Goal: Information Seeking & Learning: Learn about a topic

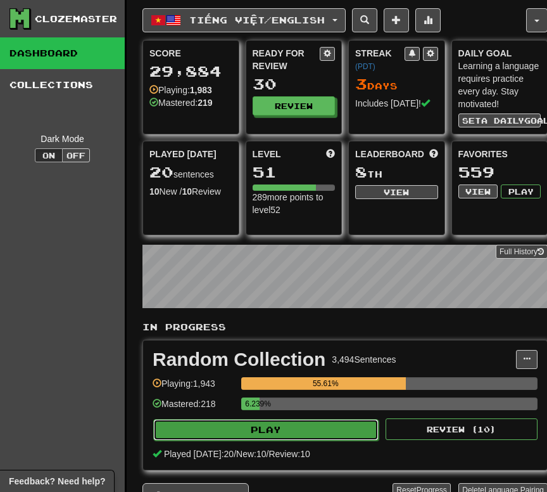
click at [364, 221] on button "Play" at bounding box center [266, 430] width 226 height 22
select select "**"
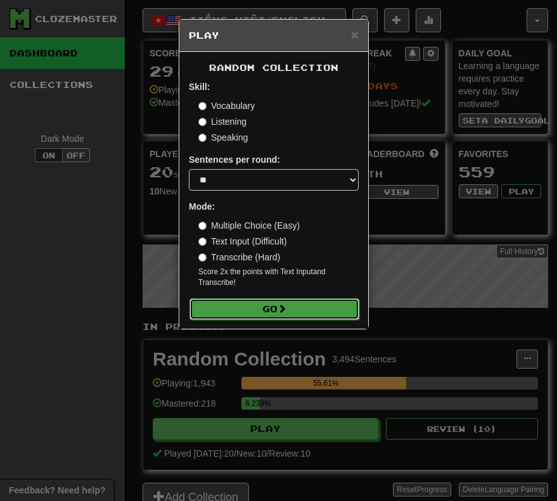
click at [324, 221] on button "Go" at bounding box center [274, 309] width 170 height 22
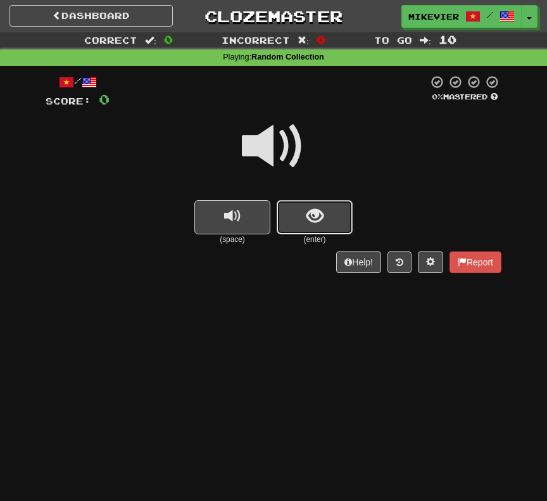
click at [338, 207] on button "show sentence" at bounding box center [315, 217] width 76 height 34
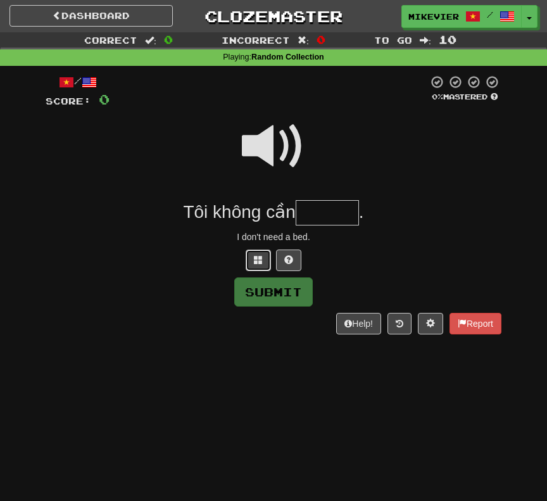
click at [263, 260] on button at bounding box center [258, 261] width 25 height 22
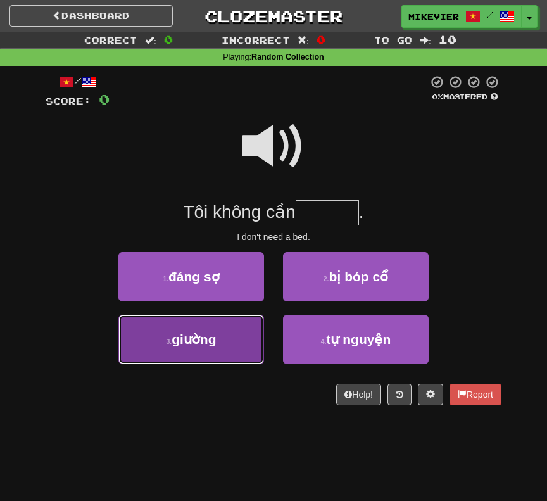
click at [237, 340] on button "3 . giường" at bounding box center [191, 339] width 146 height 49
type input "******"
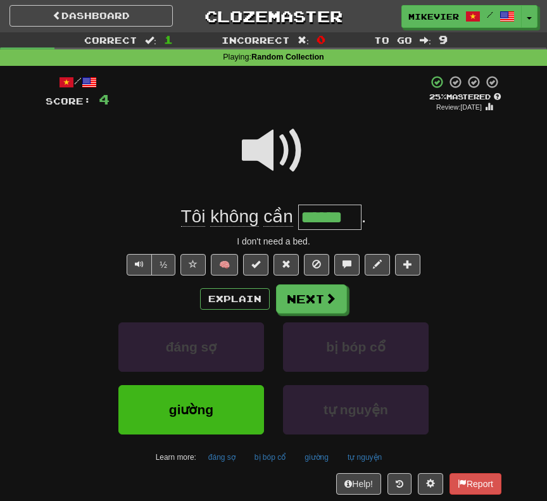
click at [267, 154] on span at bounding box center [273, 150] width 63 height 63
click at [279, 143] on span at bounding box center [273, 150] width 63 height 63
click at [331, 300] on span at bounding box center [331, 298] width 11 height 11
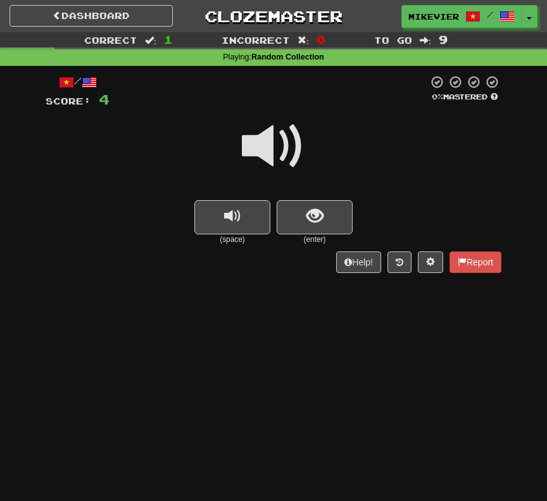
click at [276, 160] on span at bounding box center [273, 146] width 63 height 63
click at [290, 146] on span at bounding box center [273, 146] width 63 height 63
click at [296, 138] on span at bounding box center [273, 146] width 63 height 63
click at [295, 143] on span at bounding box center [273, 146] width 63 height 63
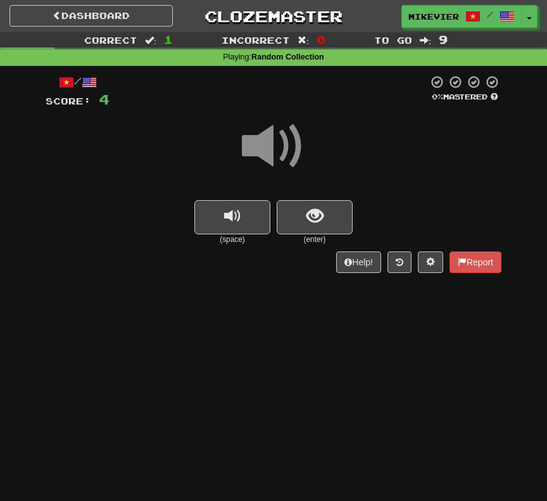
click at [295, 143] on span at bounding box center [273, 146] width 63 height 63
click at [285, 144] on span at bounding box center [273, 146] width 63 height 63
click at [340, 212] on button "show sentence" at bounding box center [315, 217] width 76 height 34
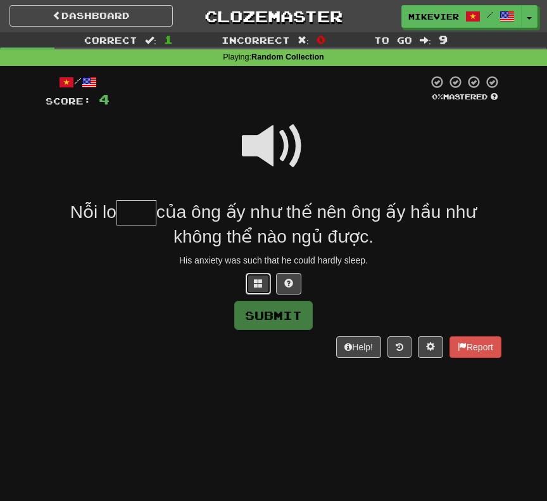
click at [262, 277] on button at bounding box center [258, 284] width 25 height 22
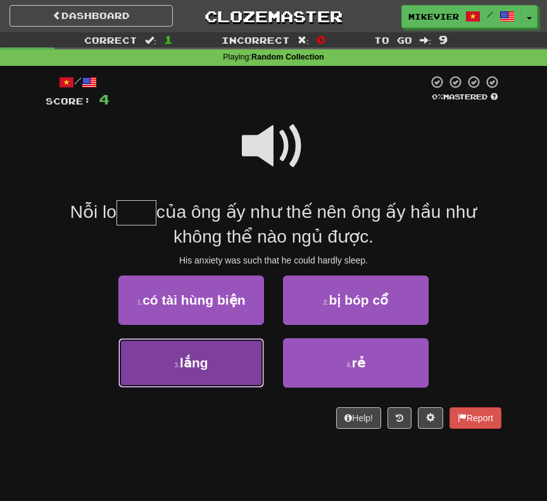
click at [231, 365] on button "3 . lắng" at bounding box center [191, 362] width 146 height 49
type input "****"
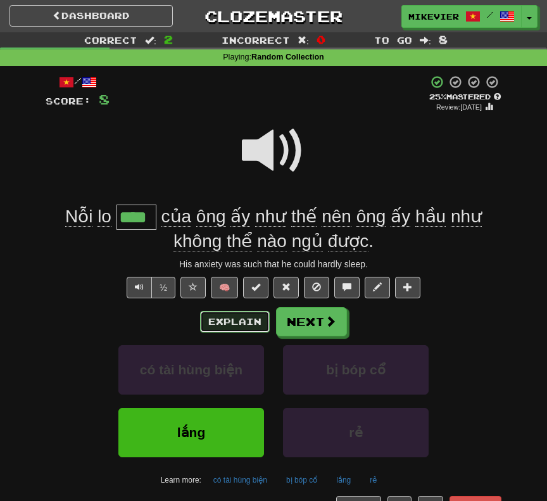
click at [212, 317] on button "Explain" at bounding box center [235, 322] width 70 height 22
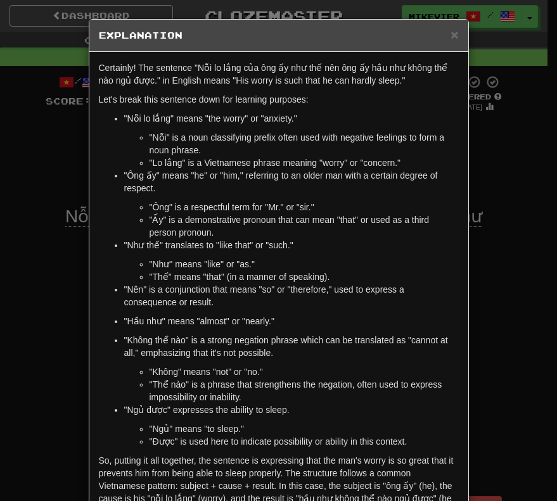
click at [65, 374] on div "× Explanation Certainly! The sentence "Nỗi lo lắng của ông ấy như thế nên ông ấ…" at bounding box center [278, 250] width 557 height 501
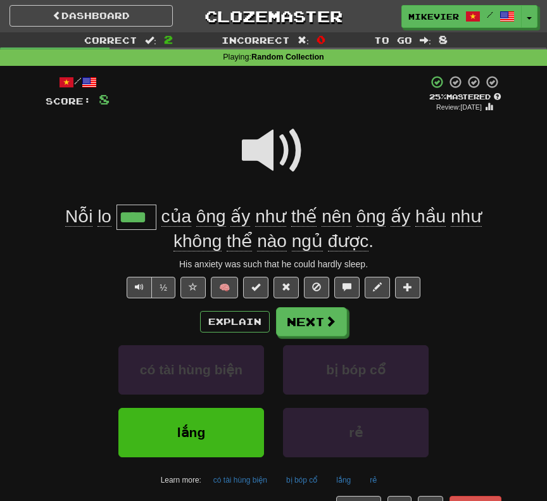
click at [258, 161] on span at bounding box center [273, 150] width 63 height 63
click at [207, 318] on button "Explain" at bounding box center [235, 322] width 70 height 22
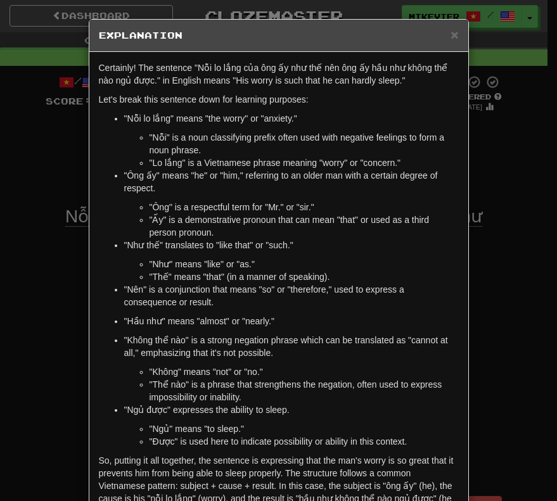
click at [63, 312] on div "× Explanation Certainly! The sentence "Nỗi lo lắng của ông ấy như thế nên ông ấ…" at bounding box center [278, 250] width 557 height 501
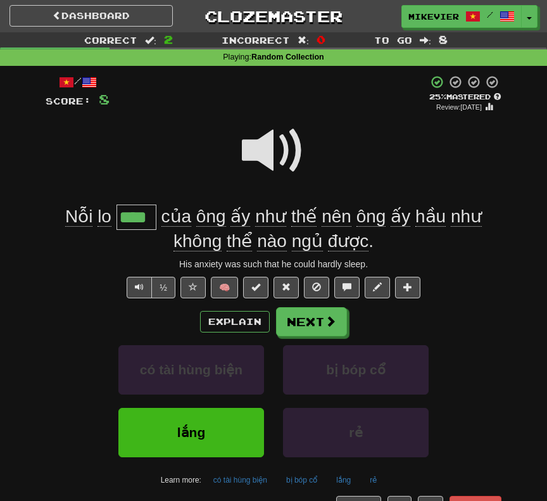
click at [278, 162] on span at bounding box center [273, 150] width 63 height 63
click at [300, 151] on span at bounding box center [273, 150] width 63 height 63
click at [278, 153] on span at bounding box center [273, 150] width 63 height 63
click at [267, 146] on span at bounding box center [273, 150] width 63 height 63
click at [196, 286] on span at bounding box center [193, 287] width 9 height 9
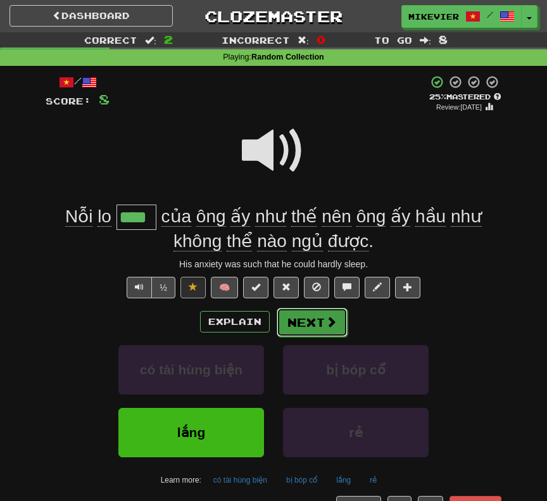
click at [310, 326] on button "Next" at bounding box center [312, 322] width 71 height 29
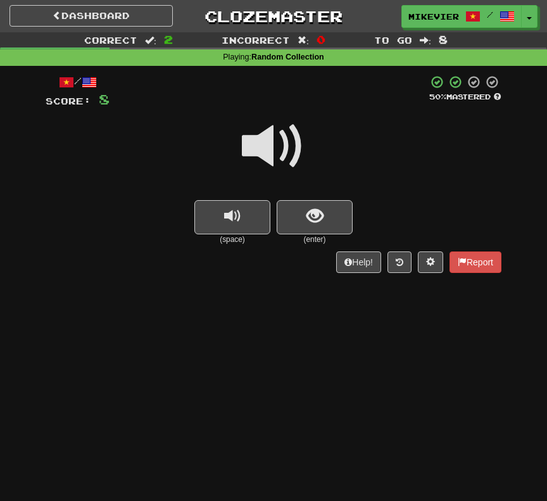
click at [277, 156] on span at bounding box center [273, 146] width 63 height 63
click at [276, 177] on span at bounding box center [273, 146] width 63 height 63
click at [315, 222] on span "show sentence" at bounding box center [315, 216] width 17 height 17
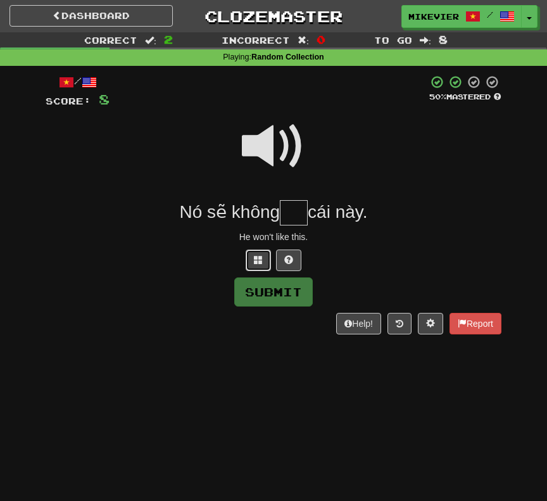
click at [254, 253] on button at bounding box center [258, 261] width 25 height 22
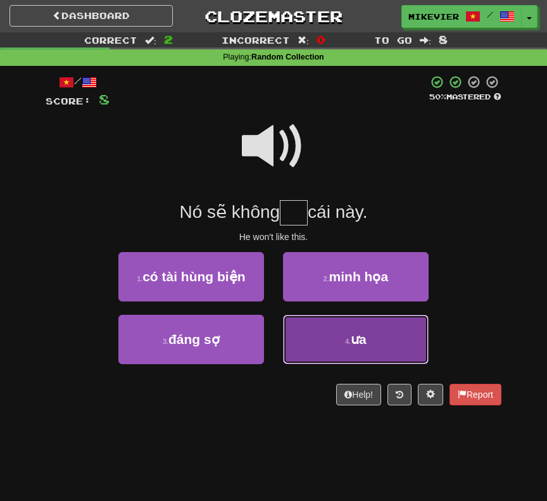
click at [321, 341] on button "4 . ưa" at bounding box center [356, 339] width 146 height 49
type input "**"
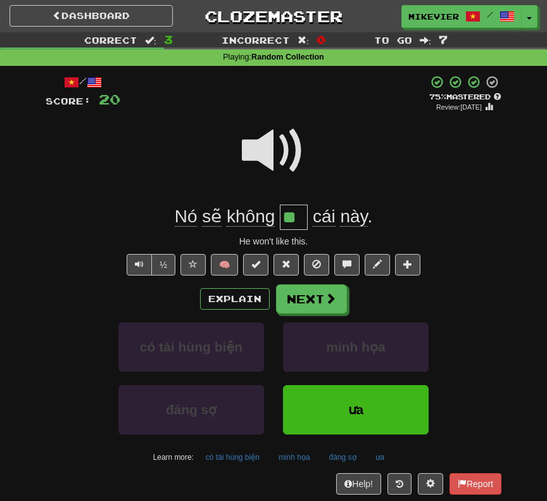
click at [261, 148] on span at bounding box center [273, 150] width 63 height 63
click at [296, 297] on button "Next" at bounding box center [312, 299] width 71 height 29
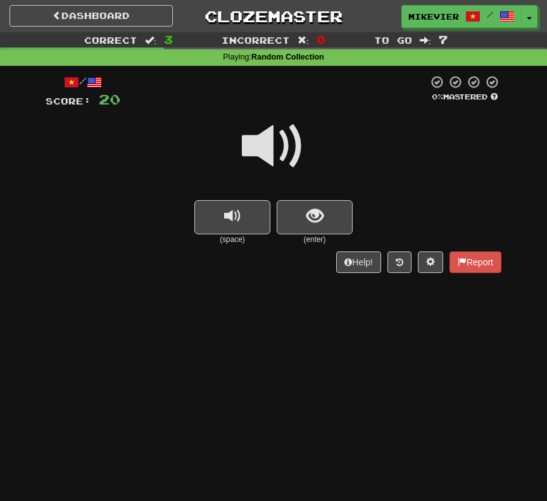
click at [255, 152] on span at bounding box center [273, 146] width 63 height 63
click at [257, 147] on span at bounding box center [273, 146] width 63 height 63
click at [256, 154] on span at bounding box center [273, 146] width 63 height 63
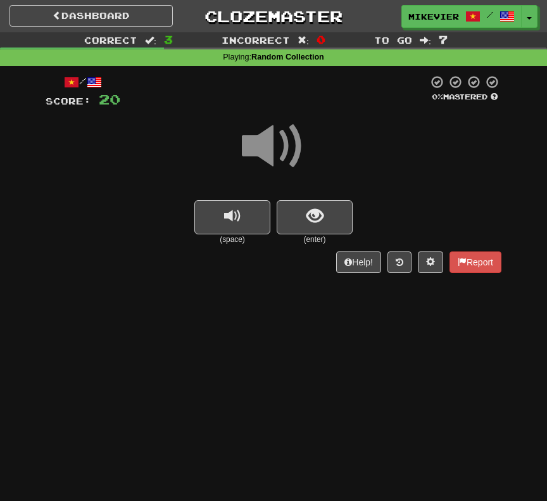
click at [256, 154] on span at bounding box center [273, 146] width 63 height 63
click at [289, 202] on button "show sentence" at bounding box center [315, 217] width 76 height 34
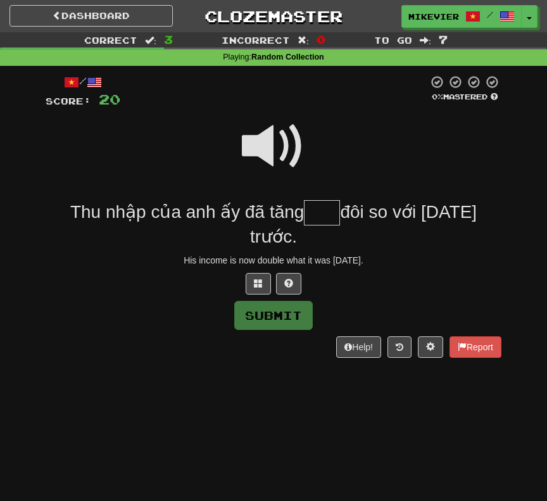
click at [248, 137] on span at bounding box center [273, 146] width 63 height 63
click at [268, 283] on button at bounding box center [258, 284] width 25 height 22
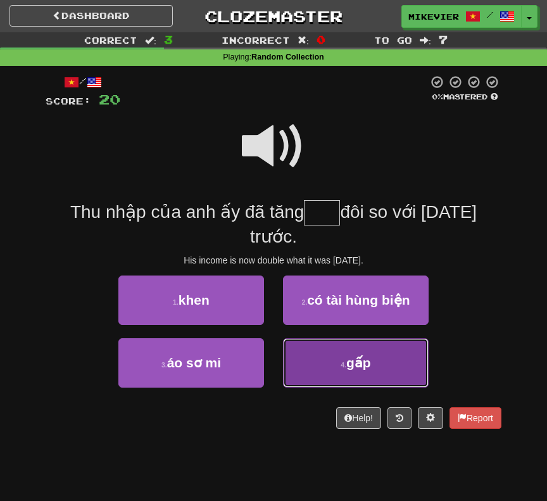
click at [296, 364] on button "4 . gấp" at bounding box center [356, 362] width 146 height 49
type input "***"
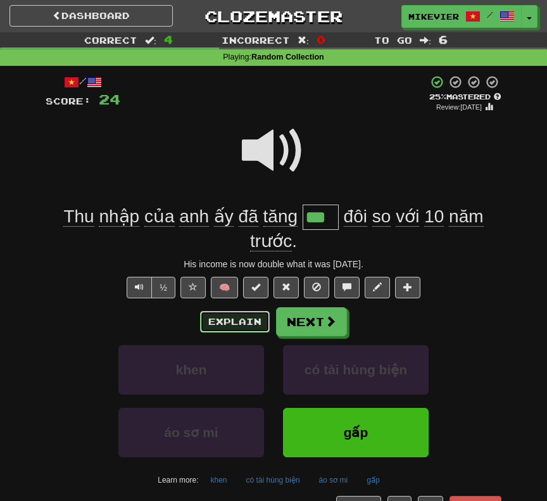
click at [248, 324] on button "Explain" at bounding box center [235, 322] width 70 height 22
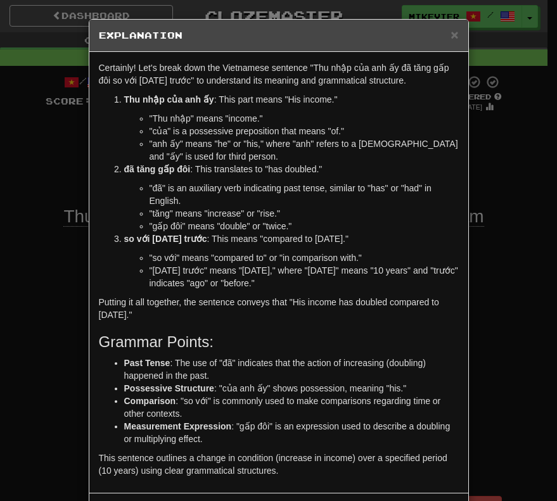
click at [46, 274] on div "× Explanation Certainly! Let's break down the Vietnamese sentence "Thu nhập của…" at bounding box center [278, 250] width 557 height 501
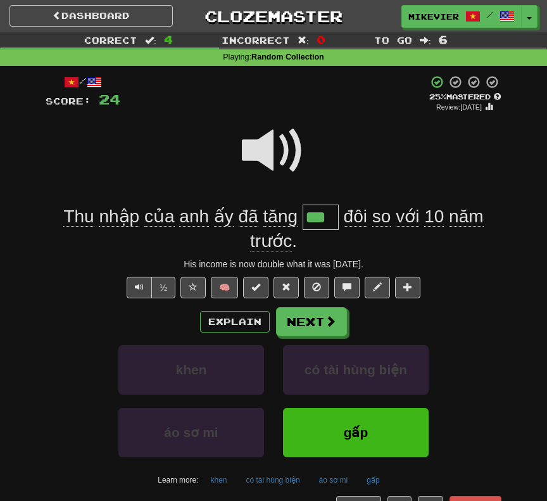
click at [265, 158] on span at bounding box center [273, 150] width 63 height 63
click at [289, 125] on span at bounding box center [273, 150] width 63 height 63
click at [289, 129] on span at bounding box center [273, 150] width 63 height 63
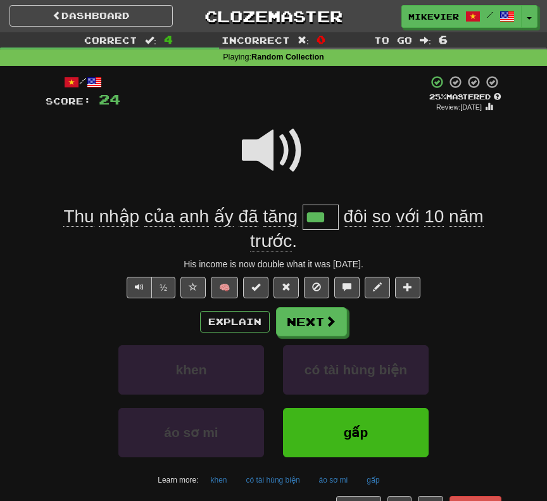
click at [289, 129] on span at bounding box center [273, 150] width 63 height 63
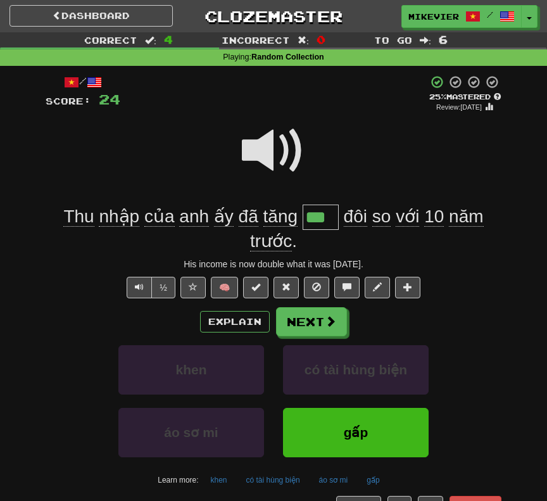
click at [289, 129] on span at bounding box center [273, 150] width 63 height 63
click at [198, 289] on button at bounding box center [193, 288] width 25 height 22
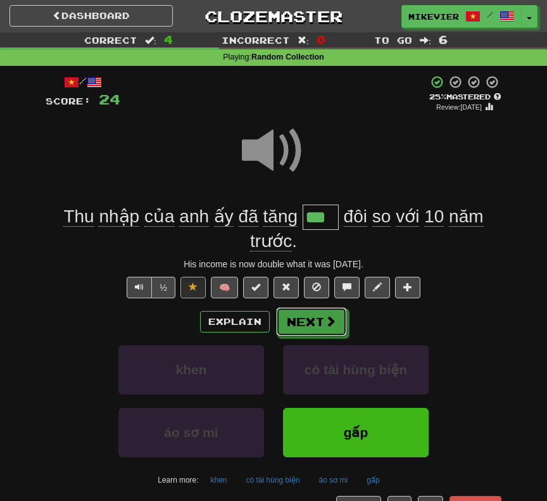
click at [308, 326] on button "Next" at bounding box center [311, 321] width 71 height 29
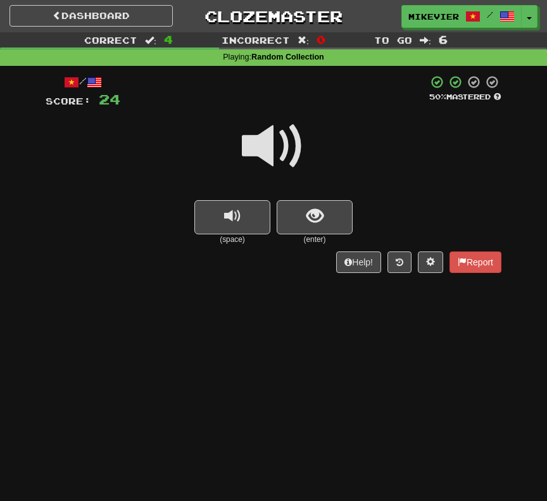
click at [283, 148] on span at bounding box center [273, 146] width 63 height 63
click at [339, 202] on button "show sentence" at bounding box center [315, 217] width 76 height 34
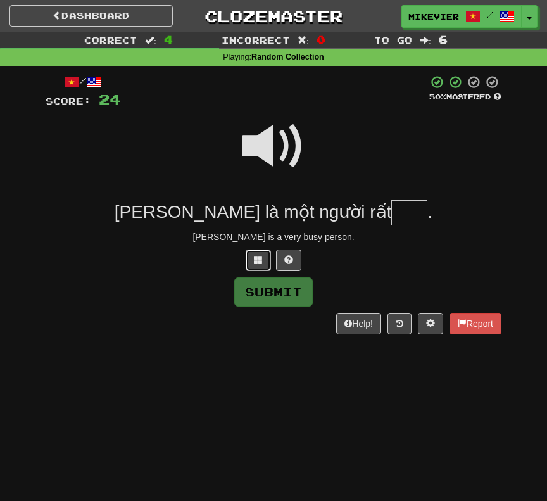
click at [265, 256] on button at bounding box center [258, 261] width 25 height 22
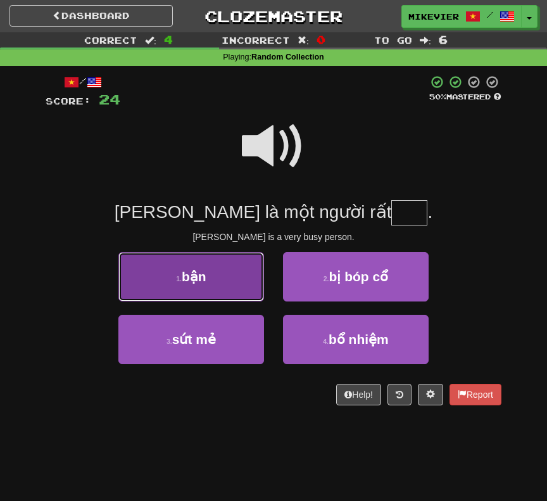
click at [243, 279] on button "1 . bận" at bounding box center [191, 276] width 146 height 49
type input "***"
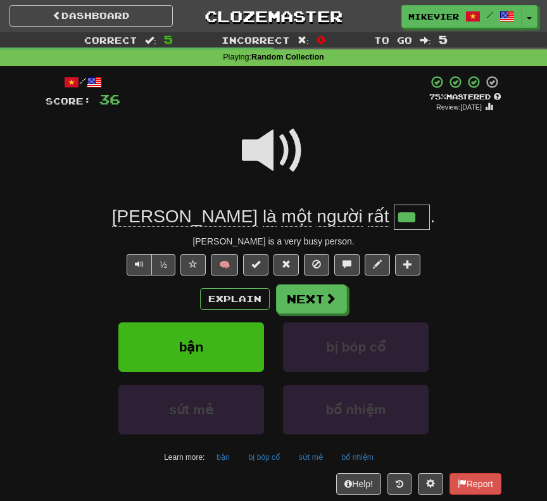
click at [289, 151] on span at bounding box center [273, 150] width 63 height 63
click at [326, 294] on span at bounding box center [331, 298] width 11 height 11
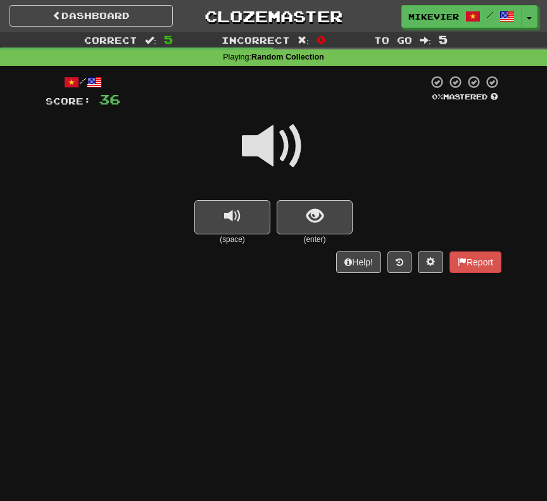
click at [302, 146] on span at bounding box center [273, 146] width 63 height 63
click at [292, 153] on span at bounding box center [273, 146] width 63 height 63
click at [341, 204] on button "show sentence" at bounding box center [315, 217] width 76 height 34
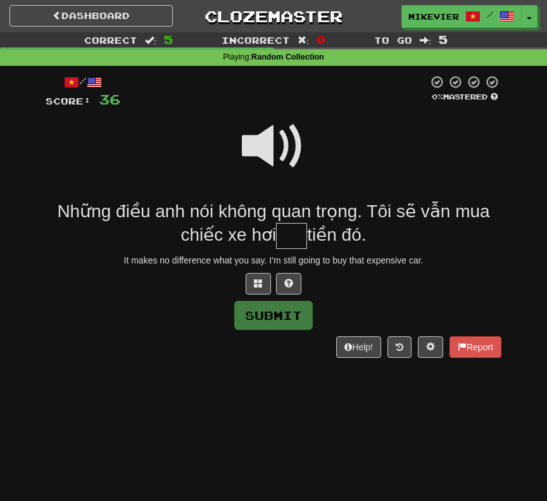
click at [275, 140] on span at bounding box center [273, 146] width 63 height 63
click at [258, 279] on span at bounding box center [258, 283] width 9 height 9
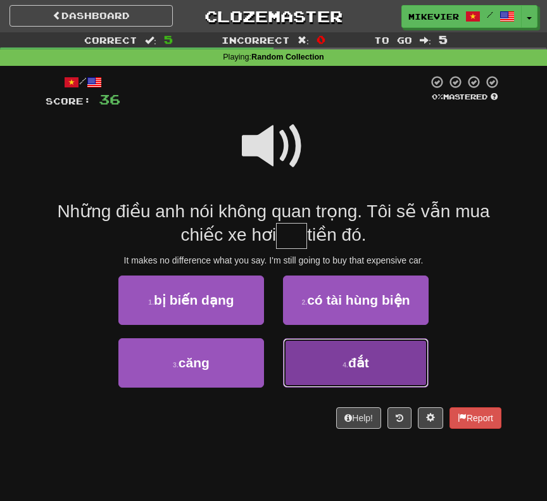
click at [331, 345] on button "4 . đắt" at bounding box center [356, 362] width 146 height 49
type input "***"
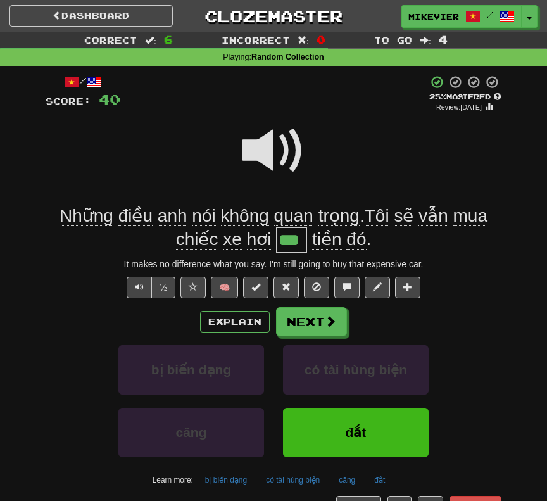
click at [267, 150] on span at bounding box center [273, 150] width 63 height 63
click at [270, 153] on span at bounding box center [273, 150] width 63 height 63
click at [158, 284] on button "½" at bounding box center [163, 288] width 24 height 22
click at [287, 321] on button "Next" at bounding box center [312, 322] width 71 height 29
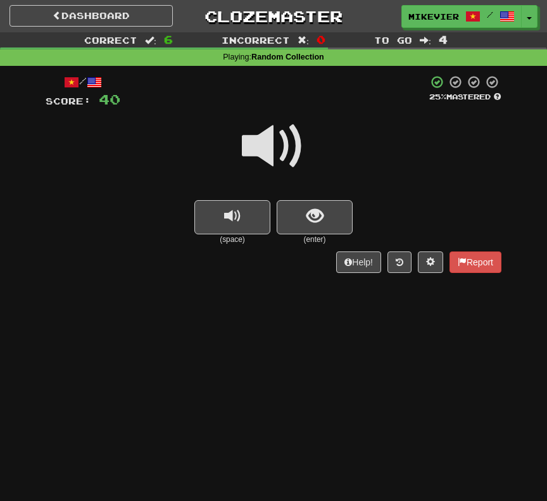
click at [254, 146] on span at bounding box center [273, 146] width 63 height 63
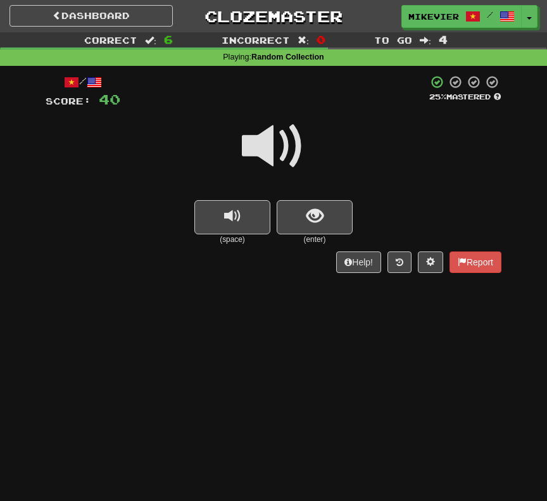
click at [254, 146] on span at bounding box center [273, 146] width 63 height 63
click at [295, 220] on button "show sentence" at bounding box center [315, 217] width 76 height 34
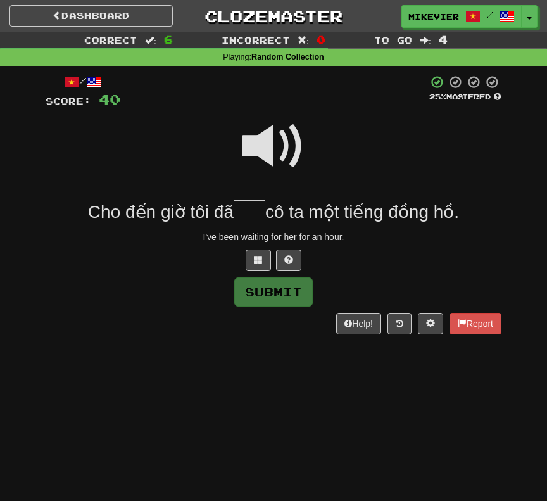
click at [272, 143] on span at bounding box center [273, 146] width 63 height 63
click at [262, 264] on span at bounding box center [258, 259] width 9 height 9
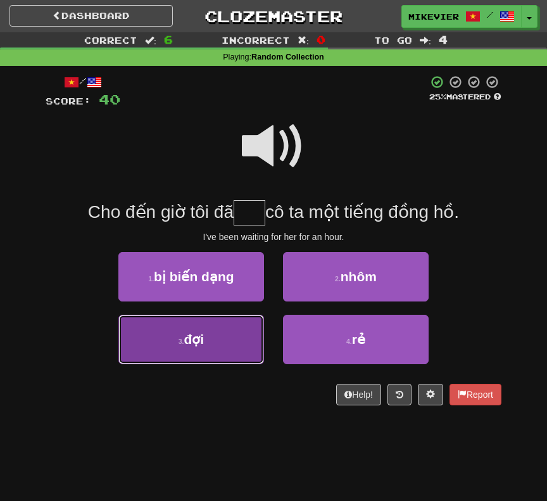
click at [246, 326] on button "3 . đợi" at bounding box center [191, 339] width 146 height 49
type input "***"
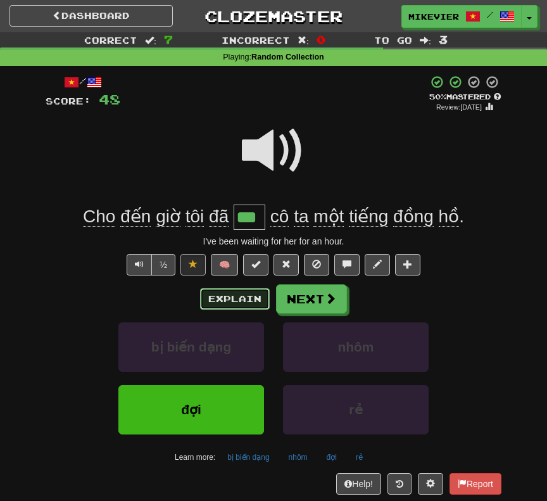
click at [204, 295] on button "Explain" at bounding box center [235, 299] width 70 height 22
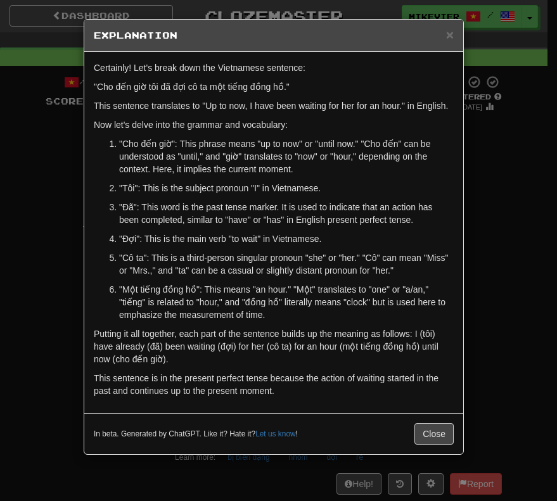
click at [60, 239] on div "× Explanation Certainly! Let's break down the Vietnamese sentence: "Cho đến giờ…" at bounding box center [278, 250] width 557 height 501
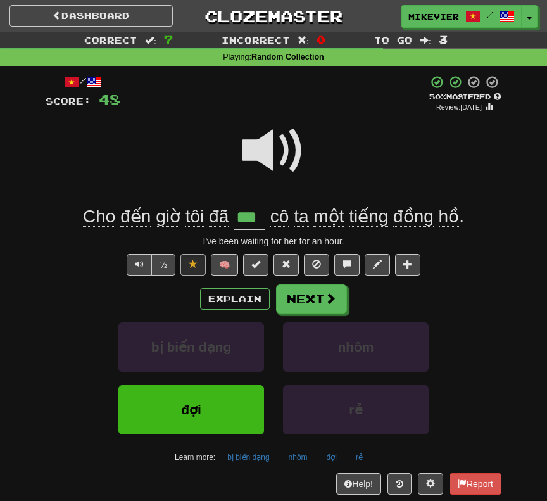
click at [272, 155] on span at bounding box center [273, 150] width 63 height 63
click at [270, 156] on span at bounding box center [273, 150] width 63 height 63
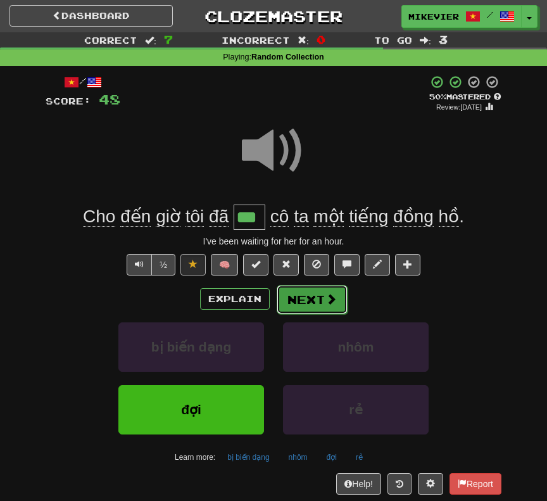
click at [278, 295] on button "Next" at bounding box center [312, 299] width 71 height 29
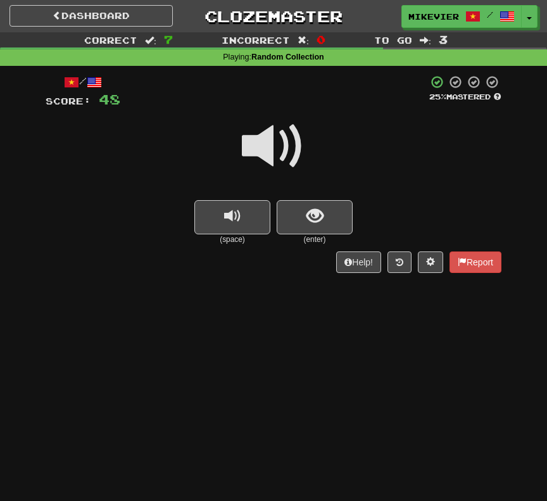
click at [281, 154] on span at bounding box center [273, 146] width 63 height 63
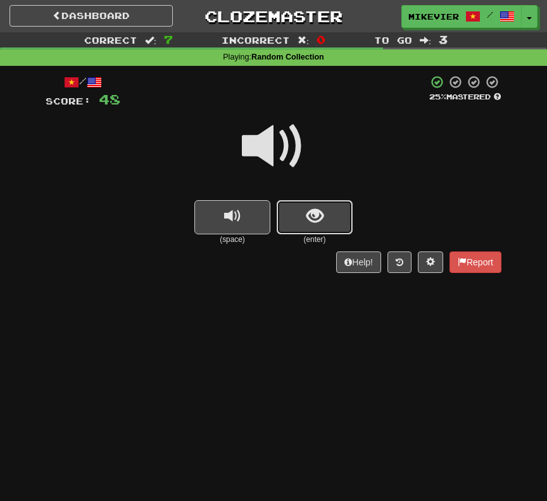
click at [289, 202] on button "show sentence" at bounding box center [315, 217] width 76 height 34
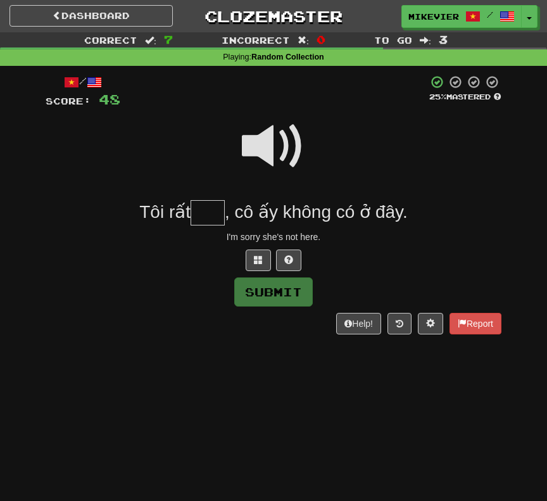
click at [260, 142] on span at bounding box center [273, 146] width 63 height 63
click at [252, 250] on button at bounding box center [258, 261] width 25 height 22
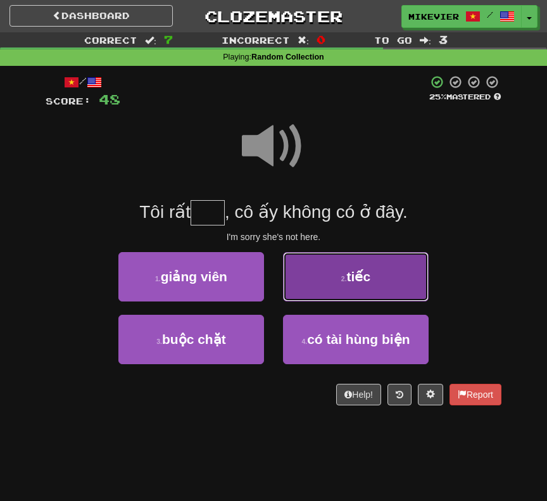
click at [323, 295] on button "2 . tiếc" at bounding box center [356, 276] width 146 height 49
type input "****"
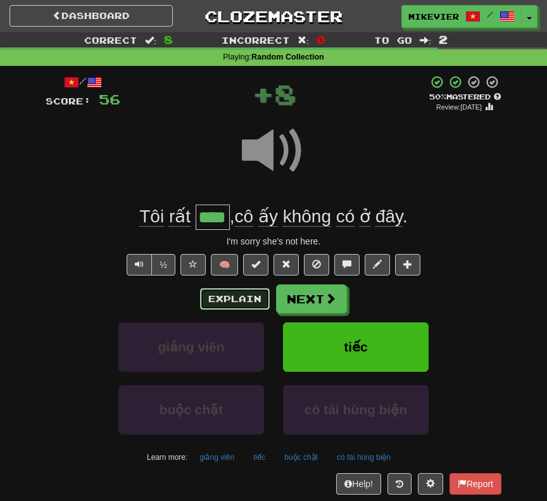
click at [251, 299] on button "Explain" at bounding box center [235, 299] width 70 height 22
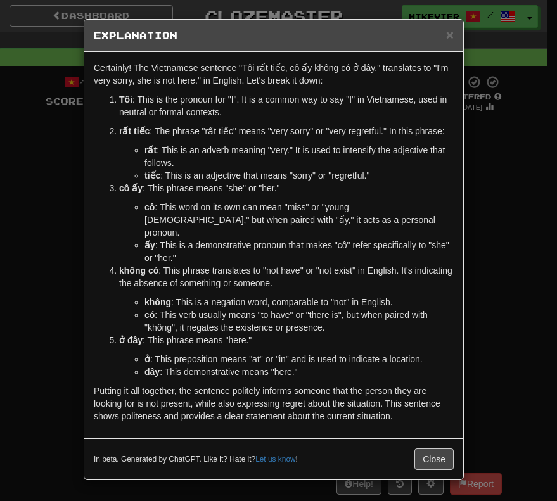
click at [48, 265] on div "× Explanation Certainly! The Vietnamese sentence "Tôi rất tiếc, cô ấy không có …" at bounding box center [278, 250] width 557 height 501
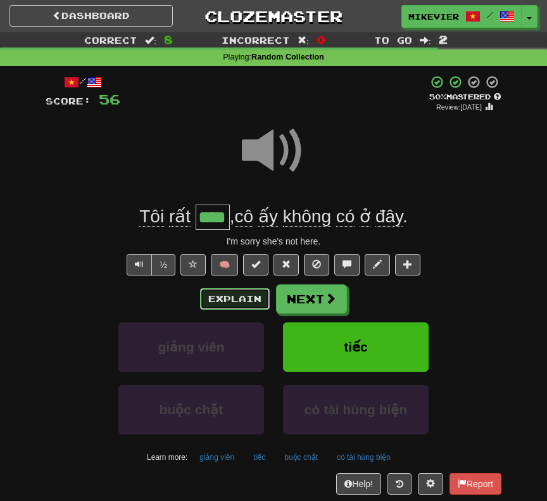
click at [234, 303] on button "Explain" at bounding box center [235, 299] width 70 height 22
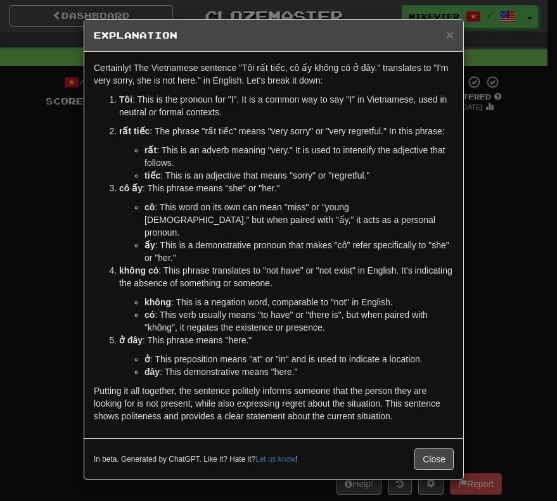
click at [46, 210] on div "× Explanation Certainly! The Vietnamese sentence "Tôi rất tiếc, cô ấy không có …" at bounding box center [278, 250] width 557 height 501
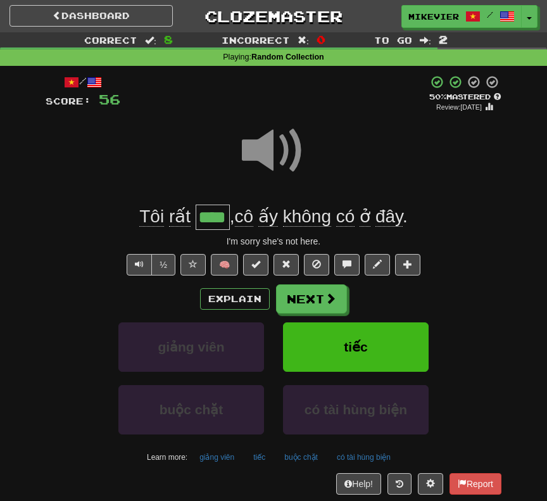
click at [256, 163] on span at bounding box center [273, 150] width 63 height 63
click at [192, 265] on span at bounding box center [193, 264] width 9 height 9
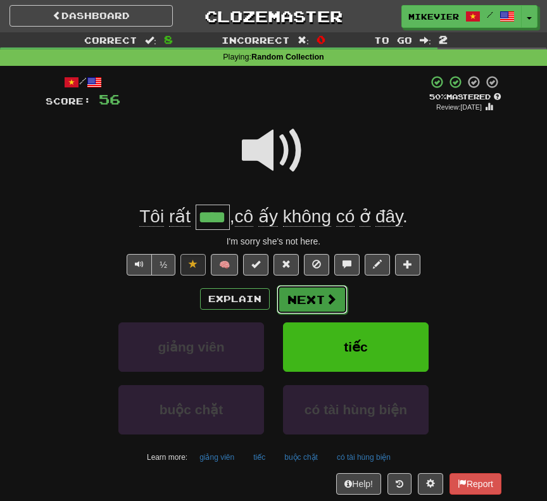
click at [300, 307] on button "Next" at bounding box center [312, 299] width 71 height 29
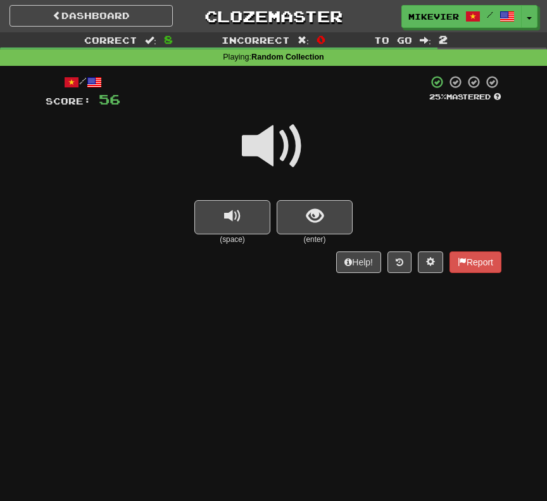
click at [267, 143] on span at bounding box center [273, 146] width 63 height 63
click at [267, 150] on span at bounding box center [273, 146] width 63 height 63
click at [301, 219] on button "show sentence" at bounding box center [315, 217] width 76 height 34
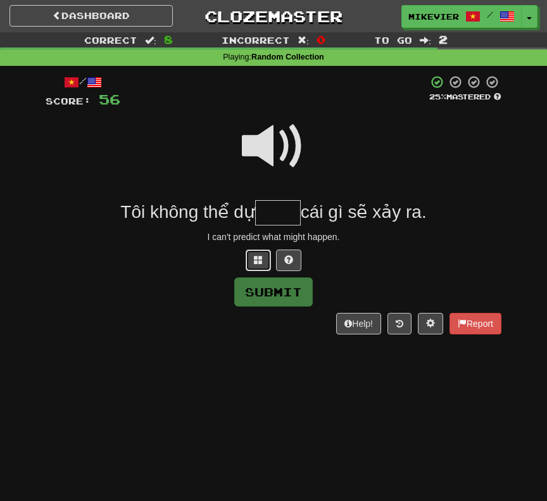
click at [252, 260] on button at bounding box center [258, 261] width 25 height 22
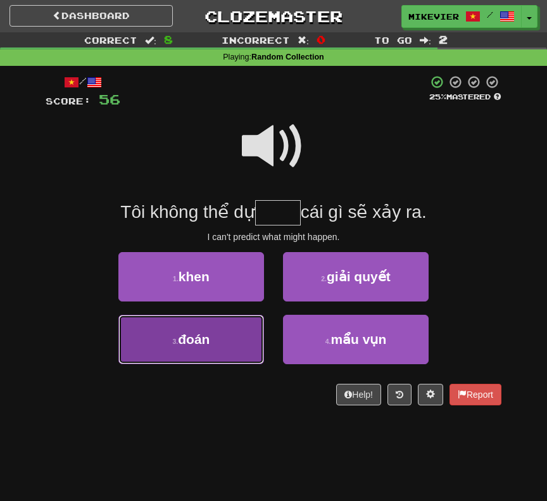
click at [236, 322] on button "3 . đoán" at bounding box center [191, 339] width 146 height 49
type input "****"
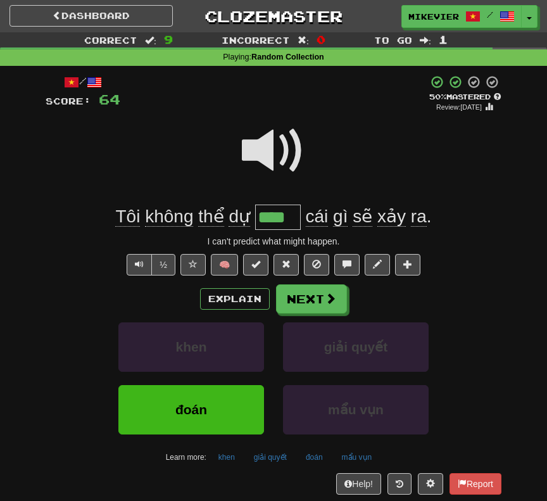
click at [284, 136] on span at bounding box center [273, 150] width 63 height 63
click at [275, 149] on span at bounding box center [273, 150] width 63 height 63
click at [275, 151] on span at bounding box center [273, 150] width 63 height 63
click at [272, 152] on span at bounding box center [273, 150] width 63 height 63
click at [272, 150] on span at bounding box center [273, 150] width 63 height 63
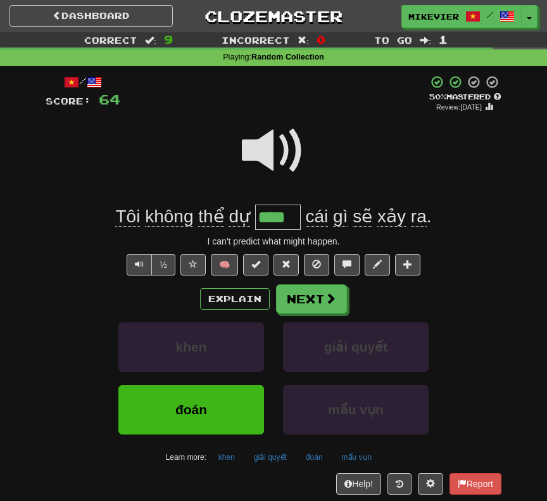
click at [272, 150] on span at bounding box center [273, 150] width 63 height 63
click at [273, 152] on span at bounding box center [273, 150] width 63 height 63
click at [305, 307] on button "Next" at bounding box center [311, 298] width 71 height 29
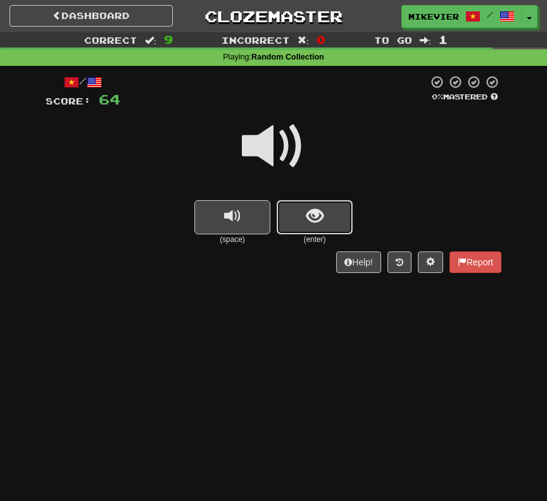
click at [309, 216] on span "show sentence" at bounding box center [315, 216] width 17 height 17
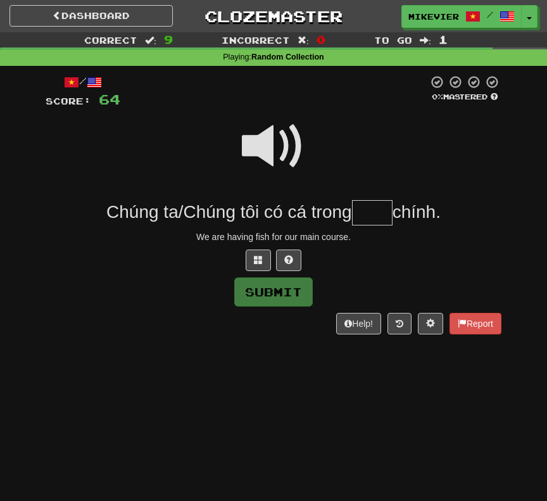
click at [262, 155] on span at bounding box center [273, 146] width 63 height 63
click at [259, 260] on span at bounding box center [258, 259] width 9 height 9
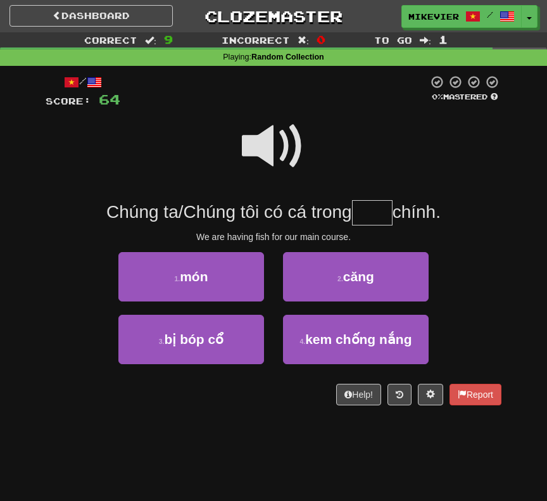
click at [260, 153] on span at bounding box center [273, 146] width 63 height 63
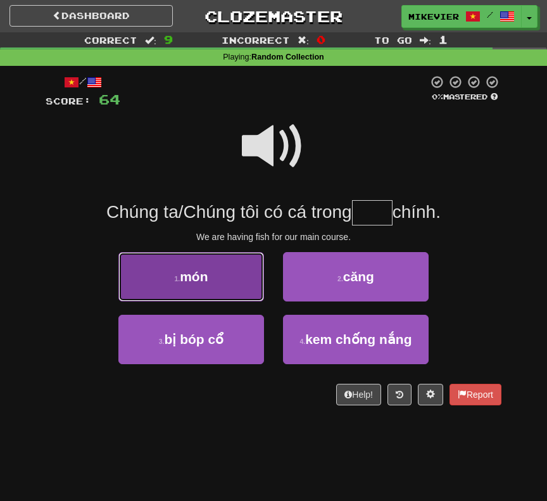
click at [231, 281] on button "1 . món" at bounding box center [191, 276] width 146 height 49
type input "***"
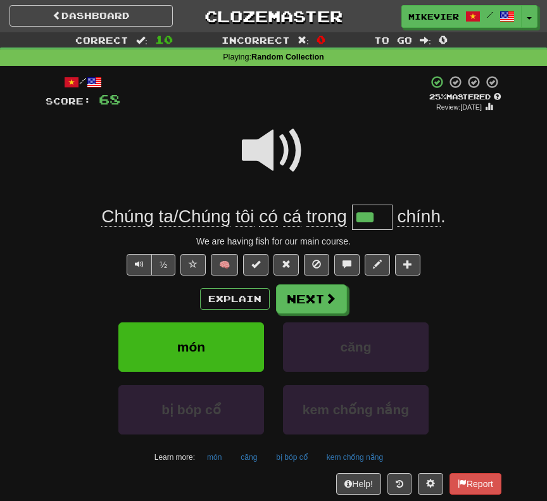
click at [263, 141] on span at bounding box center [273, 150] width 63 height 63
click at [300, 298] on button "Next" at bounding box center [312, 299] width 71 height 29
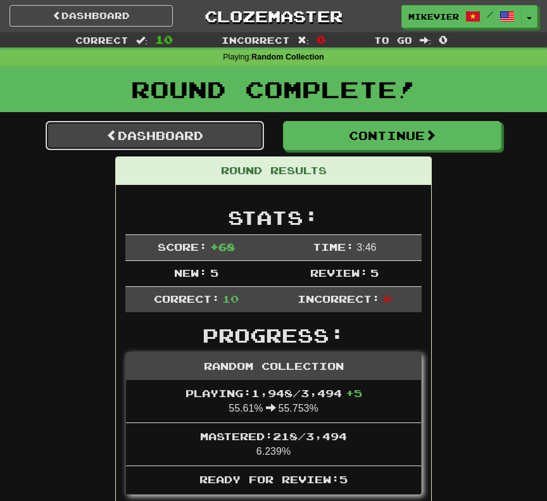
click at [190, 137] on link "Dashboard" at bounding box center [155, 135] width 219 height 29
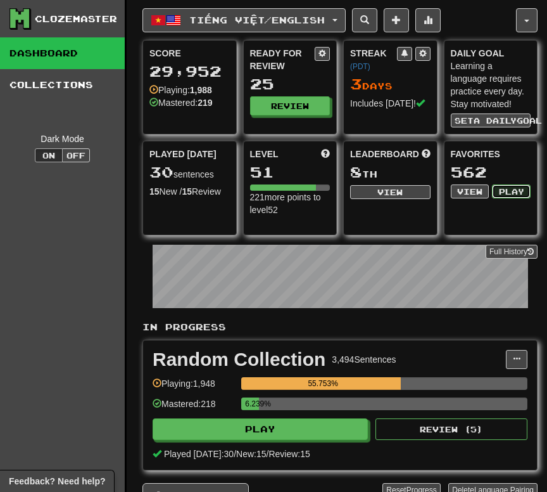
click at [509, 186] on button "Play" at bounding box center [511, 191] width 39 height 14
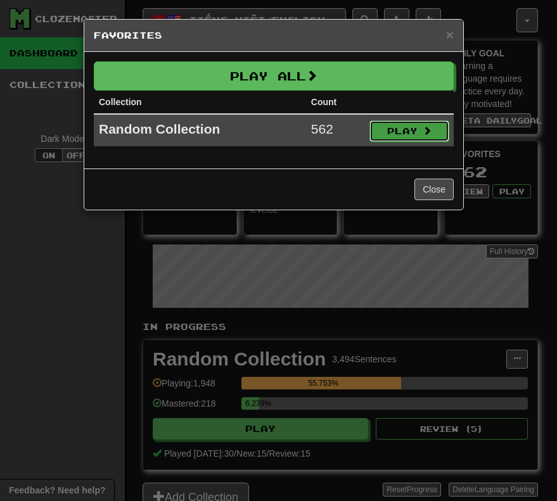
click at [376, 127] on button "Play" at bounding box center [409, 131] width 80 height 22
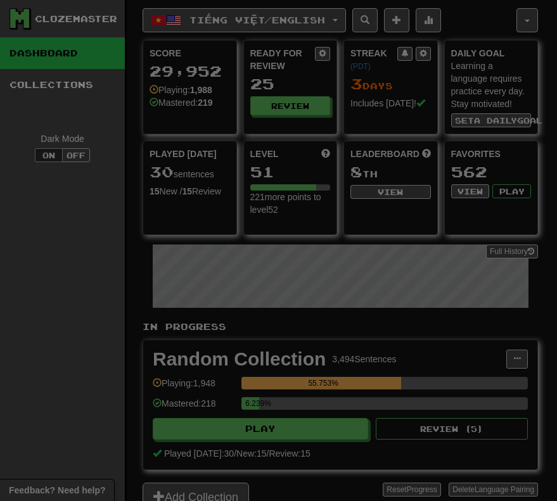
select select "**"
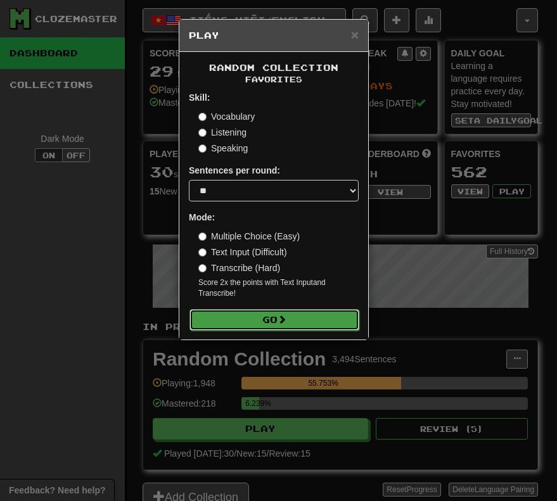
click at [318, 319] on button "Go" at bounding box center [274, 320] width 170 height 22
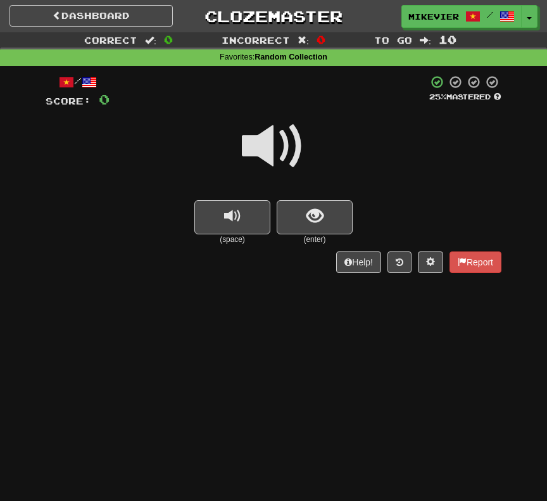
click at [290, 145] on span at bounding box center [273, 146] width 63 height 63
click at [310, 222] on span "show sentence" at bounding box center [315, 216] width 17 height 17
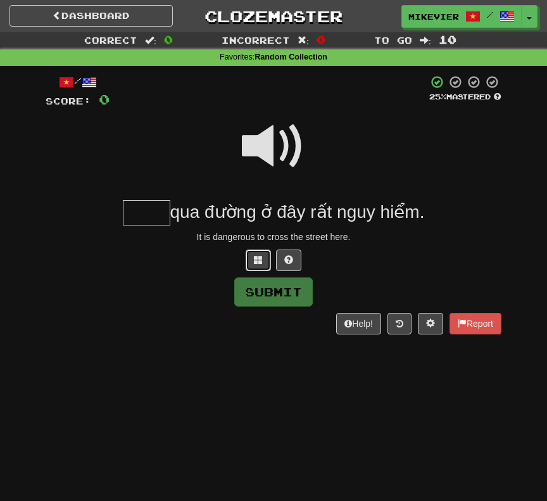
click at [257, 256] on span at bounding box center [258, 259] width 9 height 9
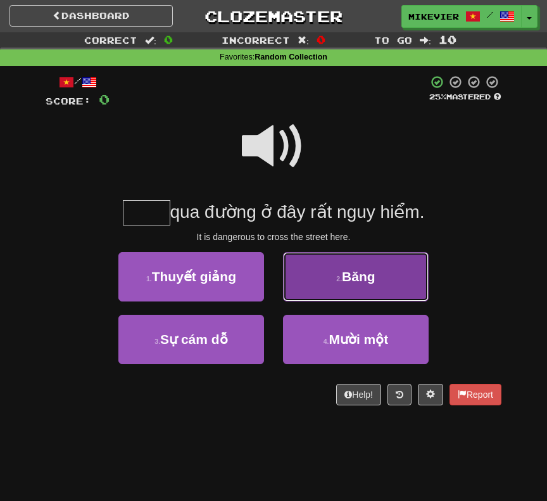
click at [291, 281] on button "2 . Băng" at bounding box center [356, 276] width 146 height 49
type input "****"
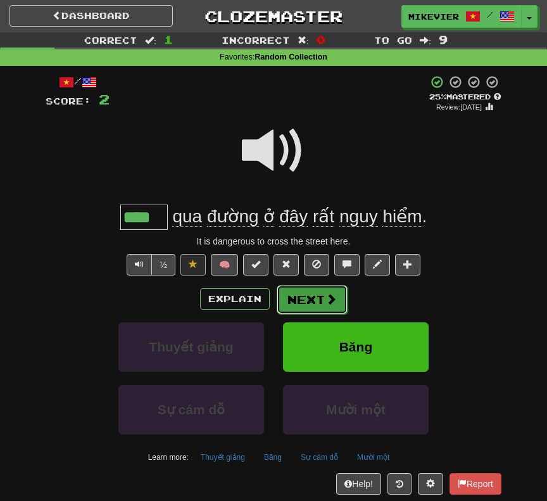
click at [339, 302] on button "Next" at bounding box center [312, 299] width 71 height 29
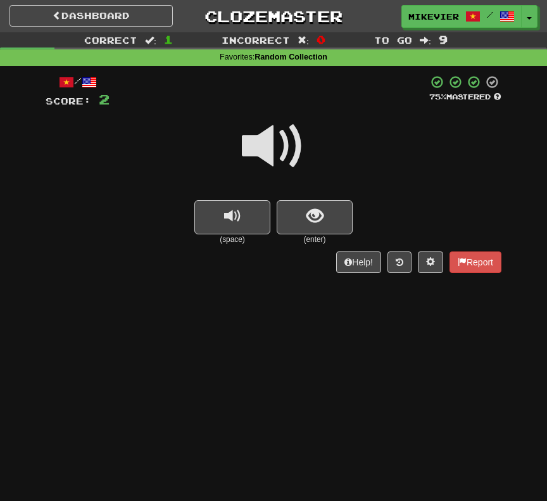
click at [289, 161] on span at bounding box center [273, 146] width 63 height 63
click at [273, 147] on span at bounding box center [273, 146] width 63 height 63
click at [322, 210] on span "show sentence" at bounding box center [315, 216] width 17 height 17
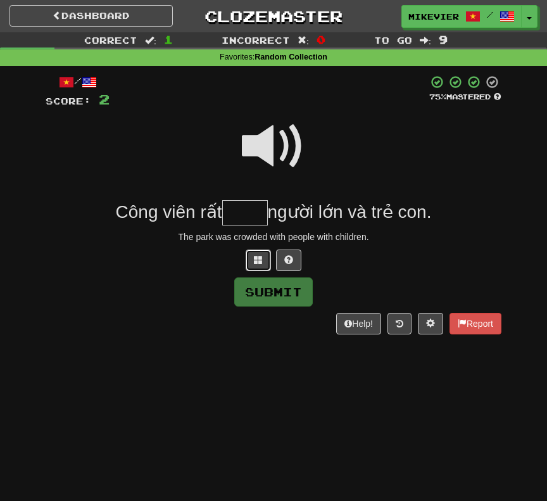
click at [260, 258] on span at bounding box center [258, 259] width 9 height 9
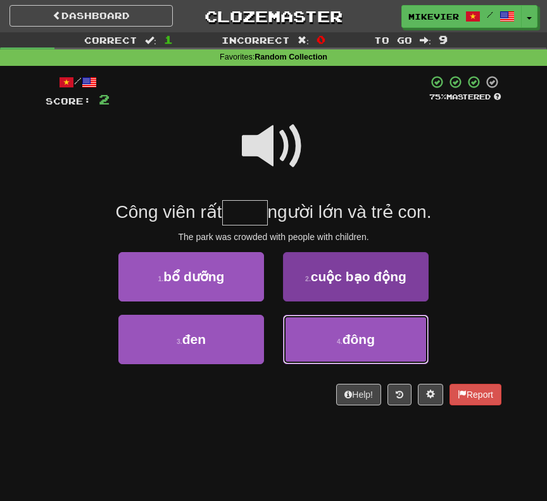
click at [303, 340] on button "4 . đông" at bounding box center [356, 339] width 146 height 49
type input "****"
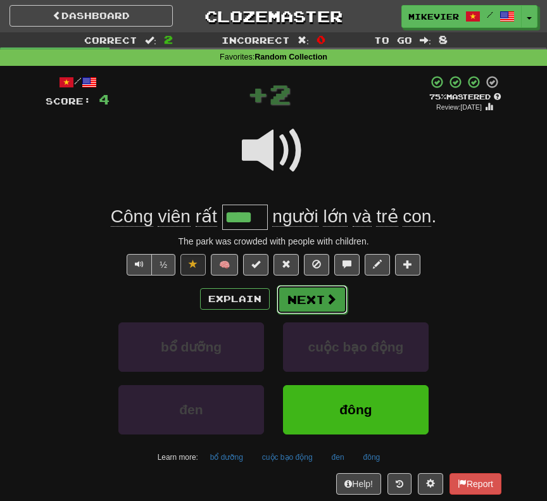
click at [309, 293] on button "Next" at bounding box center [312, 299] width 71 height 29
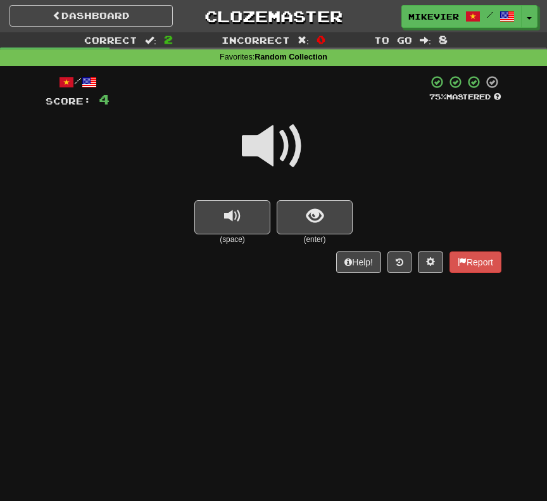
click at [291, 148] on span at bounding box center [273, 146] width 63 height 63
click at [322, 231] on button "show sentence" at bounding box center [315, 217] width 76 height 34
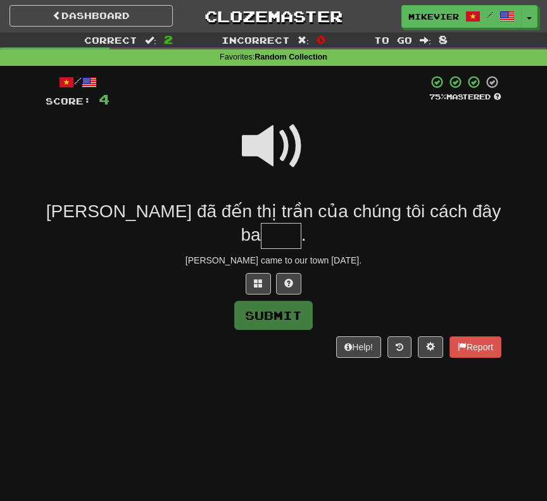
click at [265, 156] on span at bounding box center [273, 146] width 63 height 63
click at [264, 273] on button at bounding box center [258, 284] width 25 height 22
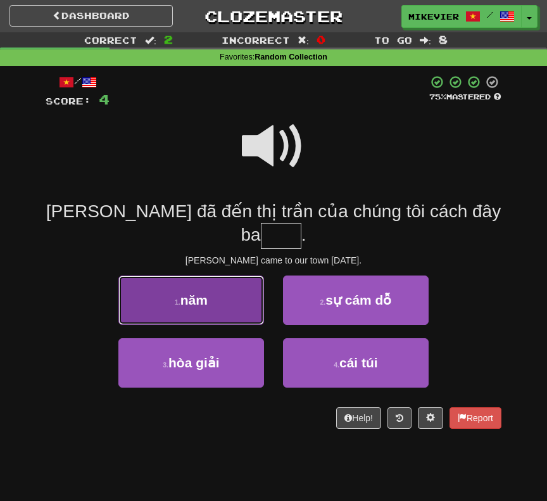
click at [236, 279] on button "1 . năm" at bounding box center [191, 300] width 146 height 49
type input "***"
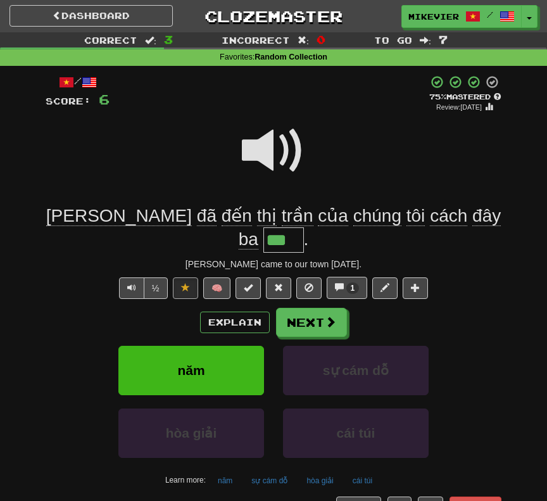
click at [245, 143] on span at bounding box center [273, 150] width 63 height 63
click at [281, 154] on span at bounding box center [273, 150] width 63 height 63
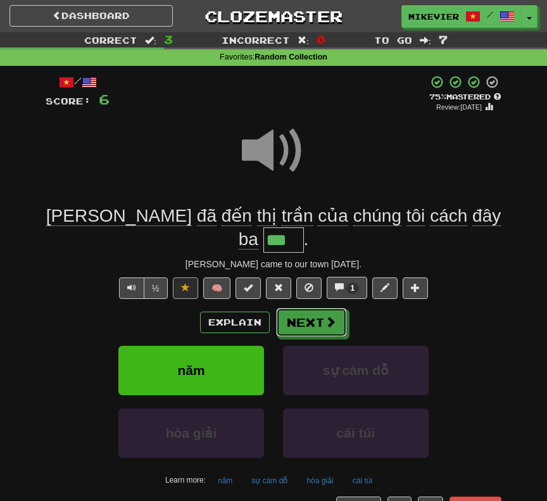
click at [326, 316] on span at bounding box center [330, 321] width 11 height 11
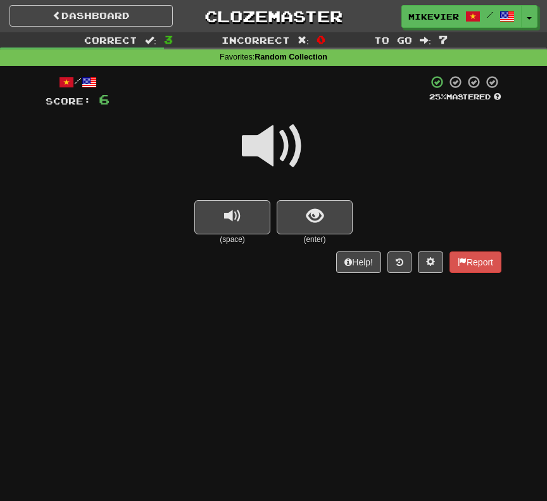
click at [277, 142] on span at bounding box center [273, 146] width 63 height 63
click at [276, 144] on span at bounding box center [273, 146] width 63 height 63
click at [323, 227] on button "show sentence" at bounding box center [315, 217] width 76 height 34
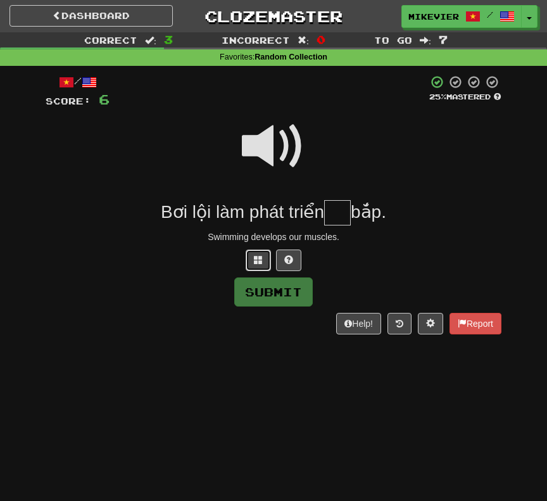
click at [260, 256] on span at bounding box center [258, 259] width 9 height 9
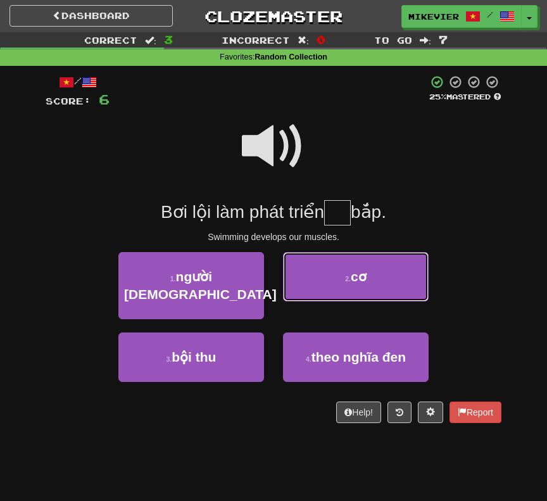
click at [313, 278] on button "2 . cơ" at bounding box center [356, 276] width 146 height 49
type input "**"
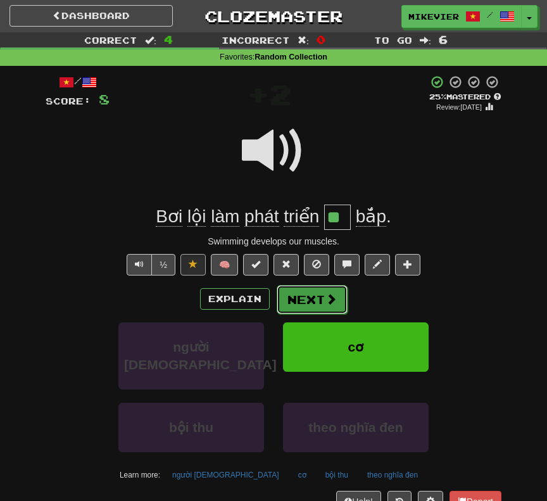
click at [315, 289] on button "Next" at bounding box center [312, 299] width 71 height 29
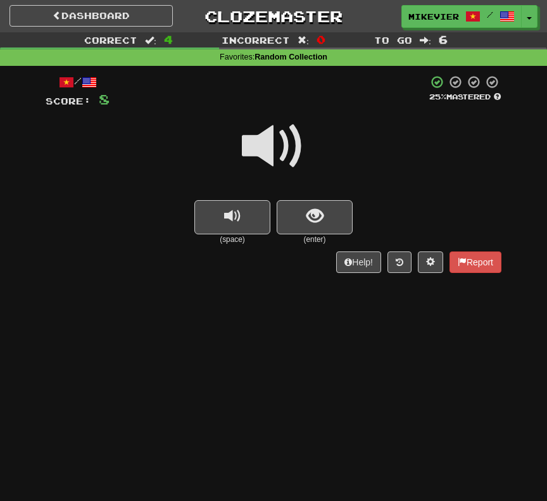
click at [253, 143] on span at bounding box center [273, 146] width 63 height 63
click at [248, 129] on span at bounding box center [273, 146] width 63 height 63
click at [284, 208] on button "show sentence" at bounding box center [315, 217] width 76 height 34
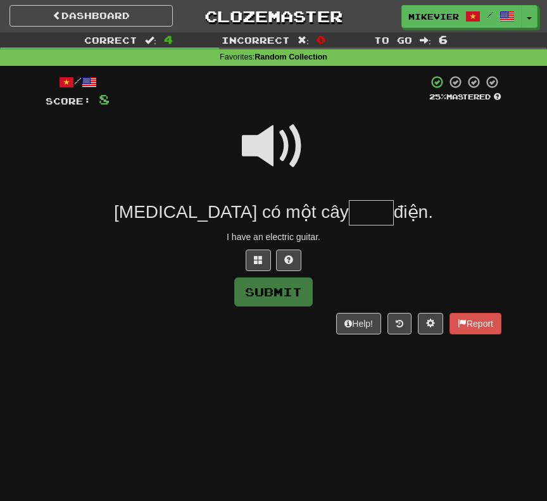
click at [262, 143] on span at bounding box center [273, 146] width 63 height 63
click at [253, 255] on button at bounding box center [258, 261] width 25 height 22
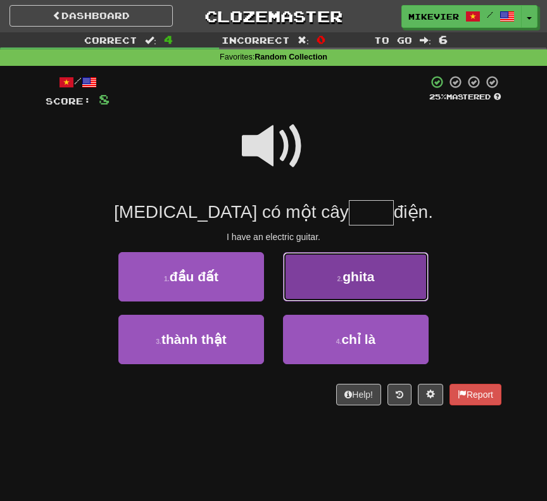
click at [303, 277] on button "2 . ghita" at bounding box center [356, 276] width 146 height 49
type input "*****"
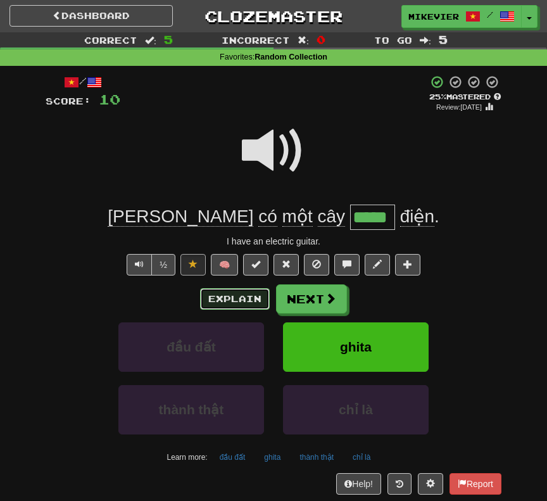
click at [241, 288] on button "Explain" at bounding box center [235, 299] width 70 height 22
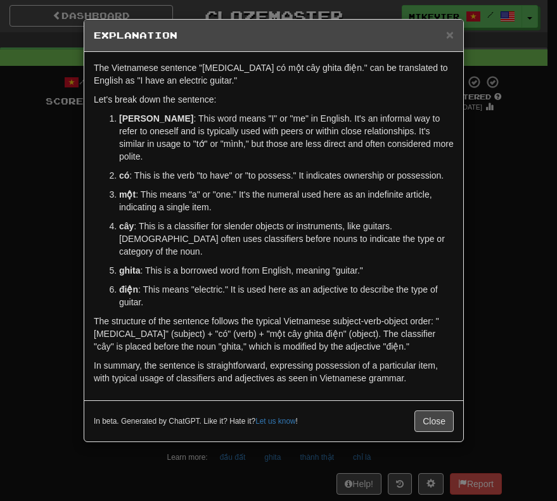
click at [13, 226] on div "× Explanation The Vietnamese sentence "Tao có một cây ghita điện." can be trans…" at bounding box center [278, 250] width 557 height 501
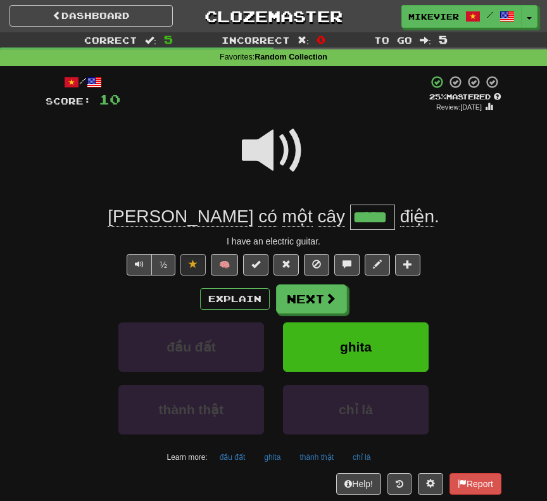
click at [262, 147] on span at bounding box center [273, 150] width 63 height 63
click at [263, 141] on span at bounding box center [273, 150] width 63 height 63
click at [267, 152] on span at bounding box center [273, 150] width 63 height 63
click at [263, 145] on span at bounding box center [273, 150] width 63 height 63
click at [260, 143] on span at bounding box center [273, 150] width 63 height 63
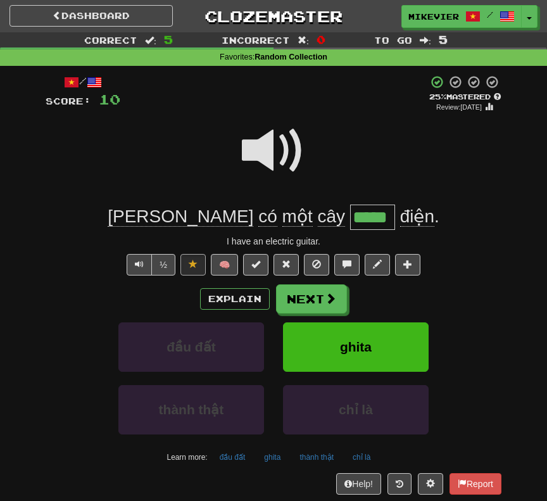
click at [260, 143] on span at bounding box center [273, 150] width 63 height 63
click at [336, 295] on span at bounding box center [331, 298] width 11 height 11
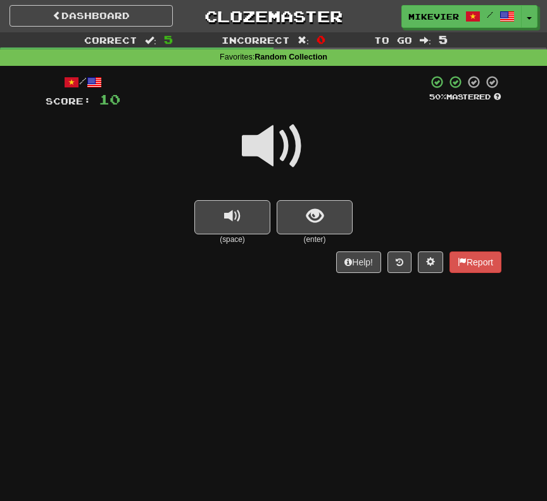
click at [251, 150] on span at bounding box center [273, 146] width 63 height 63
click at [222, 157] on div at bounding box center [274, 155] width 456 height 91
click at [230, 153] on div at bounding box center [274, 155] width 456 height 91
click at [220, 160] on div at bounding box center [274, 155] width 456 height 91
click at [297, 207] on button "show sentence" at bounding box center [315, 217] width 76 height 34
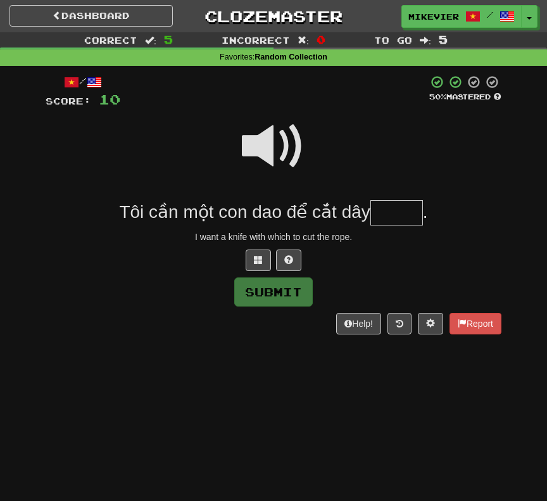
click at [265, 153] on span at bounding box center [273, 146] width 63 height 63
click at [257, 155] on span at bounding box center [273, 146] width 63 height 63
click at [271, 148] on span at bounding box center [273, 146] width 63 height 63
click at [258, 258] on span at bounding box center [258, 259] width 9 height 9
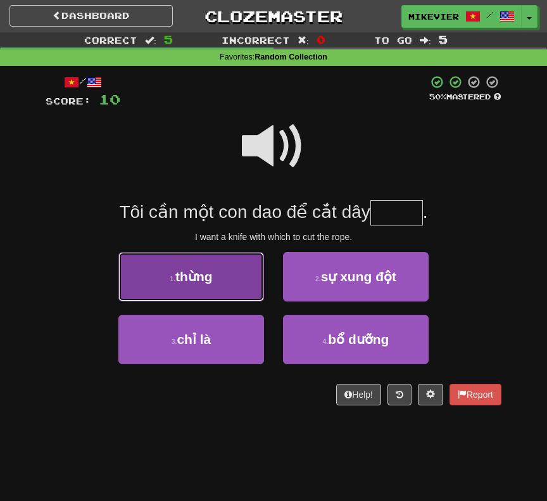
click at [243, 281] on button "1 . thừng" at bounding box center [191, 276] width 146 height 49
type input "*****"
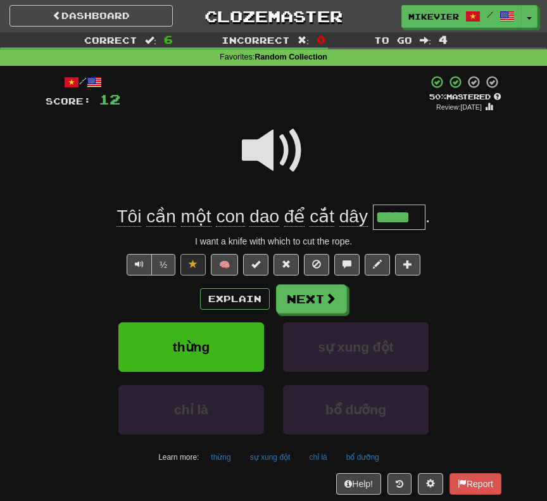
click at [262, 151] on span at bounding box center [273, 150] width 63 height 63
click at [261, 161] on span at bounding box center [273, 150] width 63 height 63
click at [239, 289] on button "Explain" at bounding box center [235, 299] width 70 height 22
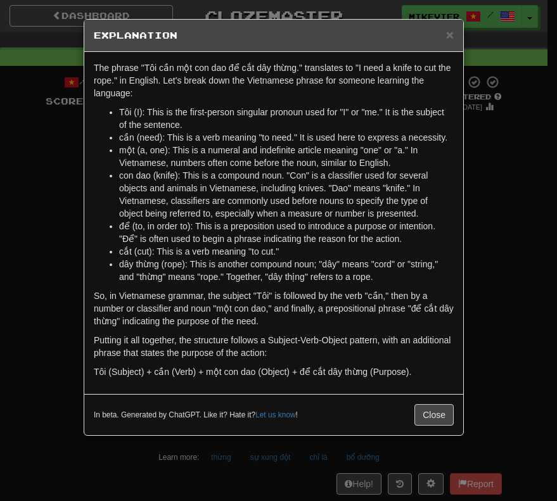
click at [73, 225] on div "× Explanation The phrase "Tôi cần một con dao để cắt dây thừng." translates to …" at bounding box center [278, 250] width 557 height 501
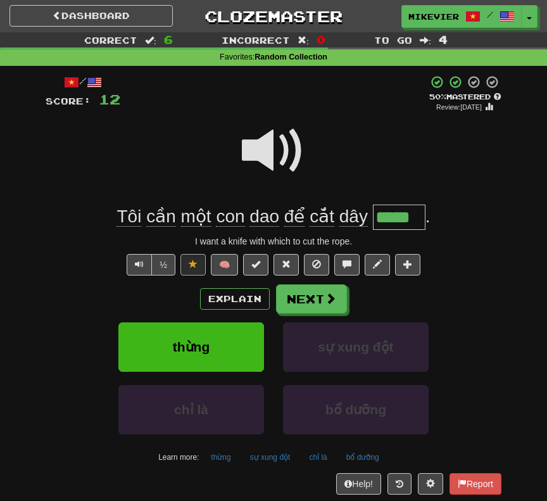
click at [271, 156] on span at bounding box center [273, 150] width 63 height 63
click at [270, 155] on span at bounding box center [273, 150] width 63 height 63
click at [305, 301] on button "Next" at bounding box center [312, 299] width 71 height 29
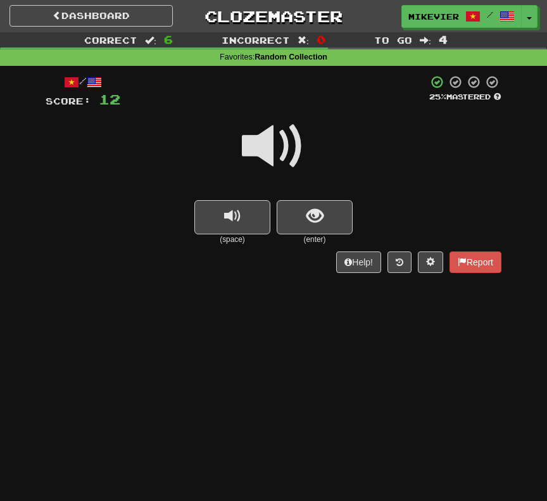
click at [265, 151] on span at bounding box center [273, 146] width 63 height 63
click at [241, 158] on div at bounding box center [274, 155] width 456 height 91
click at [253, 144] on span at bounding box center [273, 146] width 63 height 63
click at [252, 144] on span at bounding box center [273, 146] width 63 height 63
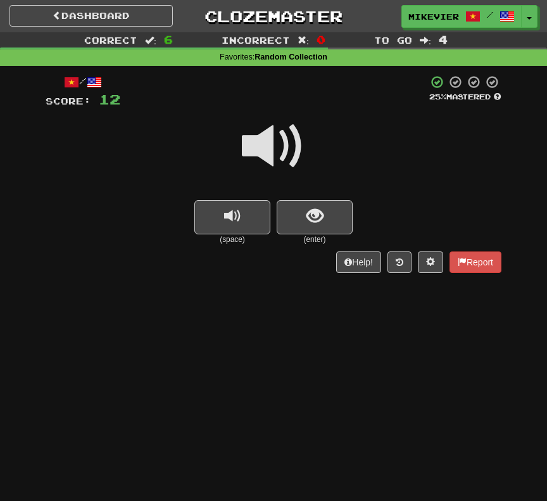
click at [275, 217] on div "(space) (enter)" at bounding box center [274, 222] width 456 height 45
click at [279, 215] on button "show sentence" at bounding box center [315, 217] width 76 height 34
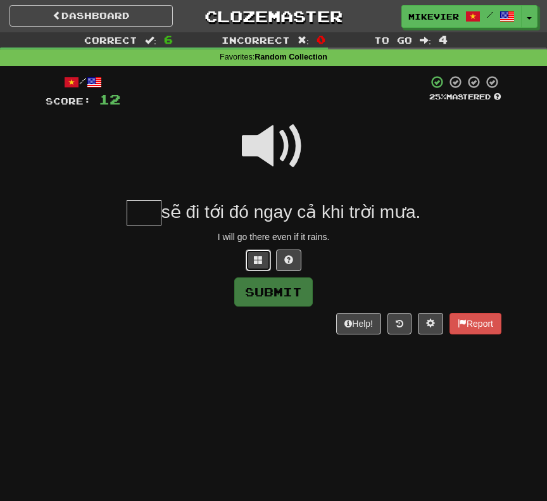
click at [256, 253] on button at bounding box center [258, 261] width 25 height 22
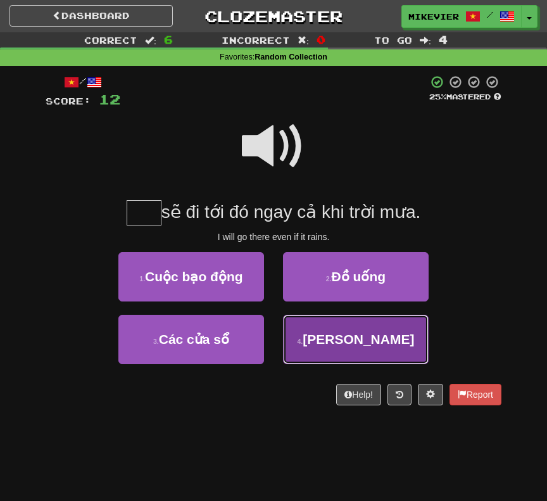
click at [314, 331] on button "4 . Tao" at bounding box center [356, 339] width 146 height 49
type input "***"
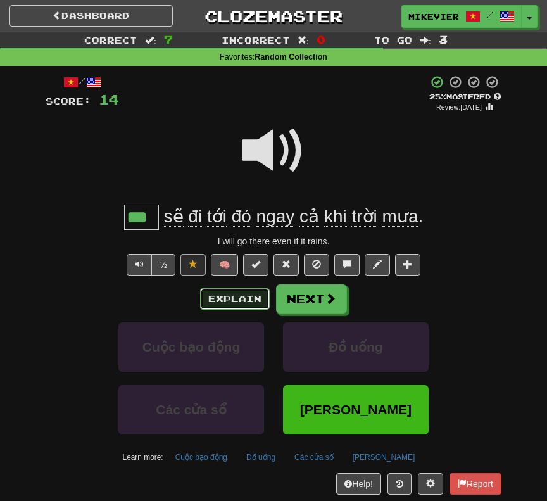
click at [239, 296] on button "Explain" at bounding box center [235, 299] width 70 height 22
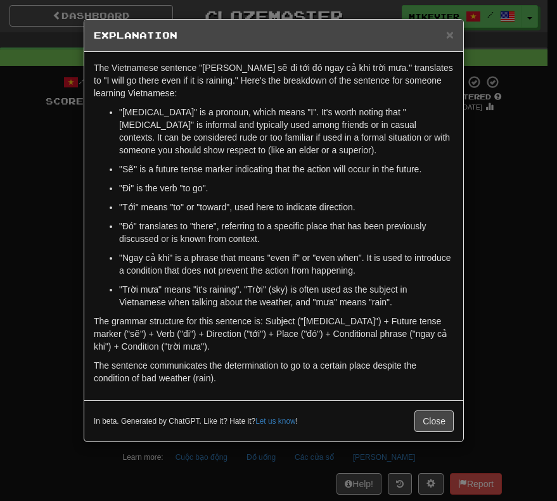
click at [51, 276] on div "× Explanation The Vietnamese sentence "Tao sẽ đi tới đó ngay cả khi trời mưa." …" at bounding box center [278, 250] width 557 height 501
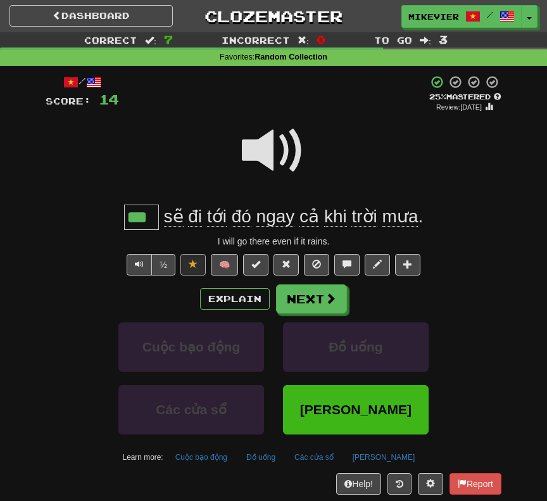
click at [254, 155] on span at bounding box center [273, 150] width 63 height 63
click at [281, 154] on span at bounding box center [273, 150] width 63 height 63
click at [277, 155] on span at bounding box center [273, 150] width 63 height 63
click at [296, 285] on button "Next" at bounding box center [312, 299] width 71 height 29
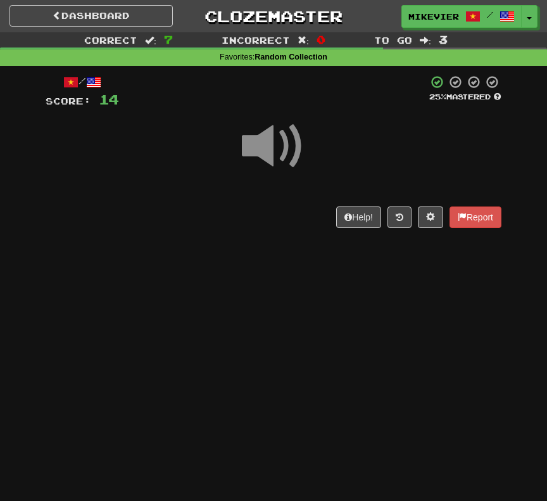
click at [294, 157] on span at bounding box center [273, 146] width 63 height 63
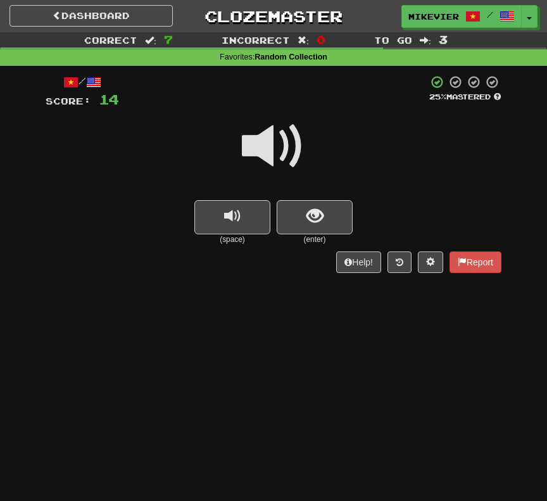
click at [283, 143] on span at bounding box center [273, 146] width 63 height 63
click at [253, 139] on span at bounding box center [273, 146] width 63 height 63
click at [247, 142] on span at bounding box center [273, 146] width 63 height 63
click at [289, 207] on button "show sentence" at bounding box center [315, 217] width 76 height 34
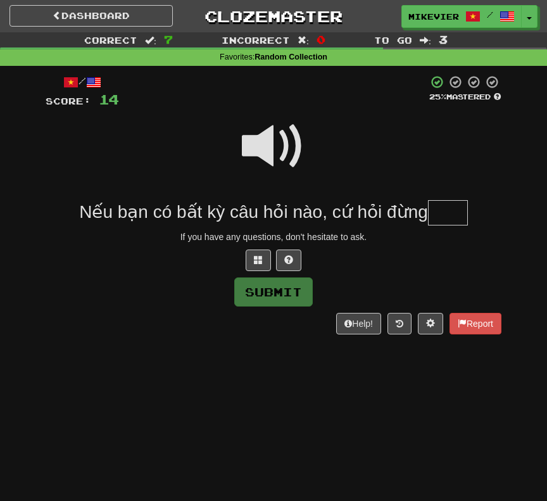
click at [266, 152] on span at bounding box center [273, 146] width 63 height 63
click at [255, 266] on button at bounding box center [258, 261] width 25 height 22
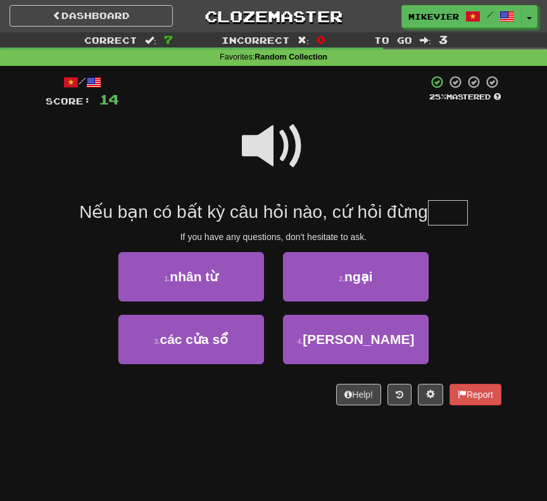
click at [269, 151] on span at bounding box center [273, 146] width 63 height 63
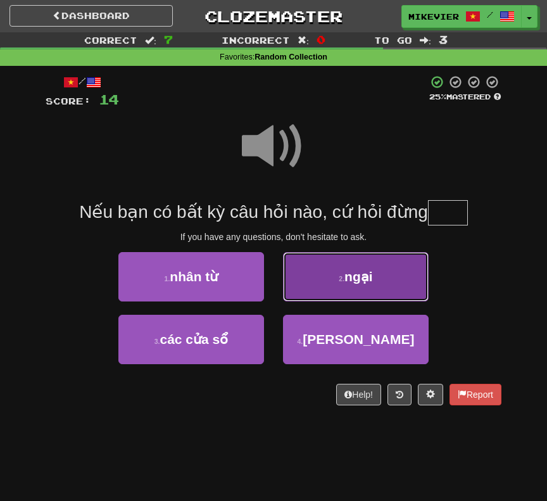
click at [309, 276] on button "2 . ngại" at bounding box center [356, 276] width 146 height 49
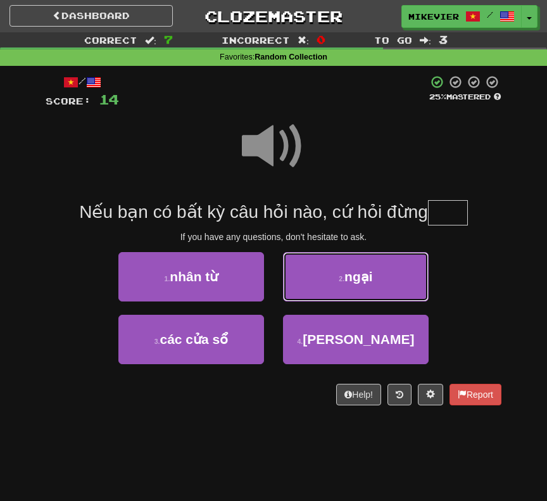
type input "****"
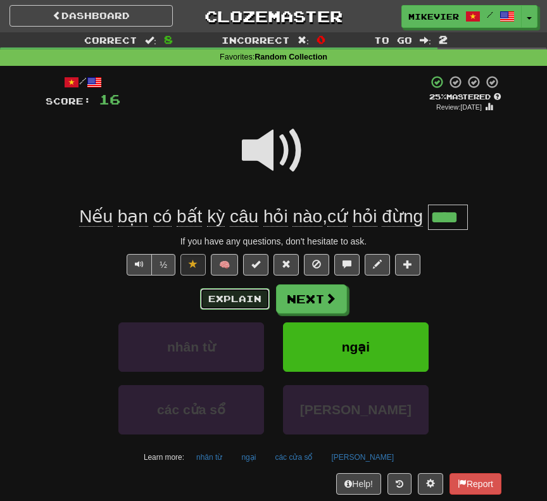
click at [245, 290] on button "Explain" at bounding box center [235, 299] width 70 height 22
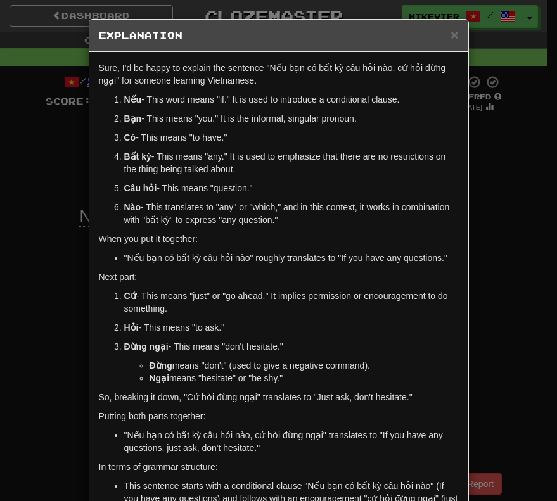
click at [500, 298] on div "× Explanation Sure, I'd be happy to explain the sentence "Nếu bạn có bất kỳ câu…" at bounding box center [278, 250] width 557 height 501
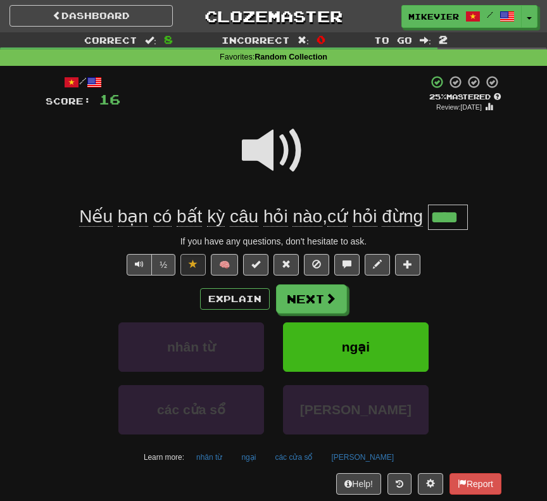
click at [289, 160] on span at bounding box center [273, 150] width 63 height 63
click at [346, 303] on button "Next" at bounding box center [312, 299] width 71 height 29
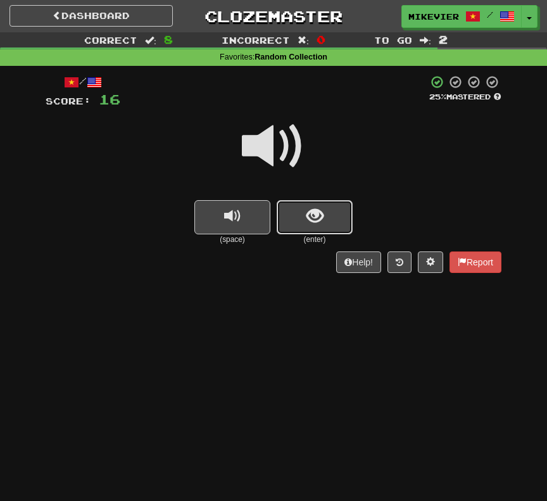
click at [298, 221] on button "show sentence" at bounding box center [315, 217] width 76 height 34
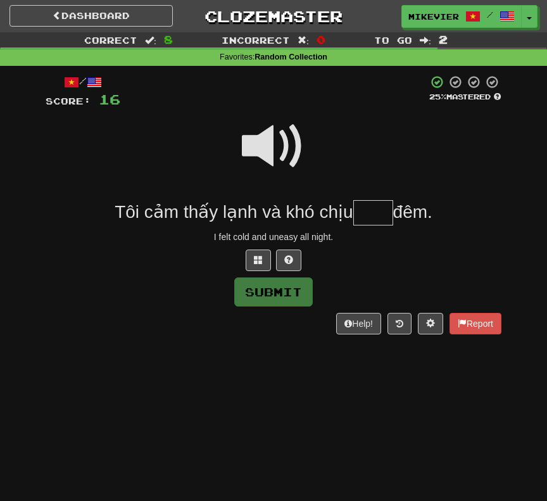
click at [273, 140] on span at bounding box center [273, 146] width 63 height 63
click at [268, 260] on button at bounding box center [258, 261] width 25 height 22
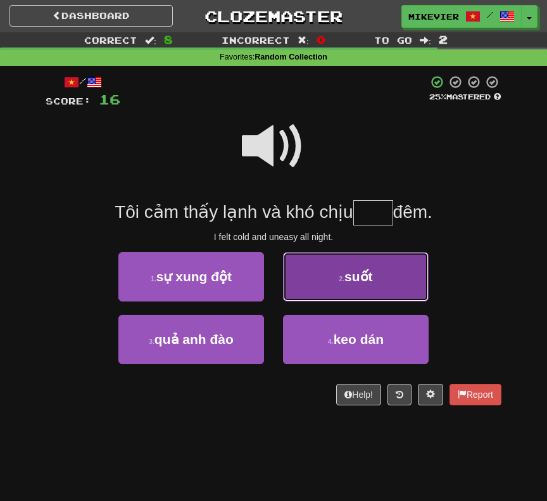
click at [324, 298] on button "2 . suốt" at bounding box center [356, 276] width 146 height 49
type input "****"
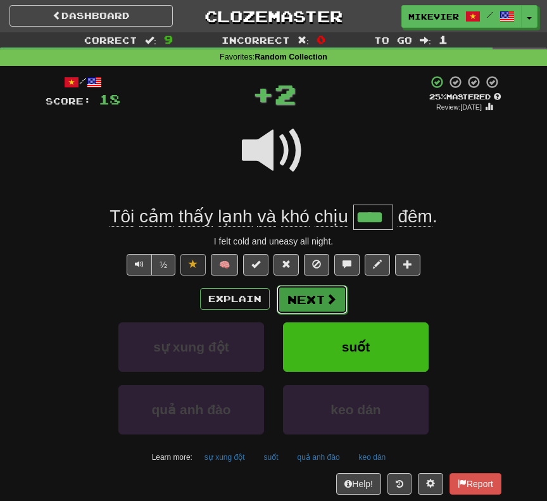
click at [329, 296] on span at bounding box center [331, 298] width 11 height 11
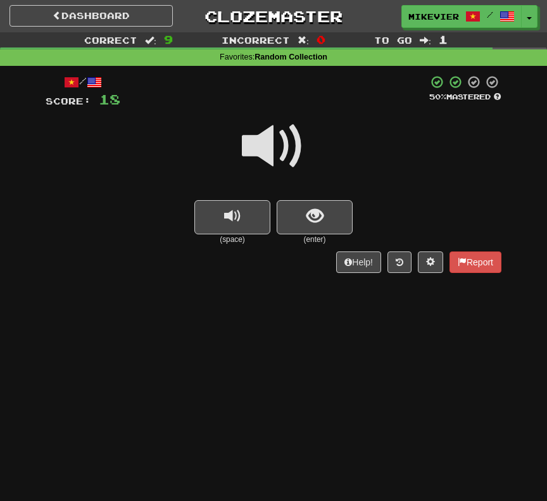
click at [241, 146] on div at bounding box center [274, 155] width 456 height 91
click at [256, 144] on span at bounding box center [273, 146] width 63 height 63
click at [255, 144] on span at bounding box center [273, 146] width 63 height 63
click at [290, 219] on button "show sentence" at bounding box center [315, 217] width 76 height 34
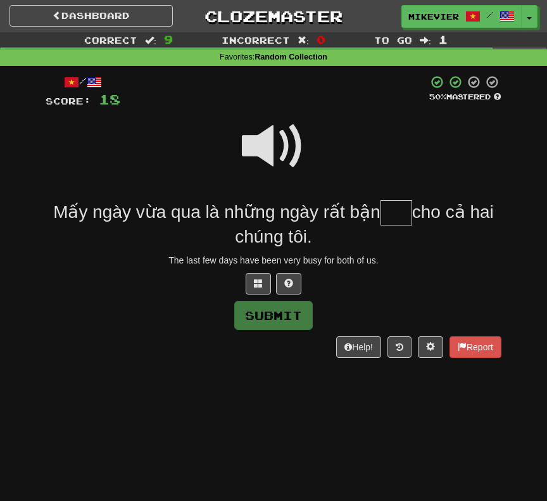
click at [266, 139] on span at bounding box center [273, 146] width 63 height 63
click at [277, 133] on span at bounding box center [273, 146] width 63 height 63
click at [266, 281] on button at bounding box center [258, 284] width 25 height 22
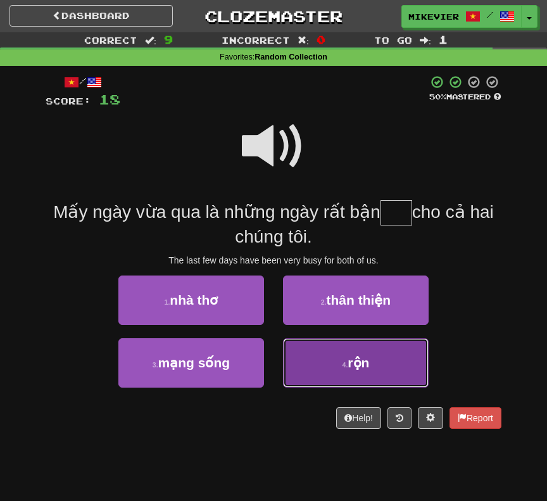
click at [321, 361] on button "4 . rộn" at bounding box center [356, 362] width 146 height 49
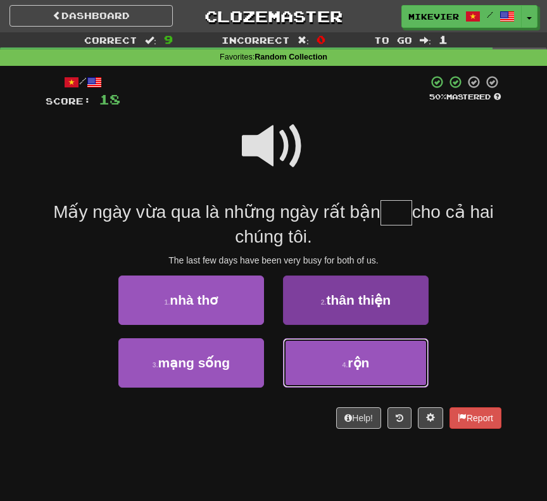
type input "***"
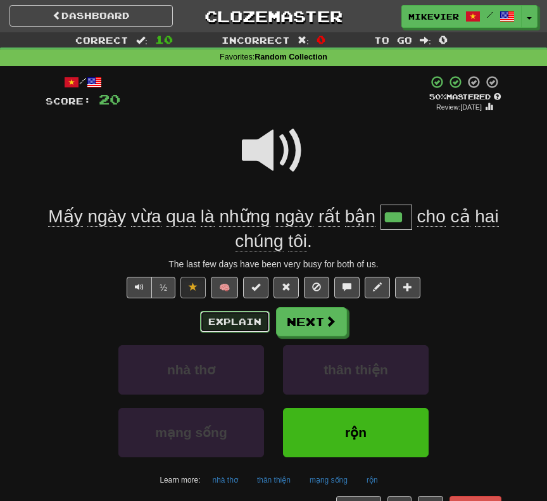
click at [229, 326] on button "Explain" at bounding box center [235, 322] width 70 height 22
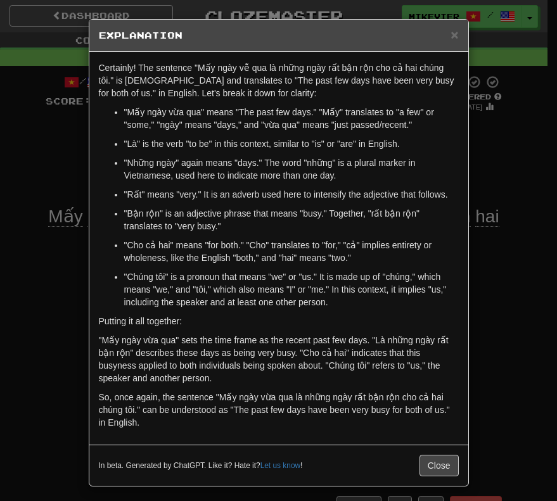
click at [46, 310] on div "× Explanation Certainly! The sentence "Mấy ngày vễ qua là những ngày rất bận rộ…" at bounding box center [278, 250] width 557 height 501
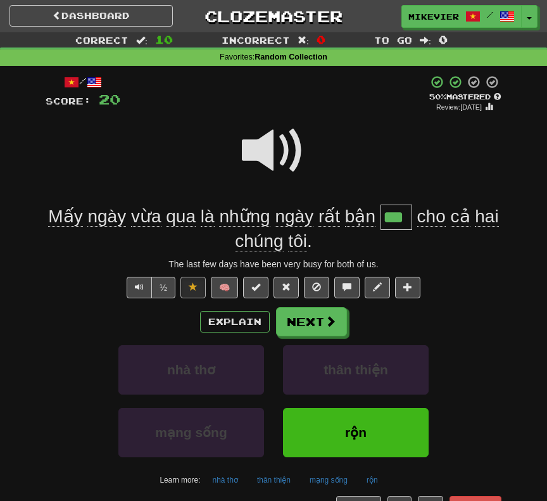
click at [276, 153] on span at bounding box center [273, 150] width 63 height 63
click at [268, 169] on span at bounding box center [273, 150] width 63 height 63
click at [265, 159] on span at bounding box center [273, 150] width 63 height 63
click at [244, 157] on span at bounding box center [273, 150] width 63 height 63
click at [248, 322] on button "Explain" at bounding box center [235, 322] width 70 height 22
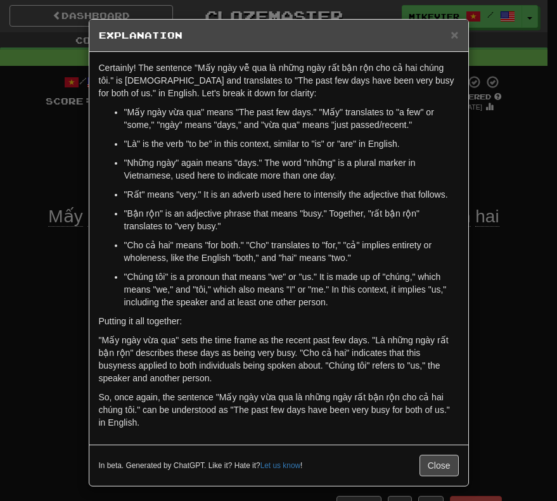
click at [44, 294] on div "× Explanation Certainly! The sentence "Mấy ngày vễ qua là những ngày rất bận rộ…" at bounding box center [278, 250] width 557 height 501
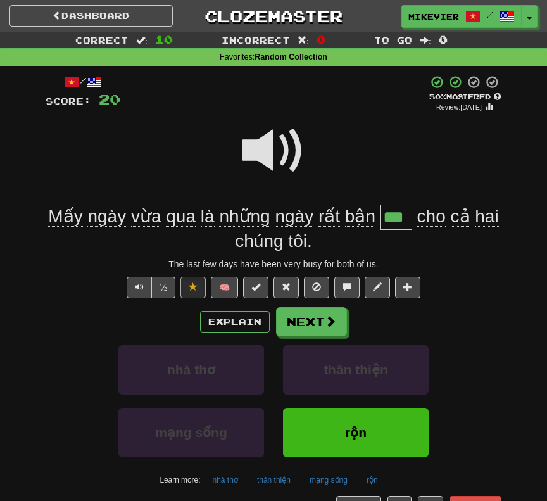
click at [253, 148] on span at bounding box center [273, 150] width 63 height 63
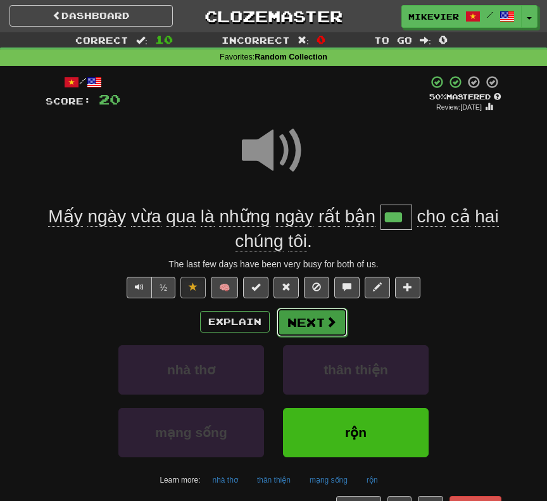
click at [317, 318] on button "Next" at bounding box center [312, 322] width 71 height 29
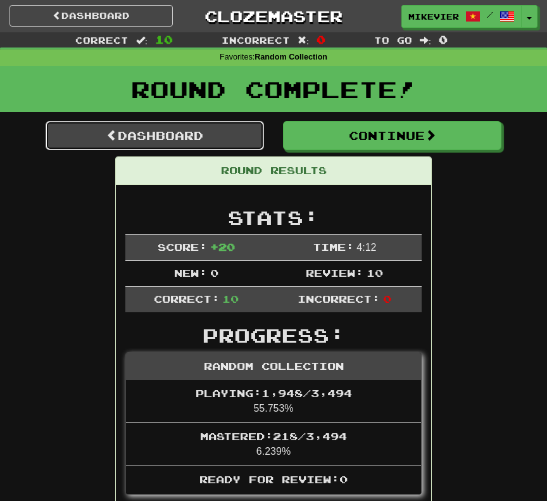
click at [229, 127] on link "Dashboard" at bounding box center [155, 135] width 219 height 29
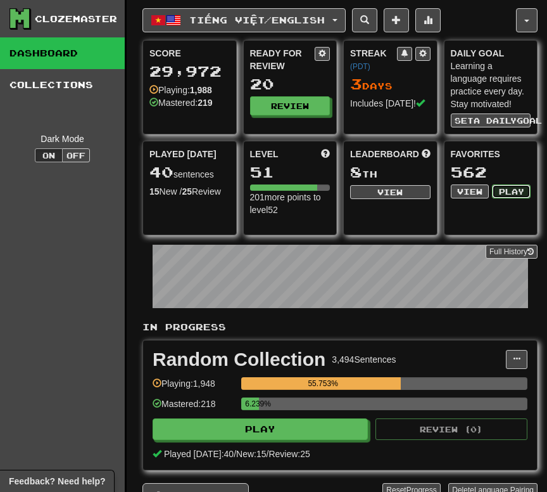
click at [506, 194] on button "Play" at bounding box center [511, 191] width 39 height 14
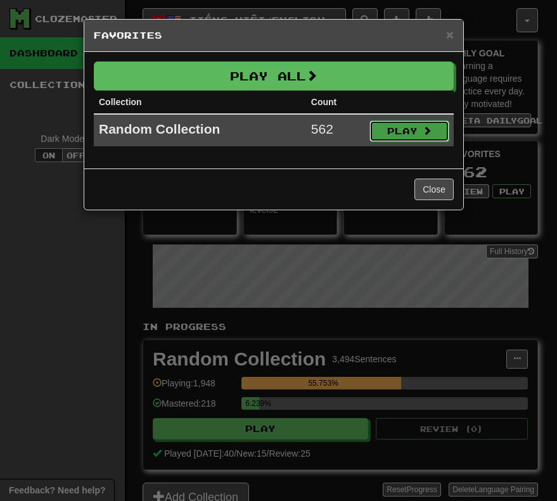
click at [395, 129] on button "Play" at bounding box center [409, 131] width 80 height 22
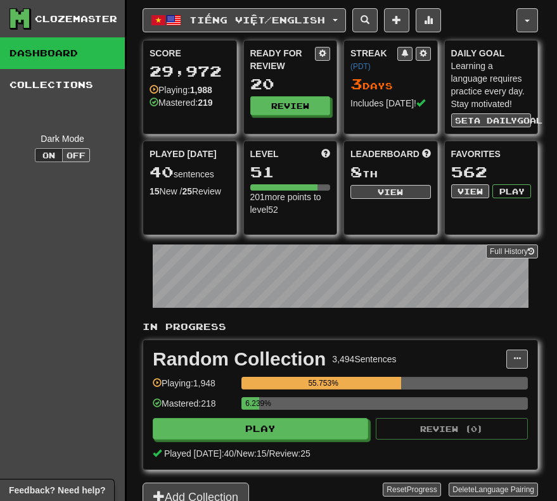
select select "**"
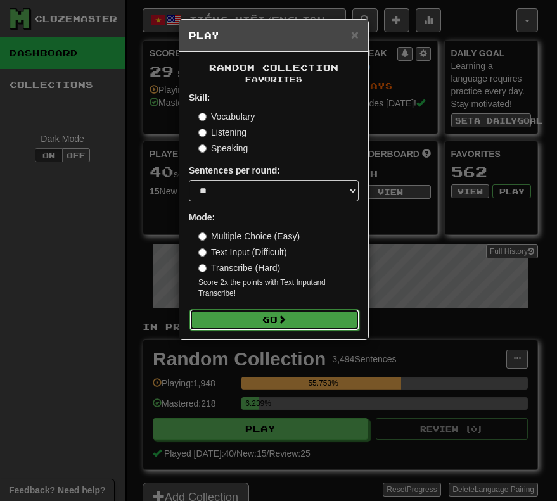
click at [316, 320] on button "Go" at bounding box center [274, 320] width 170 height 22
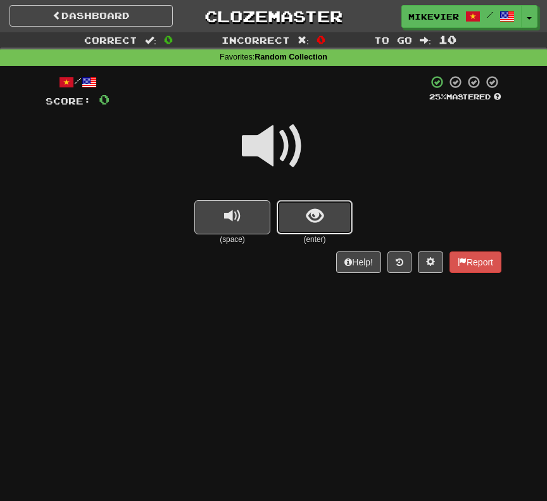
click at [291, 222] on button "show sentence" at bounding box center [315, 217] width 76 height 34
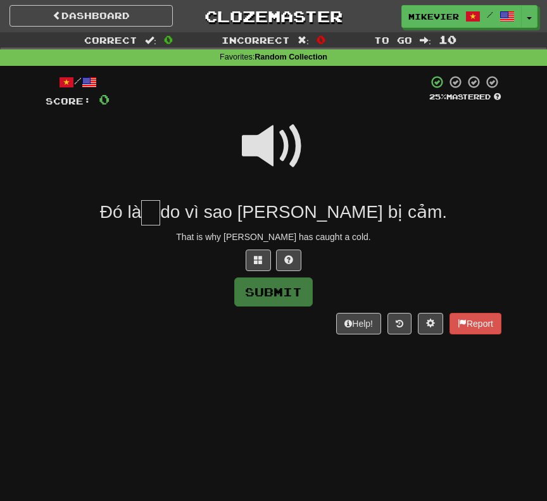
click at [267, 142] on span at bounding box center [273, 146] width 63 height 63
click at [257, 258] on span at bounding box center [258, 259] width 9 height 9
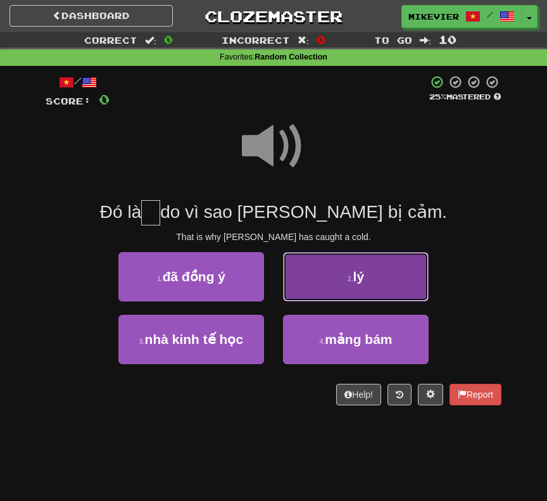
click at [359, 291] on button "2 . lý" at bounding box center [356, 276] width 146 height 49
type input "**"
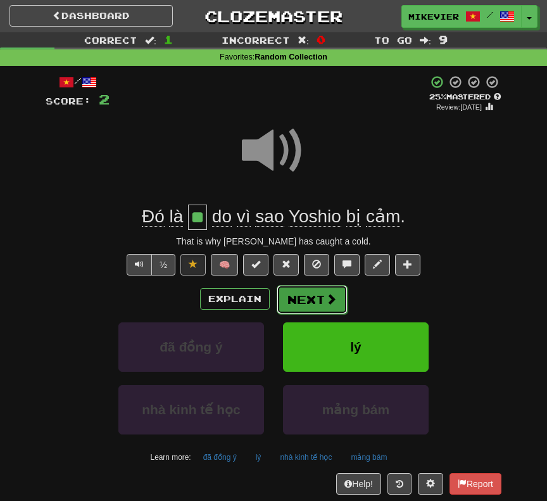
click at [326, 304] on span at bounding box center [331, 298] width 11 height 11
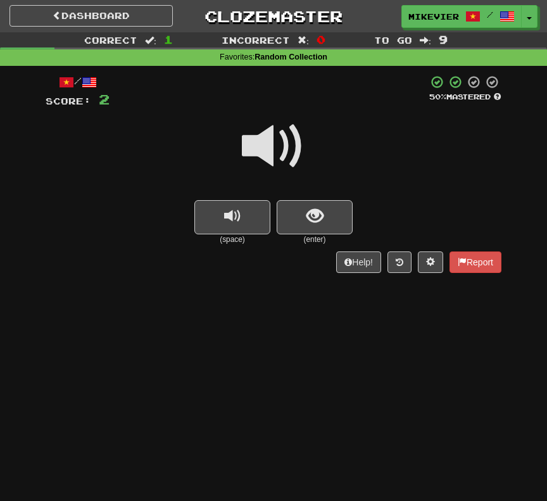
click at [261, 143] on span at bounding box center [273, 146] width 63 height 63
click at [241, 143] on div at bounding box center [274, 155] width 456 height 91
click at [240, 140] on div at bounding box center [274, 155] width 456 height 91
click at [253, 142] on span at bounding box center [273, 146] width 63 height 63
click at [254, 144] on span at bounding box center [273, 146] width 63 height 63
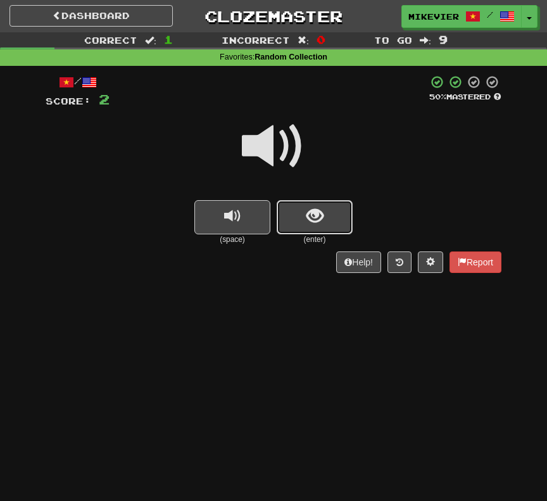
click at [298, 220] on button "show sentence" at bounding box center [315, 217] width 76 height 34
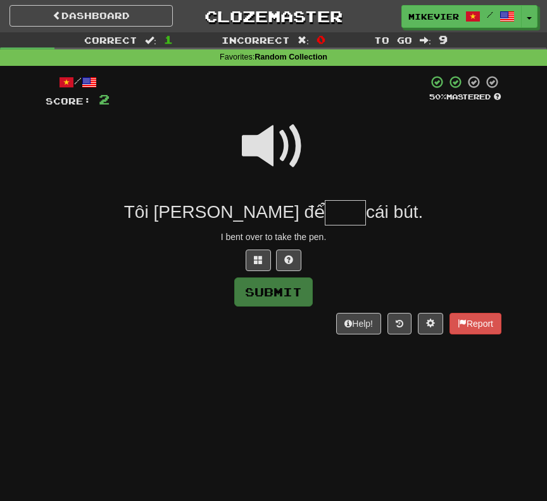
click at [262, 139] on span at bounding box center [273, 146] width 63 height 63
click at [265, 259] on button at bounding box center [258, 261] width 25 height 22
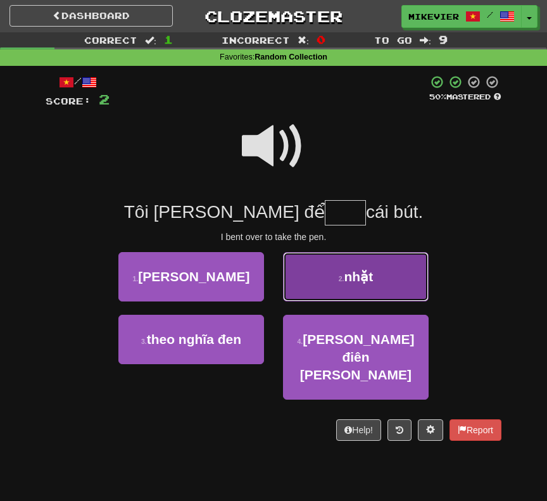
click at [342, 260] on button "2 . nhặt" at bounding box center [356, 276] width 146 height 49
type input "****"
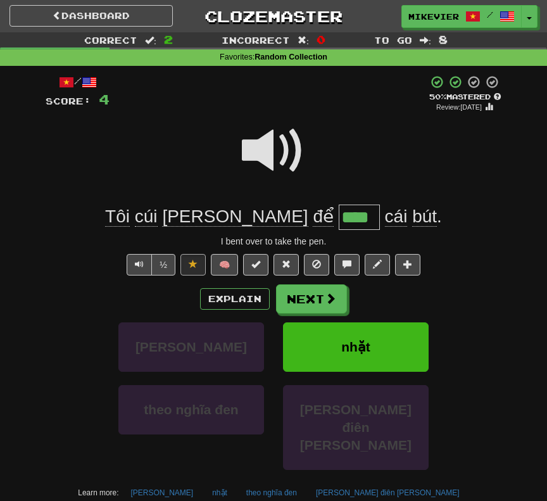
click at [260, 150] on span at bounding box center [273, 150] width 63 height 63
click at [333, 302] on span at bounding box center [331, 298] width 11 height 11
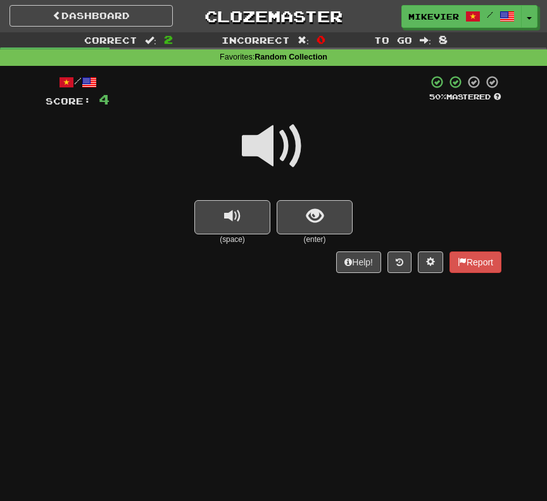
click at [274, 172] on span at bounding box center [273, 146] width 63 height 63
click at [279, 178] on span at bounding box center [273, 146] width 63 height 63
click at [277, 136] on span at bounding box center [273, 146] width 63 height 63
click at [296, 219] on button "show sentence" at bounding box center [315, 217] width 76 height 34
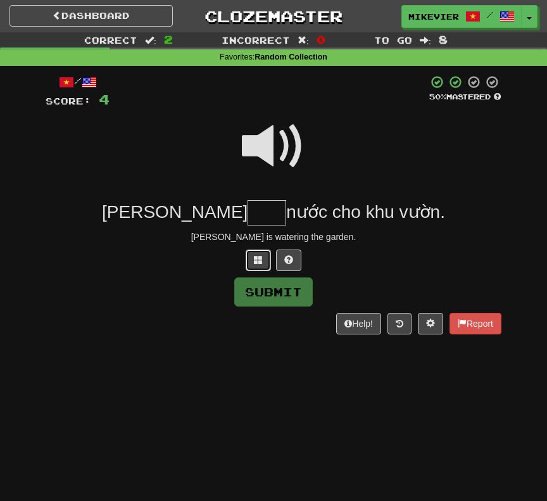
click at [250, 259] on button at bounding box center [258, 261] width 25 height 22
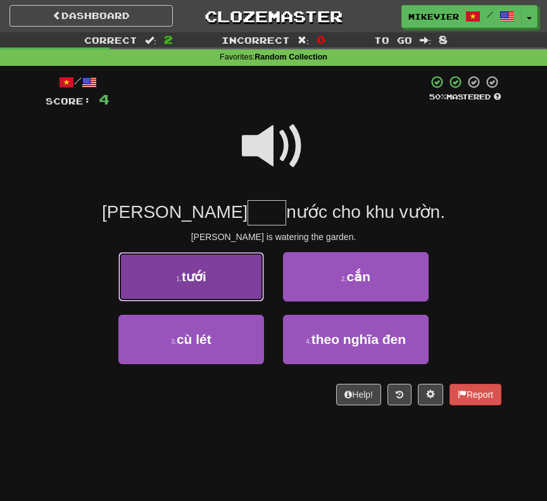
click at [250, 289] on button "1 . tưới" at bounding box center [191, 276] width 146 height 49
type input "****"
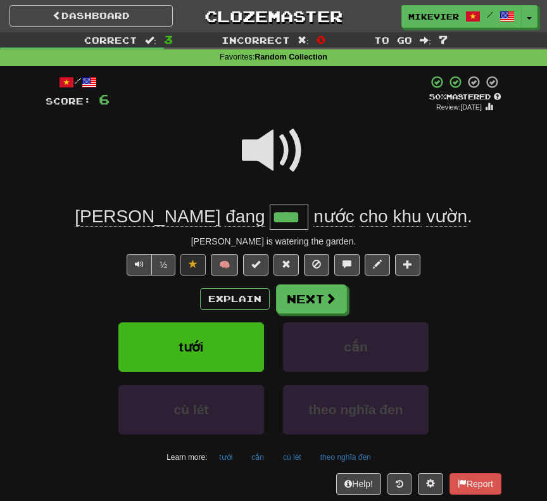
click at [277, 144] on span at bounding box center [273, 150] width 63 height 63
click at [270, 150] on span at bounding box center [273, 150] width 63 height 63
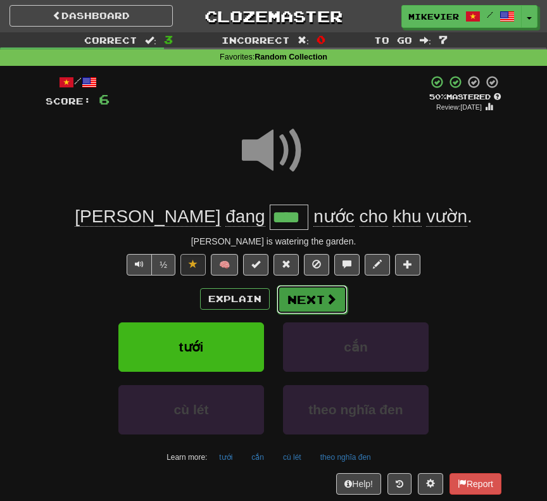
click at [310, 300] on button "Next" at bounding box center [312, 299] width 71 height 29
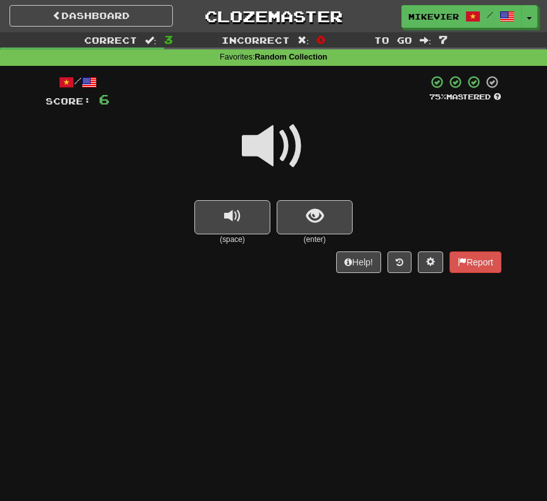
click at [267, 153] on span at bounding box center [273, 146] width 63 height 63
click at [261, 149] on span at bounding box center [273, 146] width 63 height 63
click at [253, 148] on span at bounding box center [273, 146] width 63 height 63
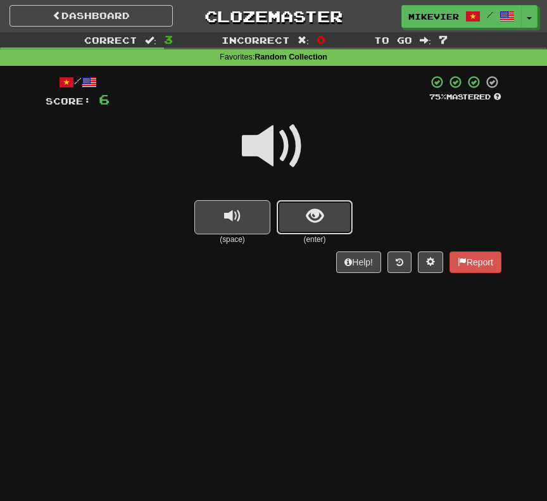
click at [285, 209] on button "show sentence" at bounding box center [315, 217] width 76 height 34
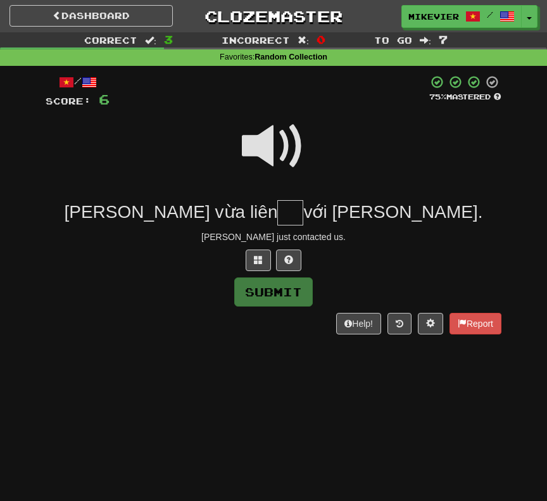
click at [277, 144] on span at bounding box center [273, 146] width 63 height 63
click at [257, 263] on span at bounding box center [258, 259] width 9 height 9
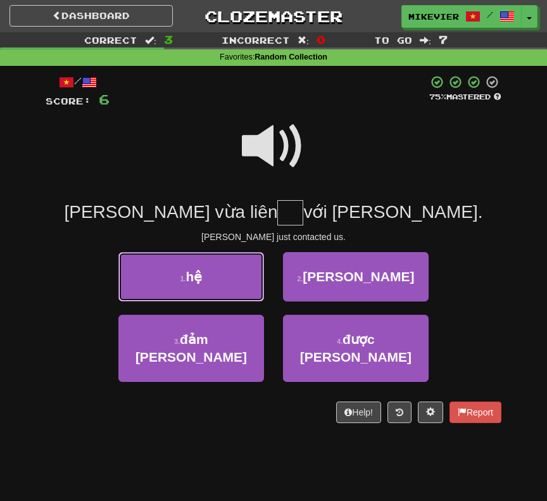
click at [229, 279] on button "1 . hệ" at bounding box center [191, 276] width 146 height 49
type input "**"
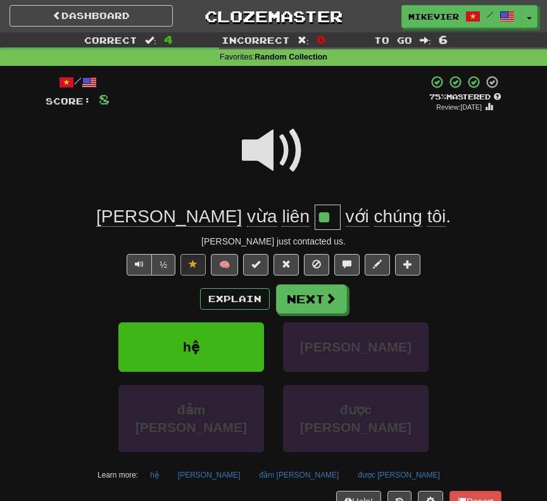
click at [264, 162] on span at bounding box center [273, 150] width 63 height 63
click at [308, 303] on button "Next" at bounding box center [312, 299] width 71 height 29
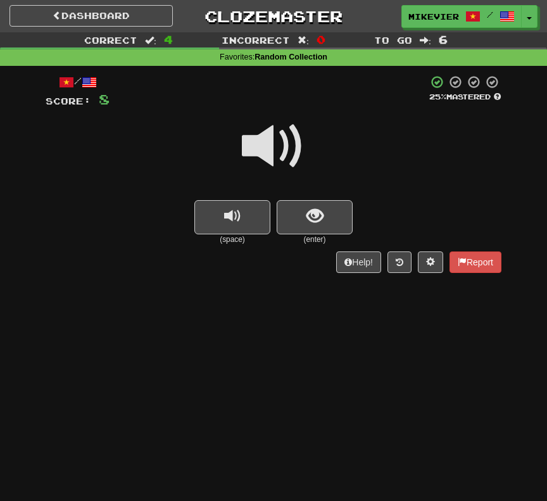
drag, startPoint x: 260, startPoint y: 136, endPoint x: 259, endPoint y: 130, distance: 6.5
click at [259, 130] on span at bounding box center [273, 146] width 63 height 63
click at [283, 212] on button "show sentence" at bounding box center [315, 217] width 76 height 34
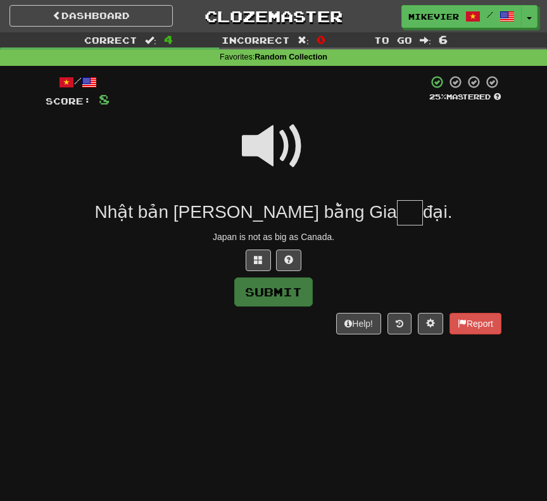
click at [261, 143] on span at bounding box center [273, 146] width 63 height 63
click at [260, 268] on button at bounding box center [258, 261] width 25 height 22
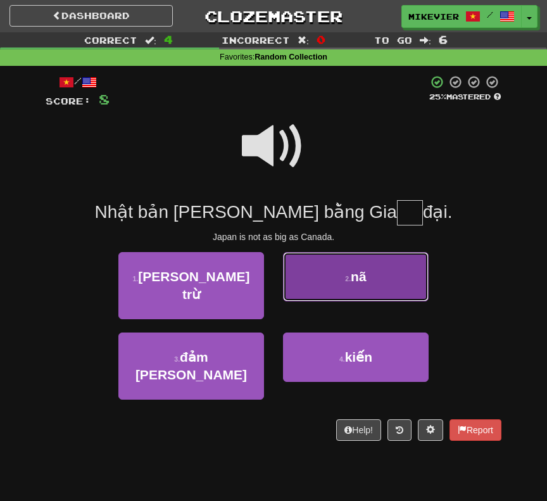
click at [341, 287] on button "2 . nã" at bounding box center [356, 276] width 146 height 49
type input "**"
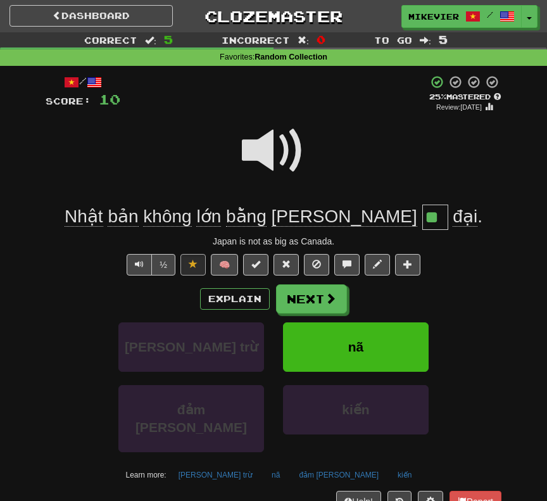
click at [241, 150] on div at bounding box center [274, 159] width 456 height 91
click at [263, 156] on span at bounding box center [273, 150] width 63 height 63
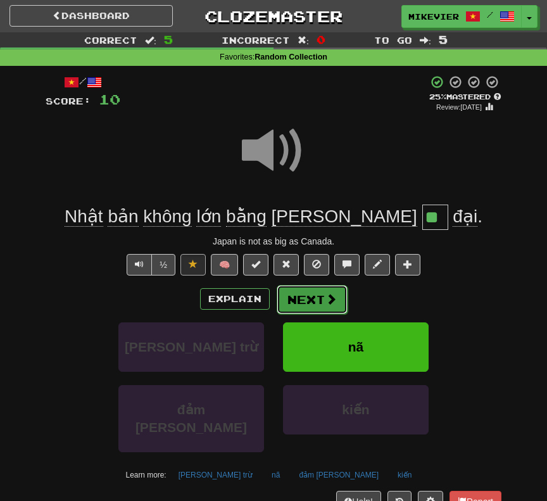
click at [323, 308] on button "Next" at bounding box center [312, 299] width 71 height 29
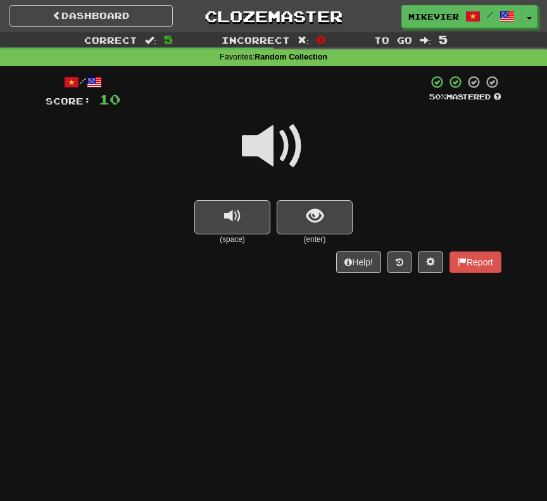
click at [280, 169] on span at bounding box center [273, 146] width 63 height 63
click at [277, 168] on span at bounding box center [273, 146] width 63 height 63
click at [316, 208] on span "show sentence" at bounding box center [315, 216] width 17 height 17
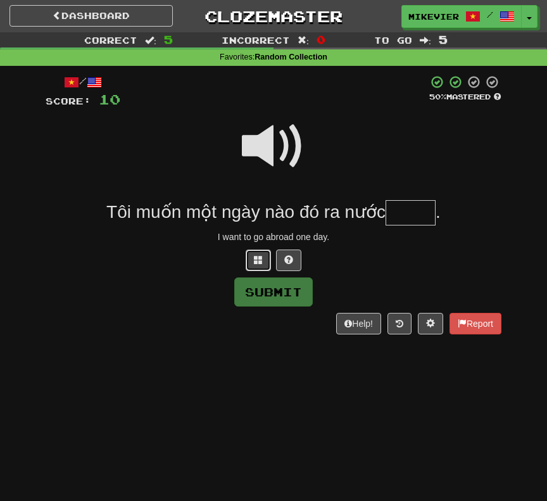
click at [258, 264] on span at bounding box center [258, 259] width 9 height 9
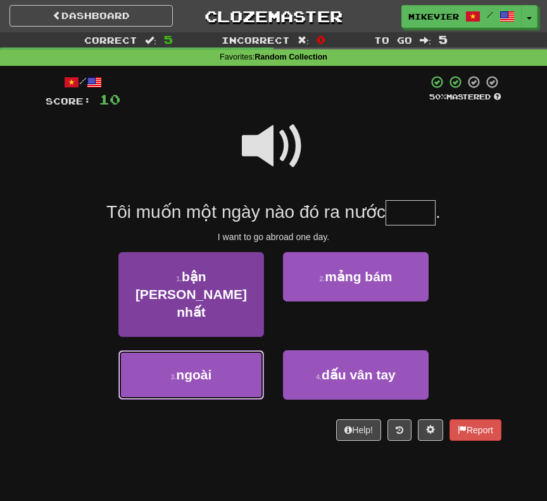
click at [250, 350] on button "3 . ngoài" at bounding box center [191, 374] width 146 height 49
type input "*****"
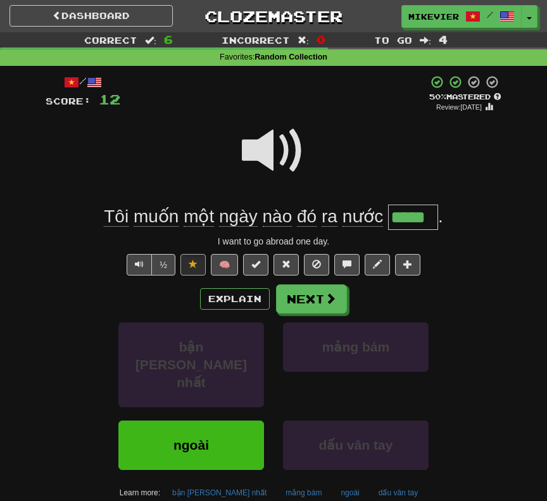
click at [265, 155] on span at bounding box center [273, 150] width 63 height 63
click at [264, 151] on span at bounding box center [273, 150] width 63 height 63
click at [227, 312] on div "Explain Next" at bounding box center [274, 298] width 456 height 29
click at [223, 296] on button "Explain" at bounding box center [235, 299] width 70 height 22
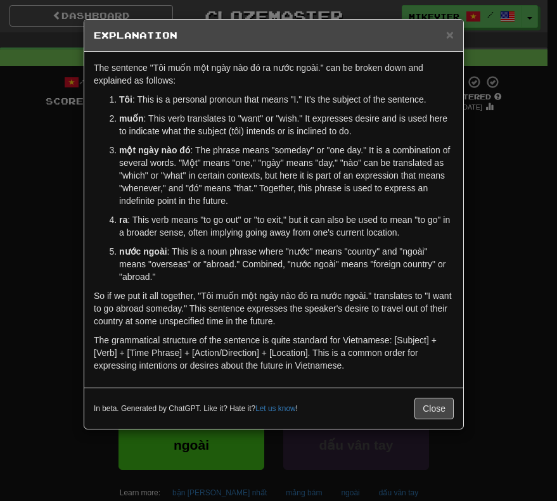
click at [61, 200] on div "× Explanation The sentence "Tôi muốn một ngày nào đó ra nước ngoài." can be bro…" at bounding box center [278, 250] width 557 height 501
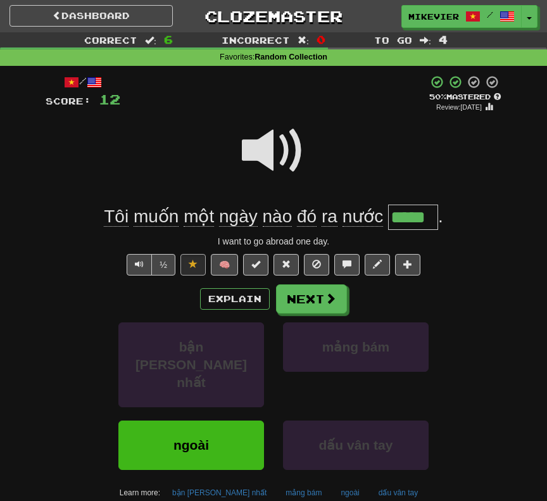
click at [243, 154] on span at bounding box center [273, 150] width 63 height 63
click at [282, 298] on button "Next" at bounding box center [312, 299] width 71 height 29
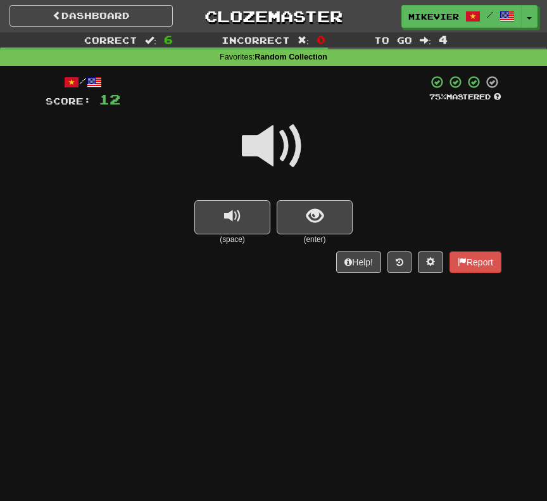
click at [279, 153] on span at bounding box center [273, 146] width 63 height 63
click at [274, 160] on span at bounding box center [273, 146] width 63 height 63
click at [272, 158] on span at bounding box center [273, 146] width 63 height 63
click at [319, 238] on small "(enter)" at bounding box center [315, 239] width 76 height 11
click at [317, 231] on button "show sentence" at bounding box center [315, 217] width 76 height 34
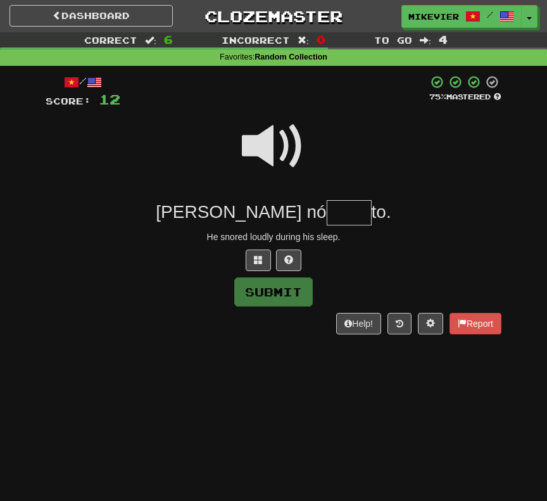
click at [270, 157] on span at bounding box center [273, 146] width 63 height 63
click at [264, 258] on button at bounding box center [258, 261] width 25 height 22
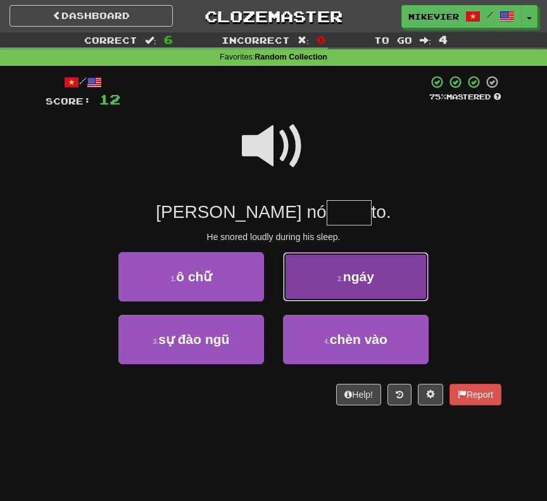
click at [297, 292] on button "2 . ngáy" at bounding box center [356, 276] width 146 height 49
type input "****"
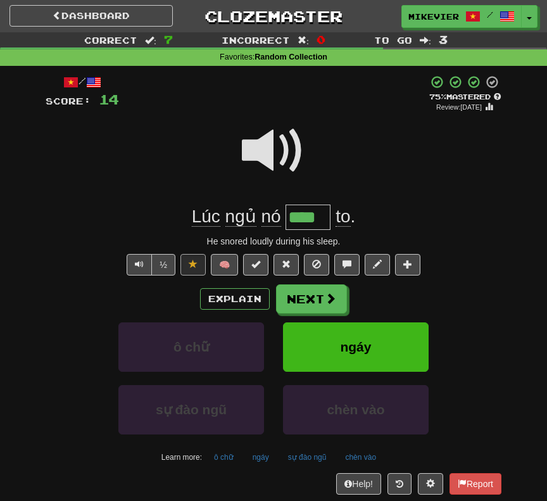
click at [269, 155] on span at bounding box center [273, 150] width 63 height 63
click at [267, 153] on span at bounding box center [273, 150] width 63 height 63
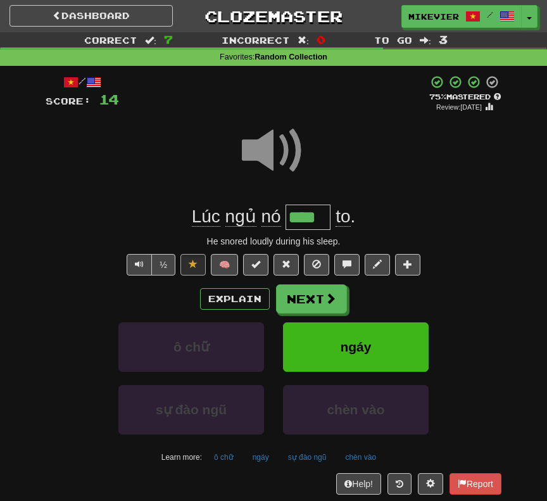
click at [267, 153] on span at bounding box center [273, 150] width 63 height 63
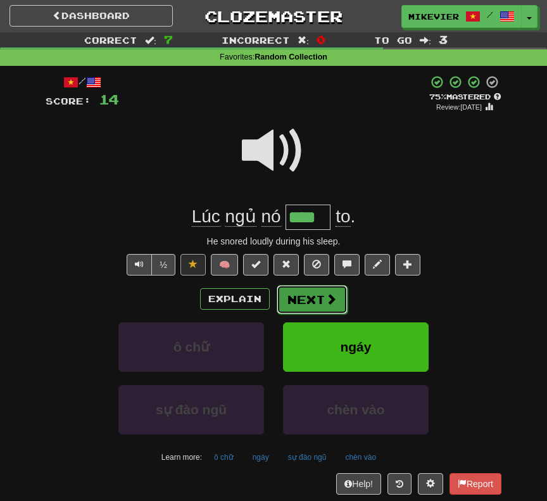
click at [331, 291] on button "Next" at bounding box center [312, 299] width 71 height 29
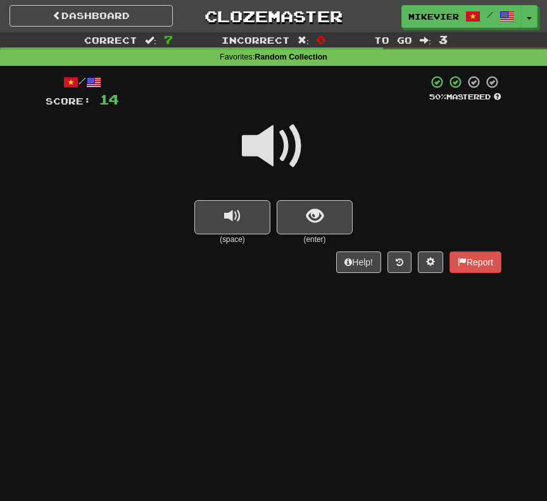
click at [270, 151] on span at bounding box center [273, 146] width 63 height 63
click at [307, 222] on span "show sentence" at bounding box center [315, 216] width 17 height 17
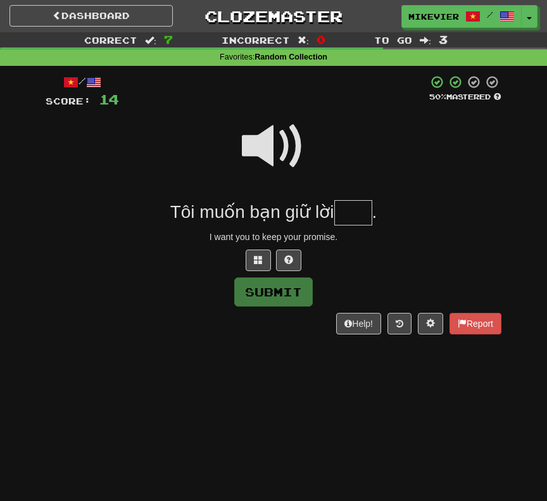
click at [261, 156] on span at bounding box center [273, 146] width 63 height 63
click at [260, 252] on button at bounding box center [258, 261] width 25 height 22
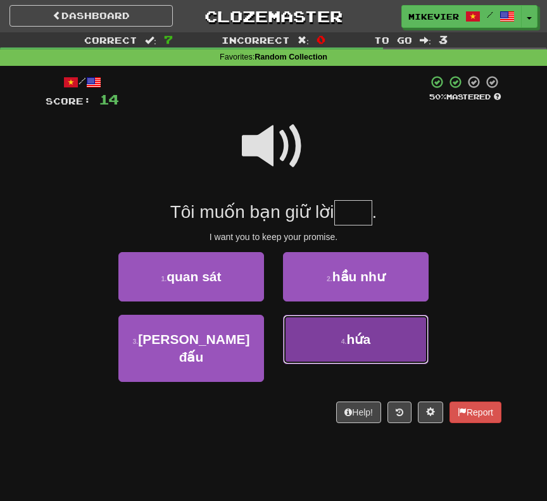
click at [326, 343] on button "4 . hứa" at bounding box center [356, 339] width 146 height 49
type input "***"
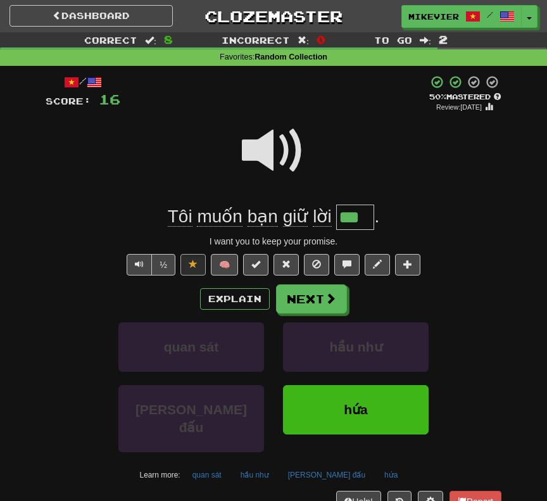
click at [253, 155] on span at bounding box center [273, 150] width 63 height 63
click at [245, 155] on span at bounding box center [273, 150] width 63 height 63
click at [252, 149] on span at bounding box center [273, 150] width 63 height 63
click at [252, 150] on span at bounding box center [273, 150] width 63 height 63
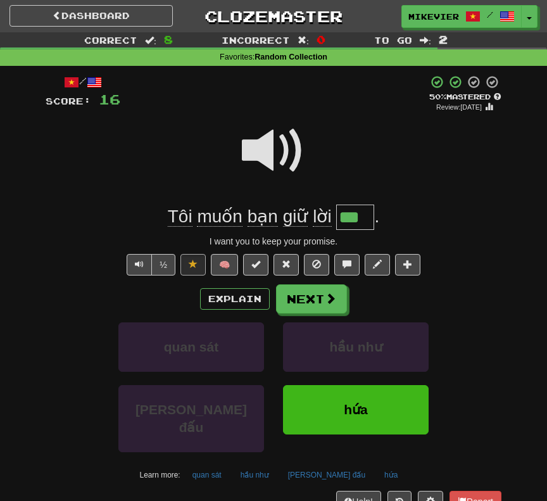
click at [252, 150] on span at bounding box center [273, 150] width 63 height 63
click at [252, 151] on span at bounding box center [273, 150] width 63 height 63
click at [246, 153] on span at bounding box center [273, 150] width 63 height 63
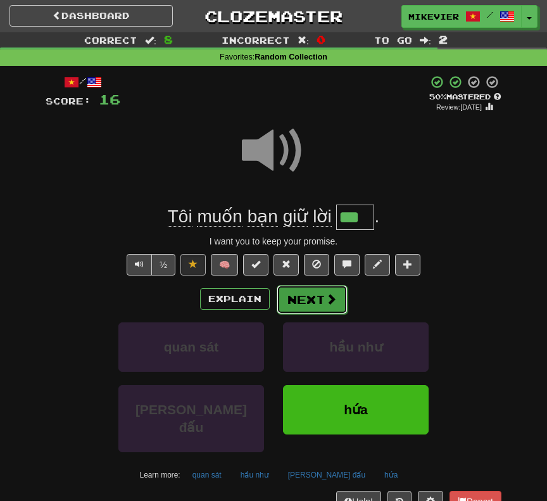
click at [291, 293] on button "Next" at bounding box center [312, 299] width 71 height 29
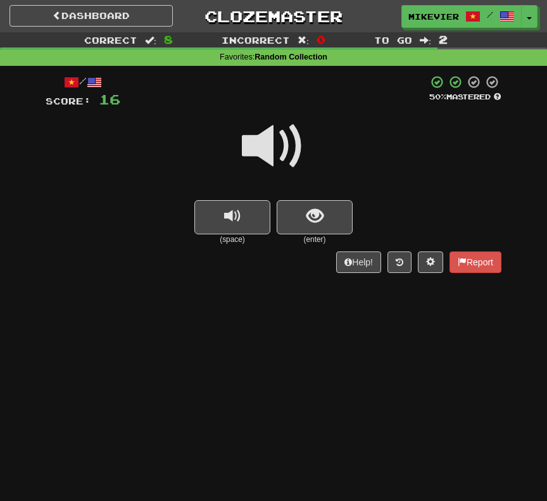
click at [284, 153] on span at bounding box center [273, 146] width 63 height 63
click at [309, 223] on span "show sentence" at bounding box center [315, 216] width 17 height 17
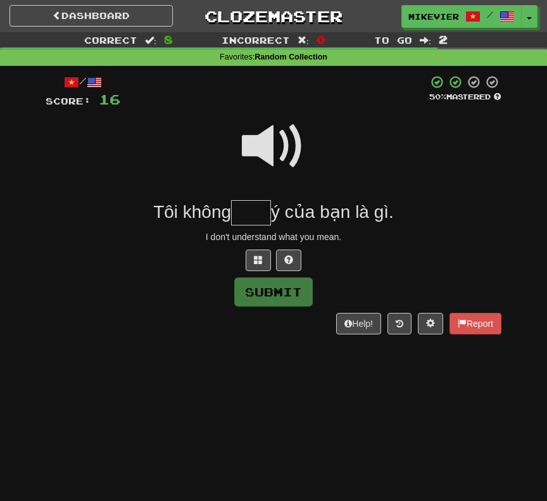
click at [269, 158] on span at bounding box center [273, 146] width 63 height 63
click at [279, 137] on span at bounding box center [273, 146] width 63 height 63
click at [258, 260] on span at bounding box center [258, 259] width 9 height 9
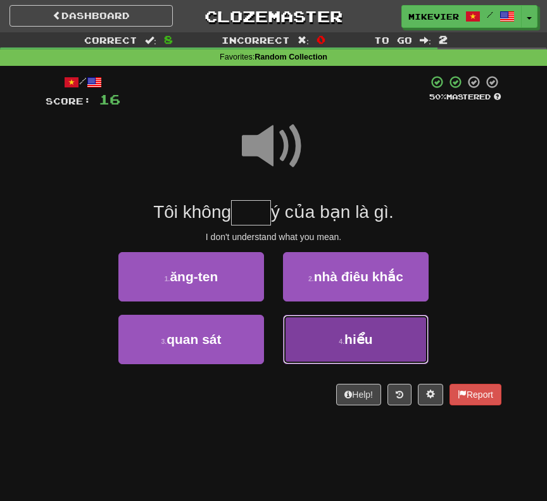
click at [298, 333] on button "4 . hiểu" at bounding box center [356, 339] width 146 height 49
type input "****"
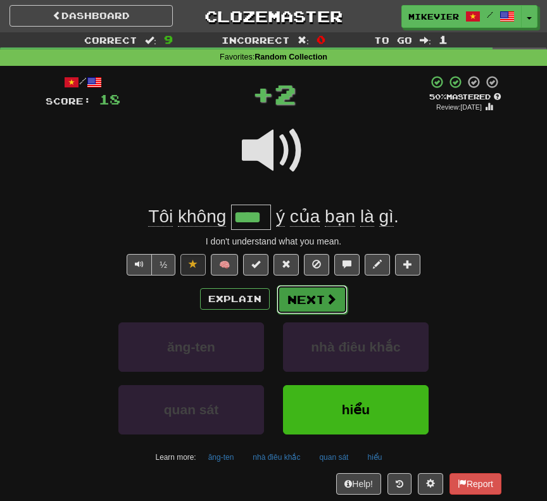
click at [300, 289] on button "Next" at bounding box center [312, 299] width 71 height 29
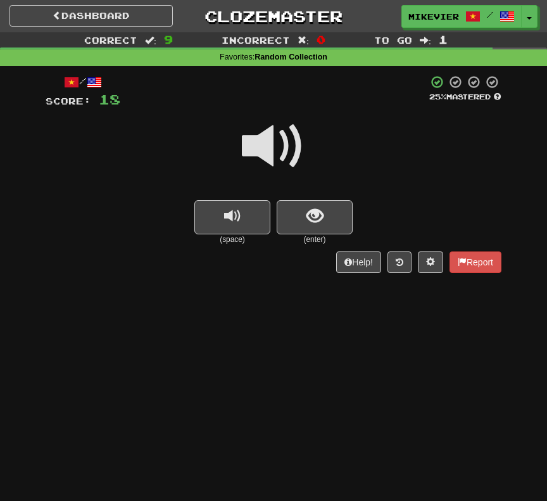
click at [283, 141] on span at bounding box center [273, 146] width 63 height 63
click at [291, 222] on button "show sentence" at bounding box center [315, 217] width 76 height 34
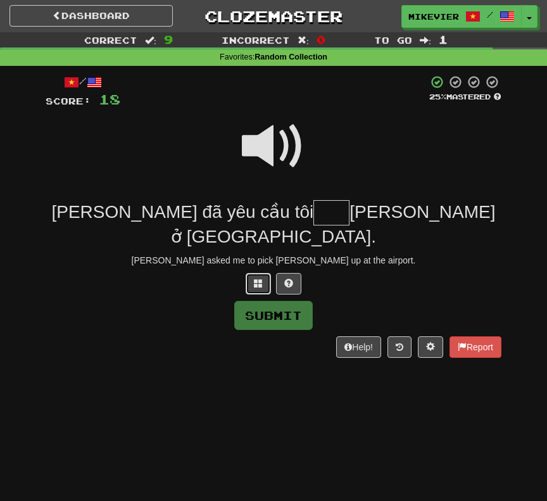
click at [257, 279] on span at bounding box center [258, 283] width 9 height 9
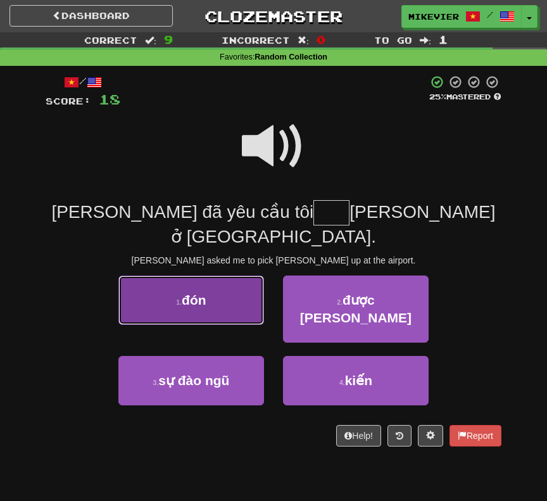
click at [245, 289] on button "1 . đón" at bounding box center [191, 300] width 146 height 49
type input "***"
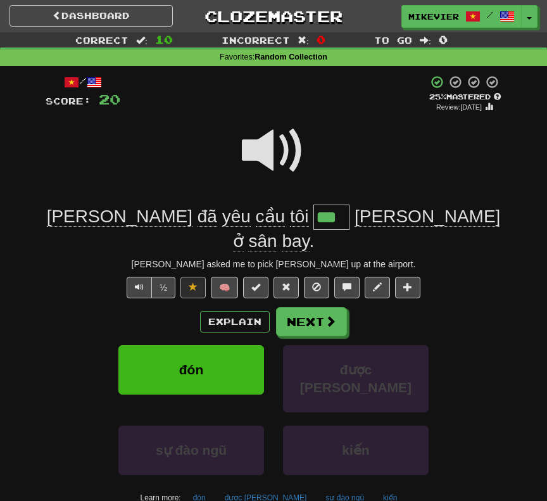
click at [265, 141] on span at bounding box center [273, 150] width 63 height 63
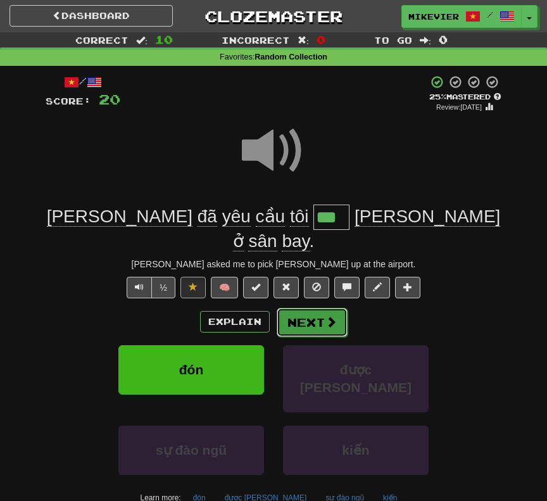
click at [314, 308] on button "Next" at bounding box center [312, 322] width 71 height 29
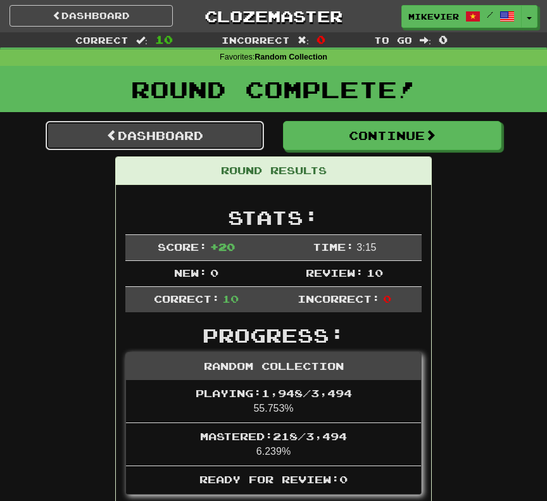
click at [224, 143] on link "Dashboard" at bounding box center [155, 135] width 219 height 29
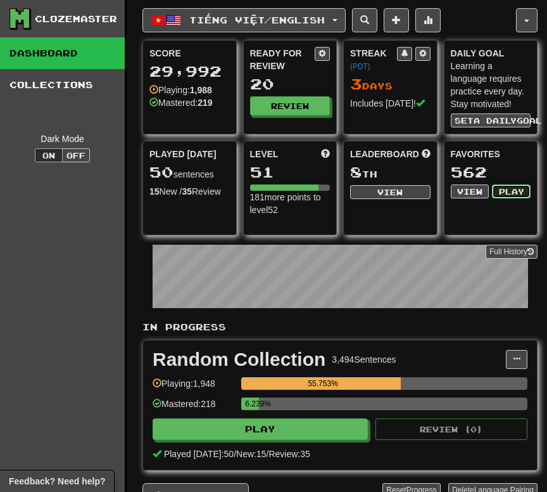
click at [502, 191] on button "Play" at bounding box center [511, 191] width 39 height 14
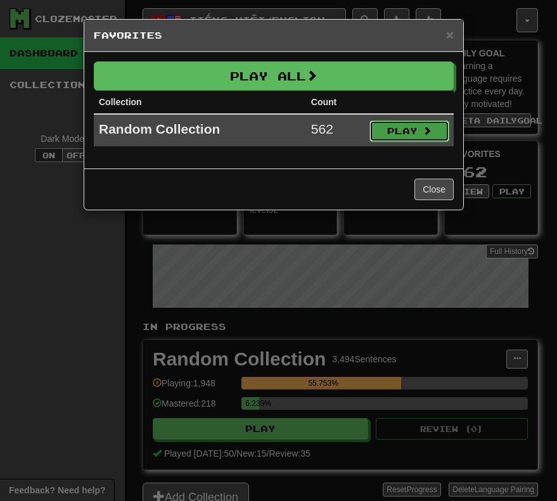
click at [395, 120] on button "Play" at bounding box center [409, 131] width 80 height 22
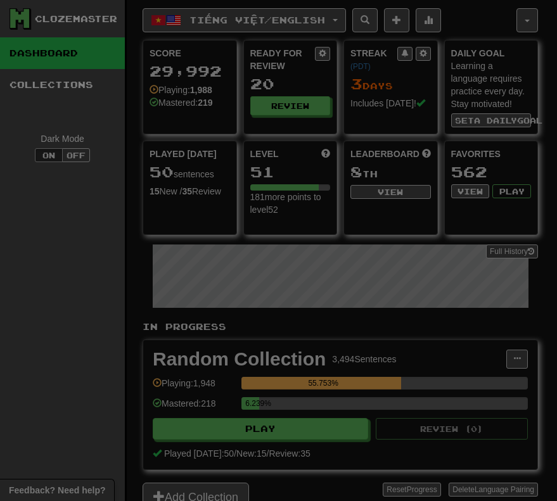
select select "**"
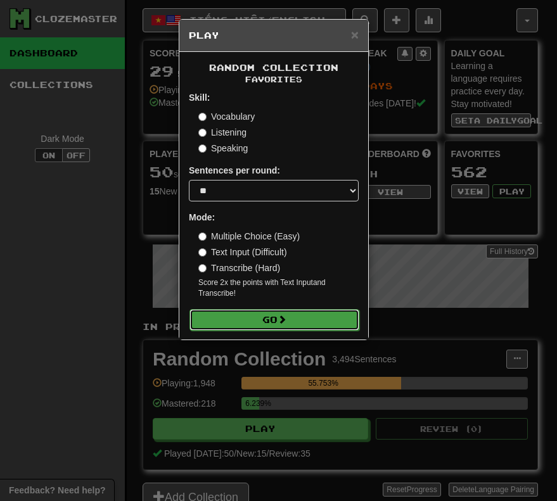
click at [331, 322] on button "Go" at bounding box center [274, 320] width 170 height 22
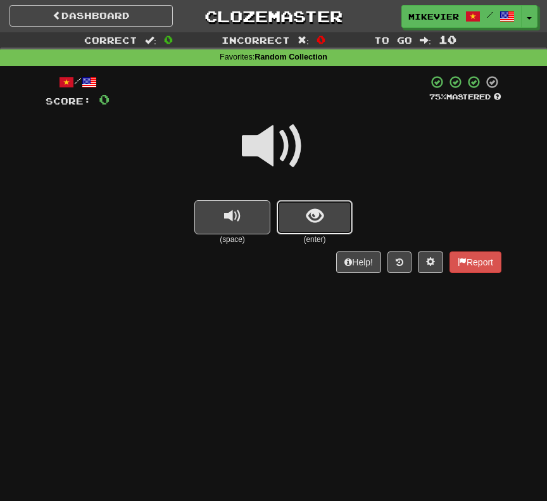
click at [338, 218] on button "show sentence" at bounding box center [315, 217] width 76 height 34
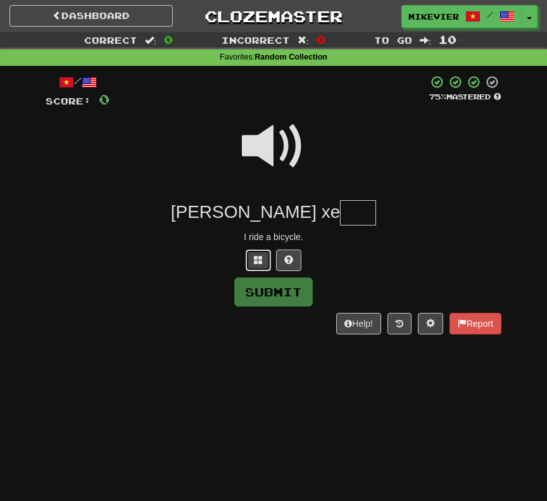
click at [260, 258] on span at bounding box center [258, 259] width 9 height 9
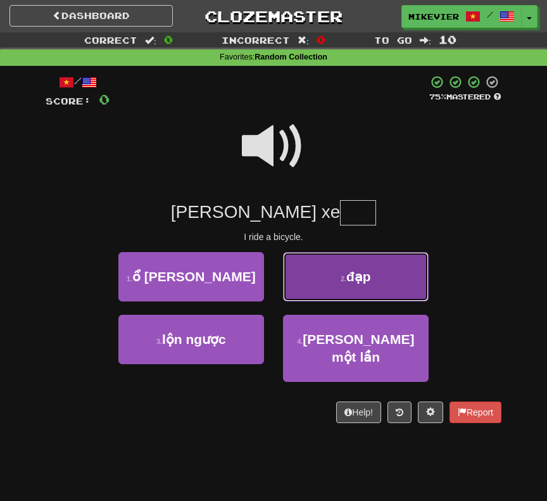
click at [298, 274] on button "2 . đạp" at bounding box center [356, 276] width 146 height 49
type input "***"
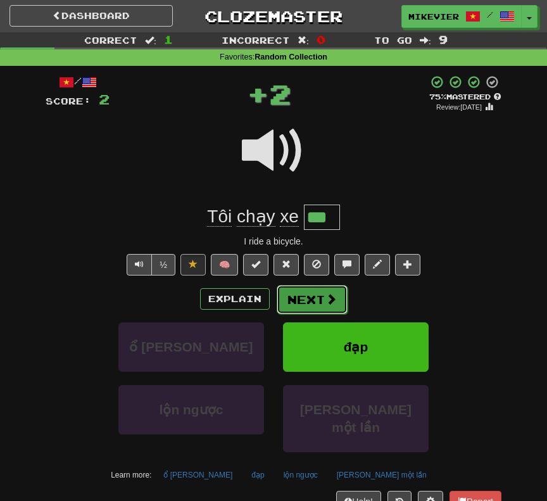
click at [296, 286] on button "Next" at bounding box center [312, 299] width 71 height 29
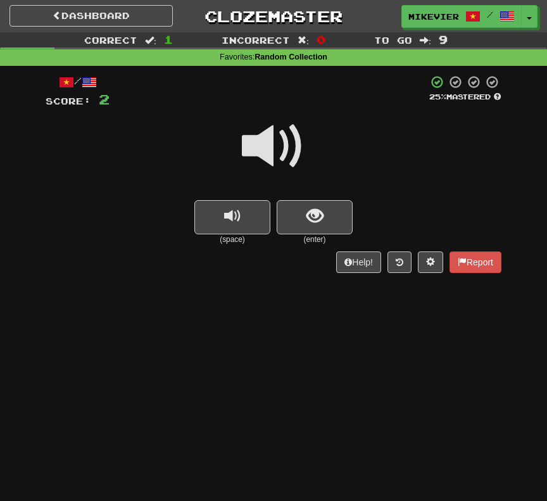
click at [248, 156] on span at bounding box center [273, 146] width 63 height 63
click at [253, 145] on span at bounding box center [273, 146] width 63 height 63
click at [309, 231] on button "show sentence" at bounding box center [315, 217] width 76 height 34
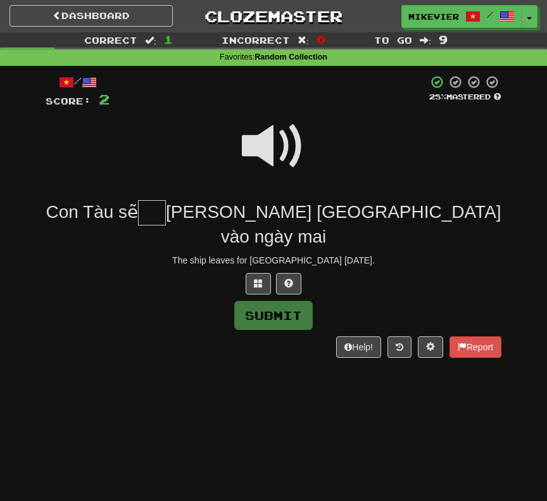
click at [268, 127] on span at bounding box center [273, 146] width 63 height 63
click at [260, 247] on div "/ Score: 2 25 % Mastered Con Tàu sẽ khỏi Honolulu vào ngày mai The ship leaves …" at bounding box center [274, 216] width 456 height 283
click at [258, 279] on span at bounding box center [258, 283] width 9 height 9
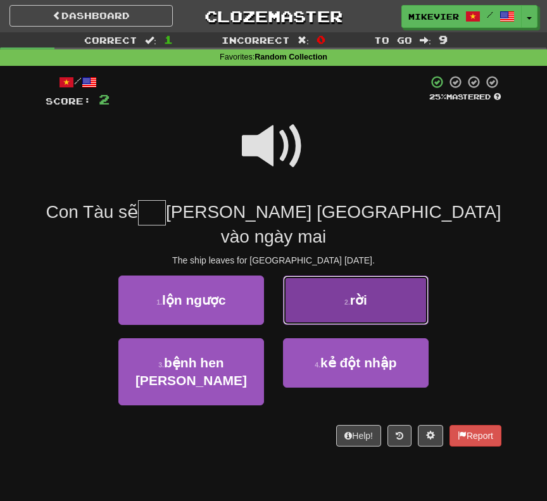
click at [306, 276] on button "2 . rời" at bounding box center [356, 300] width 146 height 49
type input "***"
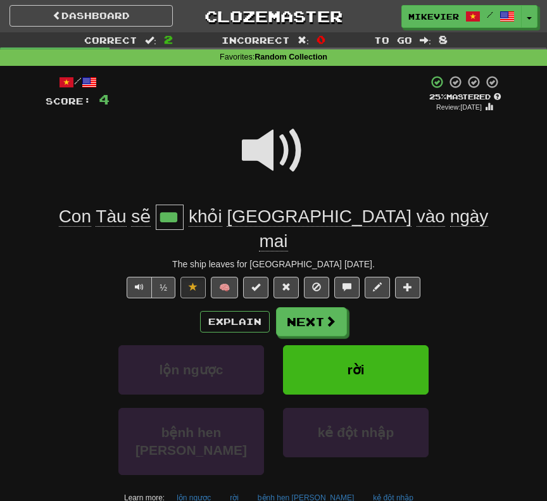
click at [263, 153] on span at bounding box center [273, 150] width 63 height 63
click at [340, 308] on button "Next" at bounding box center [312, 322] width 71 height 29
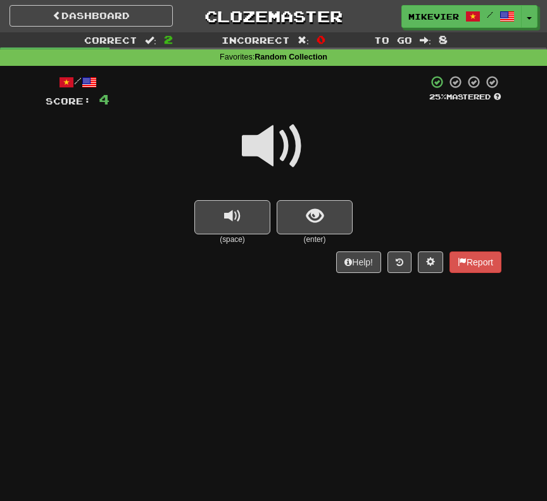
click at [319, 278] on div "/ Score: 4 25 % Mastered (space) (enter) Help! Report" at bounding box center [274, 178] width 456 height 225
click at [265, 155] on span at bounding box center [273, 146] width 63 height 63
click at [258, 158] on span at bounding box center [273, 146] width 63 height 63
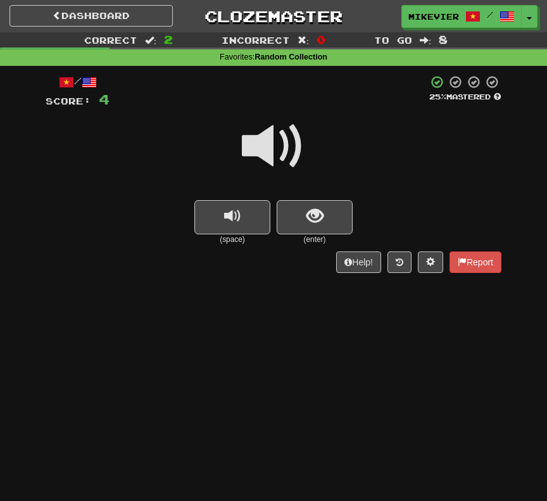
click at [291, 148] on span at bounding box center [273, 146] width 63 height 63
click at [288, 153] on span at bounding box center [273, 146] width 63 height 63
click at [281, 162] on span at bounding box center [273, 146] width 63 height 63
click at [281, 161] on span at bounding box center [273, 146] width 63 height 63
click at [284, 158] on span at bounding box center [273, 146] width 63 height 63
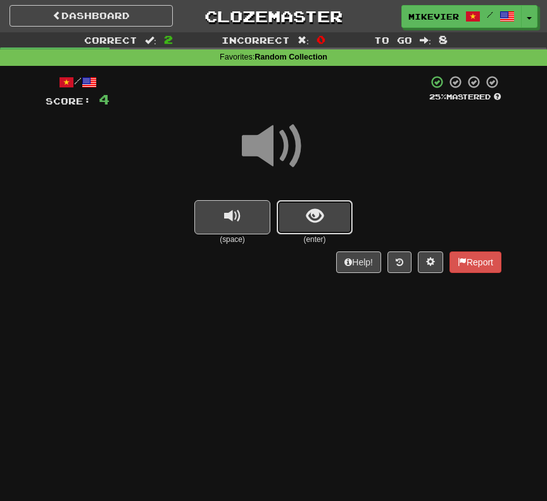
click at [340, 210] on button "show sentence" at bounding box center [315, 217] width 76 height 34
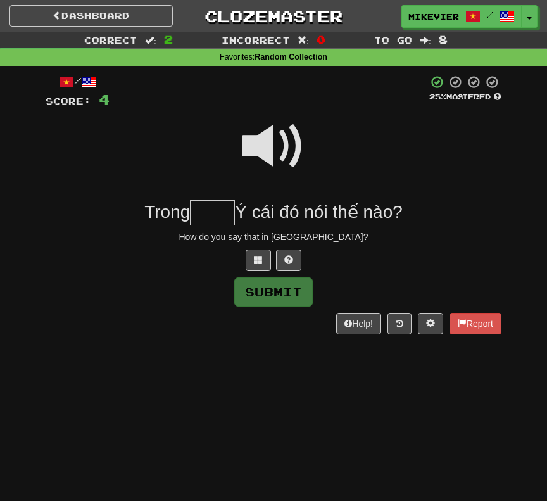
click at [291, 155] on span at bounding box center [273, 146] width 63 height 63
click at [265, 253] on button at bounding box center [258, 261] width 25 height 22
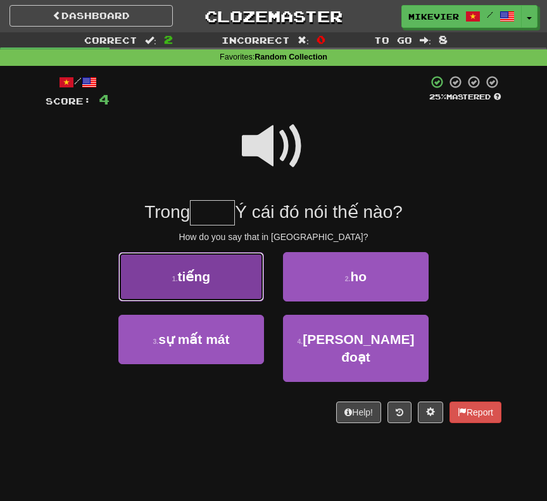
click at [238, 285] on button "1 . tiếng" at bounding box center [191, 276] width 146 height 49
type input "*****"
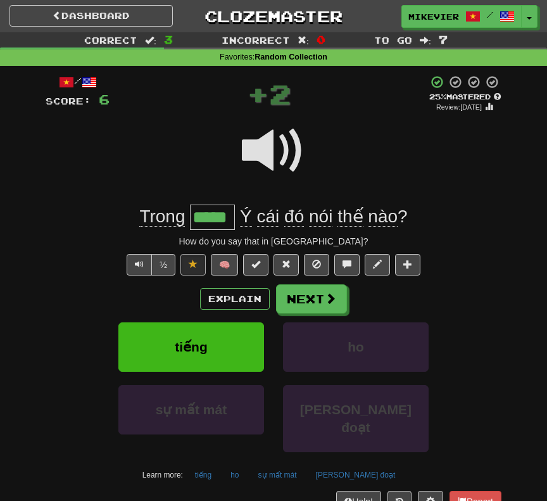
click at [259, 164] on span at bounding box center [273, 150] width 63 height 63
click at [287, 284] on div "/ Score: 6 + 2 25 % Mastered Review: 2025-08-18 Trong ***** Ý cái đó nói thế nà…" at bounding box center [274, 304] width 456 height 459
click at [288, 289] on button "Next" at bounding box center [312, 299] width 71 height 29
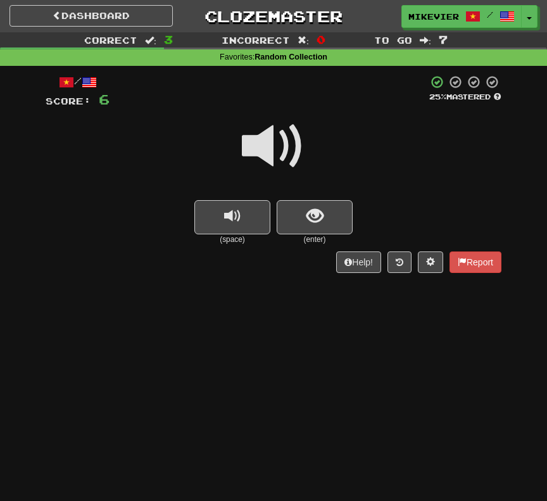
click at [260, 153] on span at bounding box center [273, 146] width 63 height 63
click at [299, 148] on span at bounding box center [273, 146] width 63 height 63
click at [291, 160] on span at bounding box center [273, 146] width 63 height 63
click at [298, 153] on span at bounding box center [273, 146] width 63 height 63
click at [319, 212] on span "show sentence" at bounding box center [315, 216] width 17 height 17
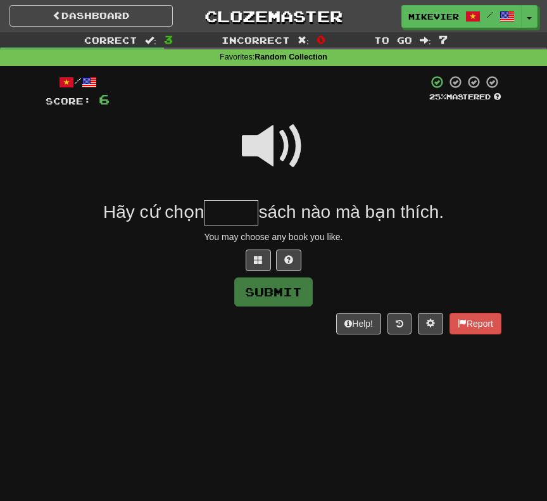
click at [261, 155] on span at bounding box center [273, 146] width 63 height 63
click at [262, 264] on button at bounding box center [258, 261] width 25 height 22
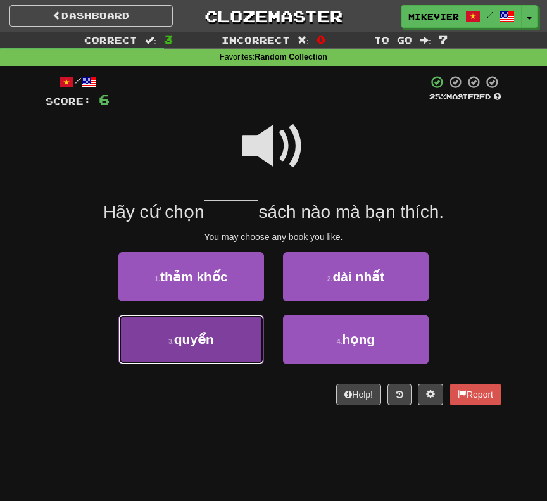
click at [205, 332] on span "quyển" at bounding box center [194, 339] width 40 height 15
type input "*****"
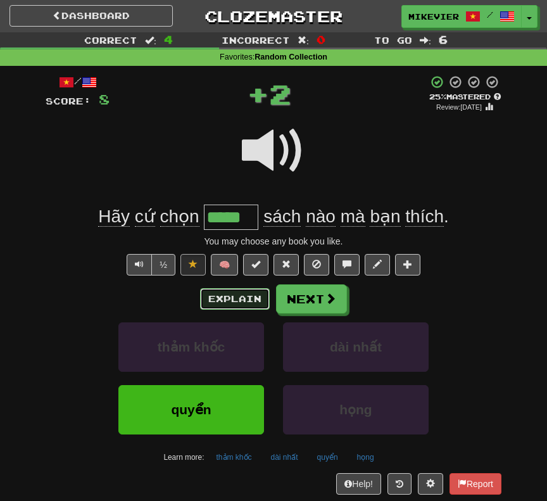
click at [212, 294] on button "Explain" at bounding box center [235, 299] width 70 height 22
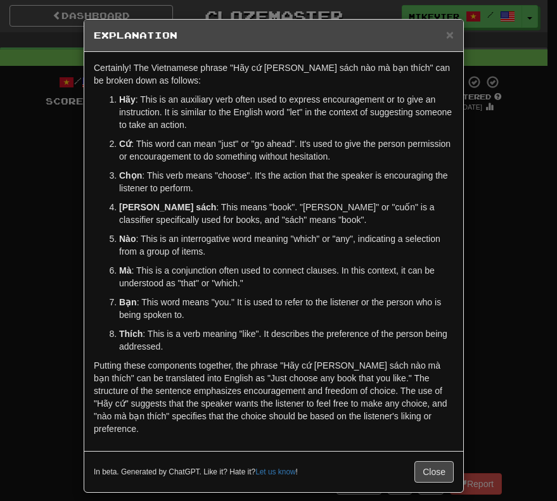
click at [46, 316] on div "× Explanation Certainly! The Vietnamese phrase "Hãy cứ chọn quyển sách nào mà b…" at bounding box center [278, 250] width 557 height 501
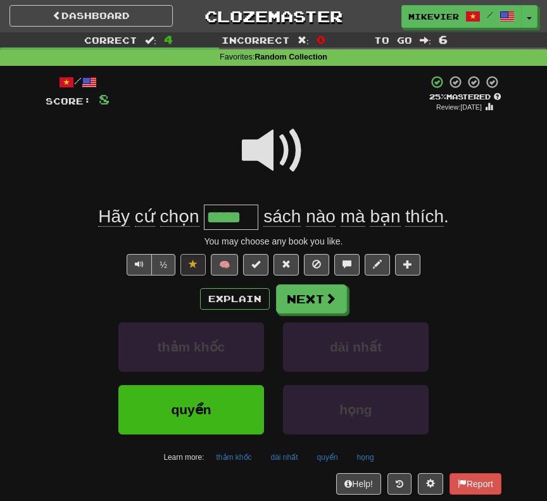
click at [284, 144] on span at bounding box center [273, 150] width 63 height 63
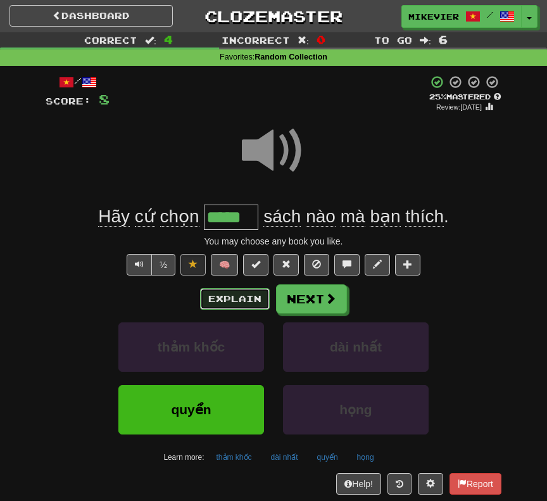
click at [207, 296] on button "Explain" at bounding box center [235, 299] width 70 height 22
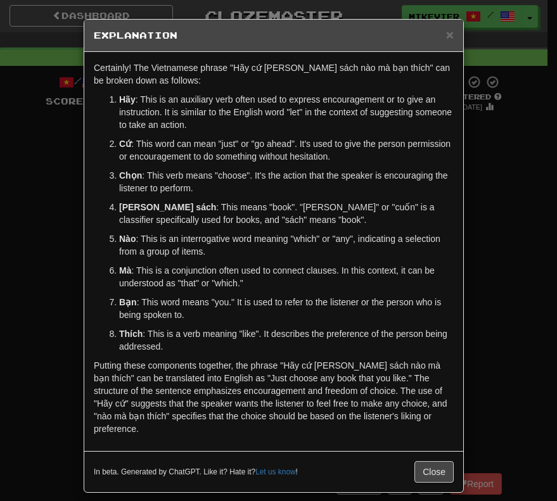
click at [11, 213] on div "× Explanation Certainly! The Vietnamese phrase "Hãy cứ chọn quyển sách nào mà b…" at bounding box center [278, 250] width 557 height 501
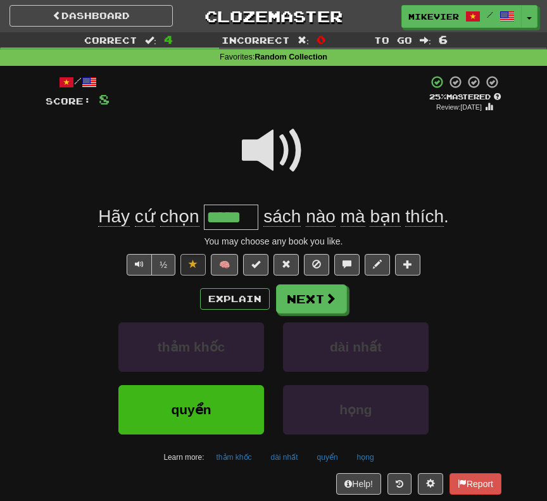
click at [266, 144] on span at bounding box center [273, 150] width 63 height 63
click at [305, 303] on button "Next" at bounding box center [312, 299] width 71 height 29
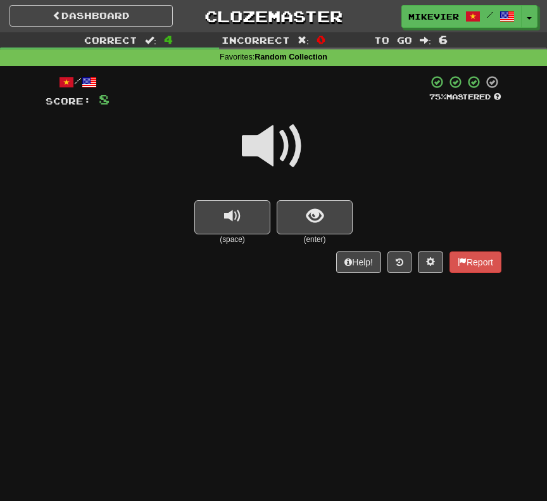
click at [261, 155] on span at bounding box center [273, 146] width 63 height 63
click at [260, 154] on span at bounding box center [273, 146] width 63 height 63
click at [291, 214] on button "show sentence" at bounding box center [315, 217] width 76 height 34
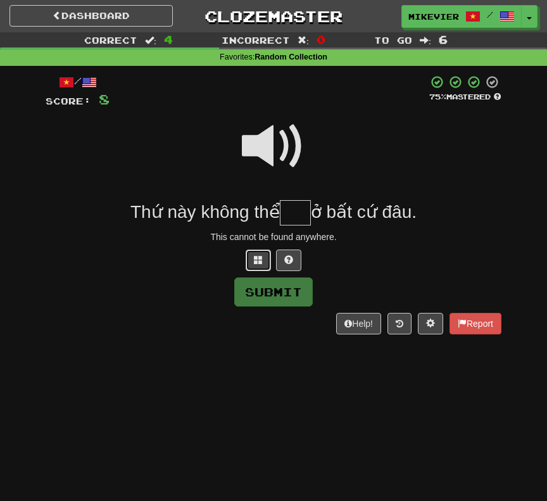
click at [255, 264] on span at bounding box center [258, 259] width 9 height 9
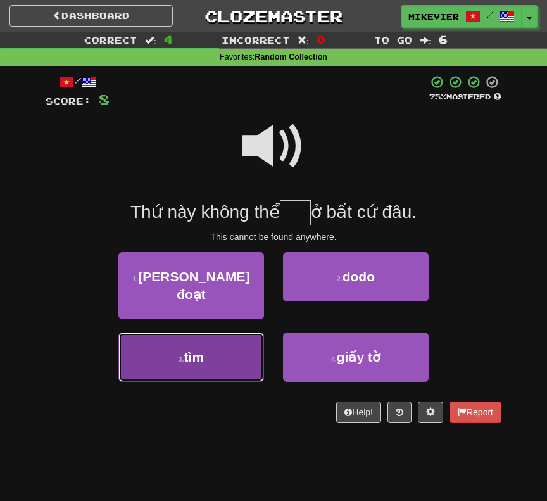
click at [231, 350] on button "3 . tìm" at bounding box center [191, 357] width 146 height 49
type input "***"
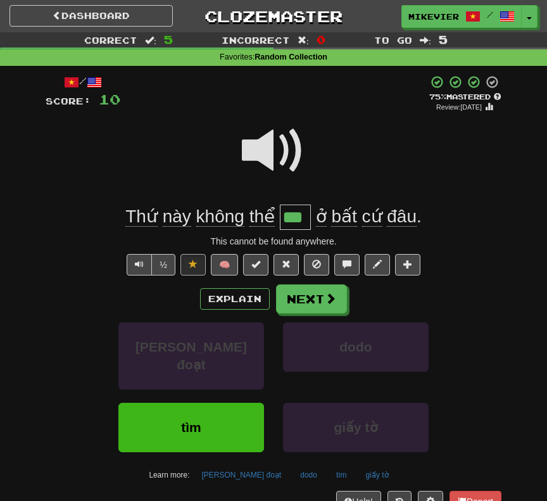
click at [274, 143] on span at bounding box center [273, 150] width 63 height 63
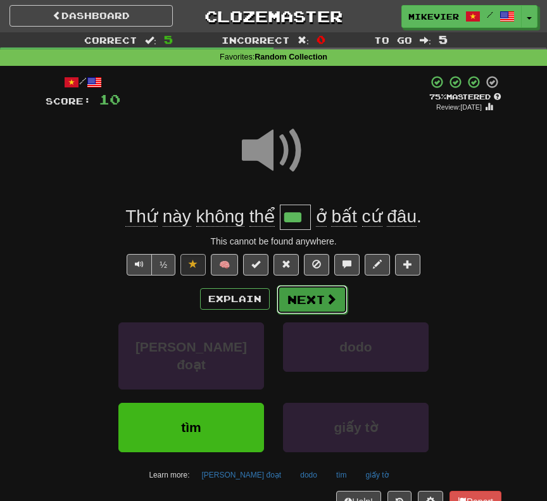
click at [291, 293] on button "Next" at bounding box center [312, 299] width 71 height 29
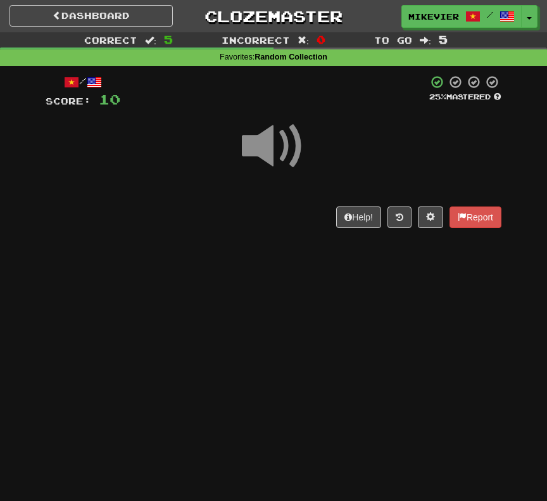
click at [317, 153] on div at bounding box center [274, 155] width 456 height 91
click at [268, 187] on div at bounding box center [274, 155] width 456 height 91
click at [291, 290] on div "Dashboard Clozemaster mikevier / Toggle Dropdown Dashboard Leaderboard Activity…" at bounding box center [273, 250] width 547 height 501
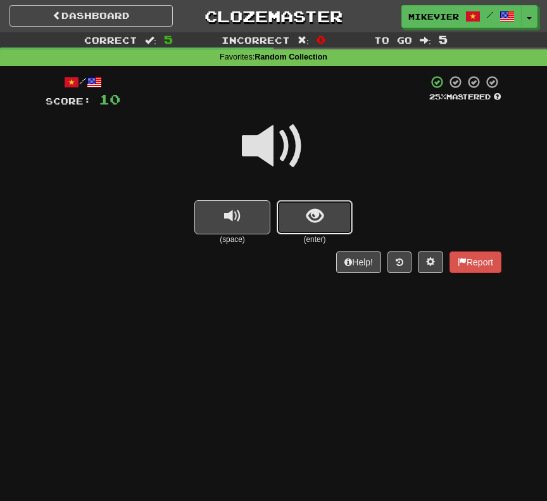
click at [307, 220] on span "show sentence" at bounding box center [315, 216] width 17 height 17
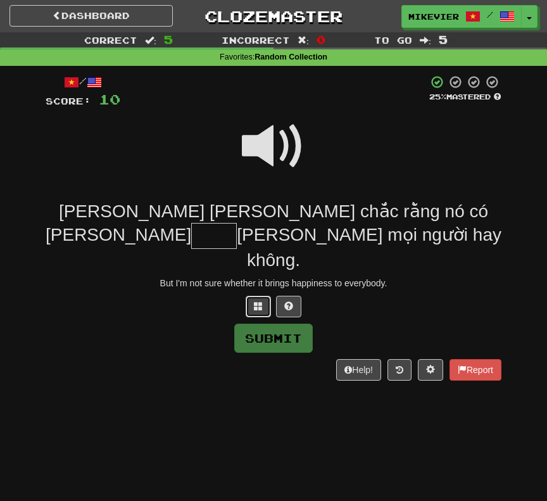
click at [263, 296] on button at bounding box center [258, 307] width 25 height 22
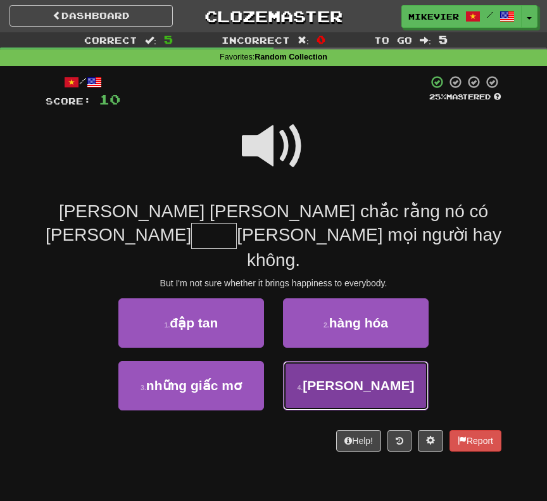
click at [337, 372] on button "4 . hạnh" at bounding box center [356, 385] width 146 height 49
type input "****"
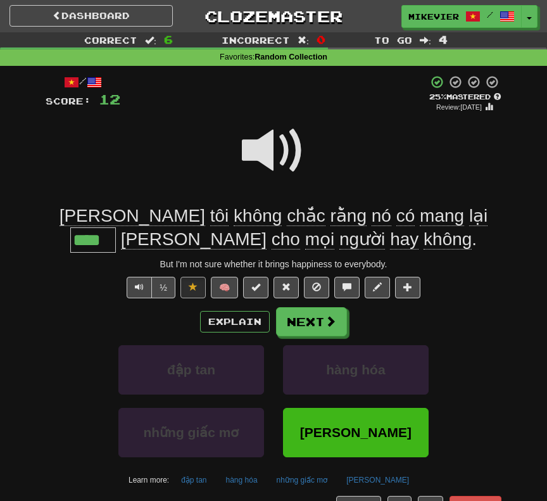
click at [269, 147] on span at bounding box center [273, 150] width 63 height 63
click at [255, 151] on span at bounding box center [273, 150] width 63 height 63
click at [251, 149] on span at bounding box center [273, 150] width 63 height 63
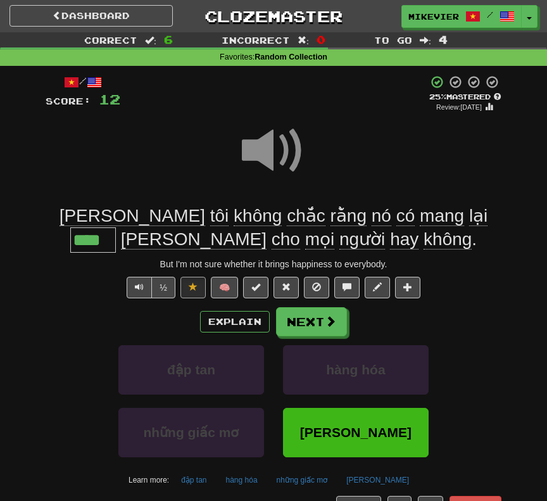
click at [250, 150] on span at bounding box center [273, 150] width 63 height 63
click at [248, 155] on span at bounding box center [273, 150] width 63 height 63
click at [248, 158] on span at bounding box center [273, 150] width 63 height 63
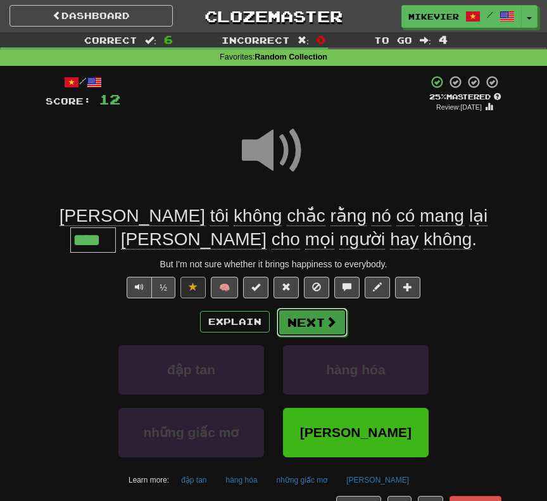
click at [309, 321] on button "Next" at bounding box center [312, 322] width 71 height 29
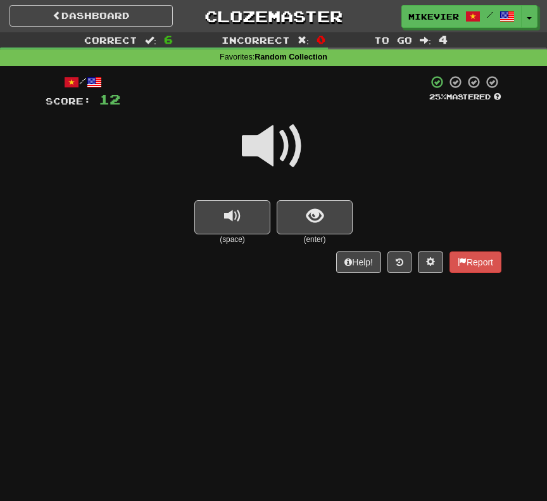
click at [265, 155] on span at bounding box center [273, 146] width 63 height 63
click at [262, 145] on span at bounding box center [273, 146] width 63 height 63
click at [303, 213] on button "show sentence" at bounding box center [315, 217] width 76 height 34
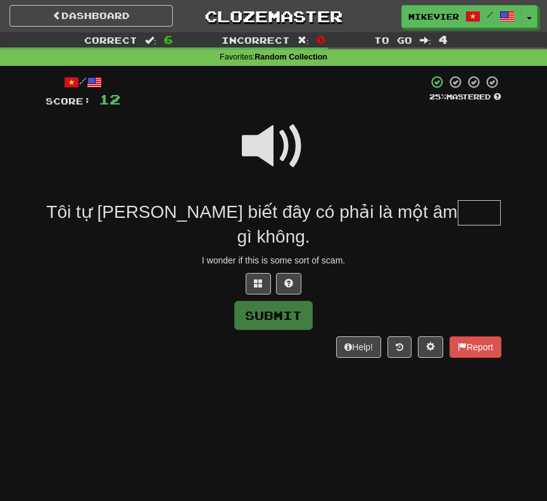
click at [277, 141] on span at bounding box center [273, 146] width 63 height 63
click at [264, 284] on button at bounding box center [258, 284] width 25 height 22
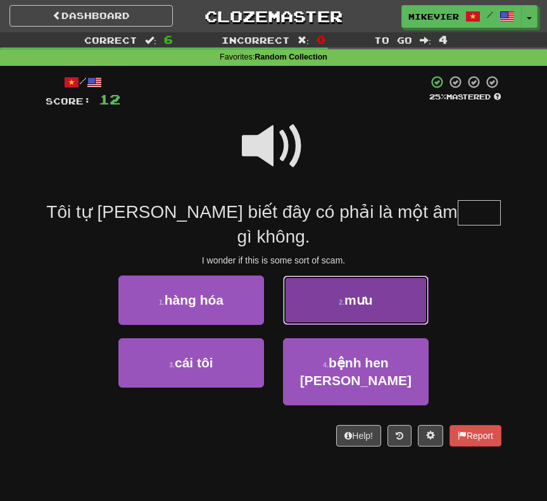
click at [314, 312] on button "2 . mưu" at bounding box center [356, 300] width 146 height 49
type input "***"
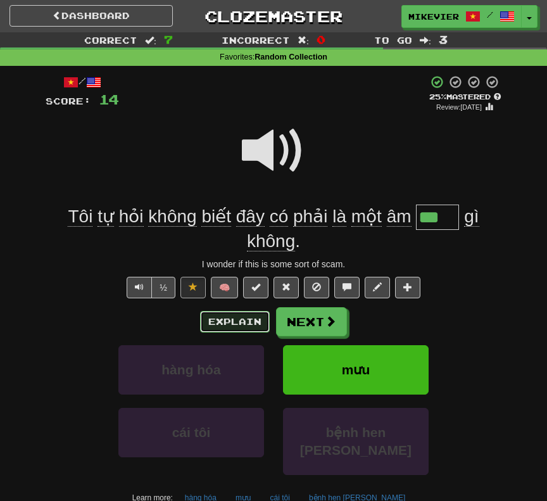
click at [253, 319] on button "Explain" at bounding box center [235, 322] width 70 height 22
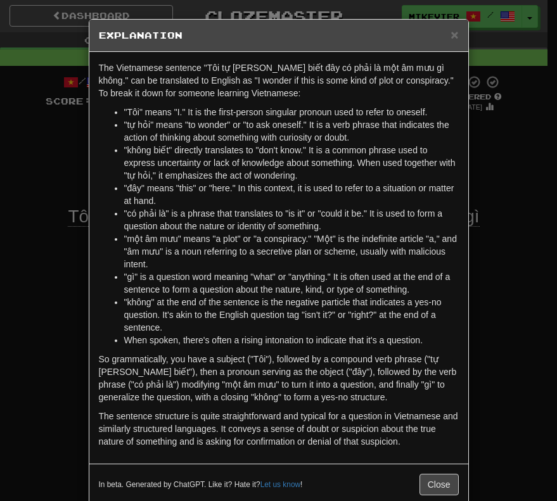
click at [61, 316] on div "× Explanation The Vietnamese sentence "Tôi tự hỏi không biết đây có phải là một…" at bounding box center [278, 250] width 557 height 501
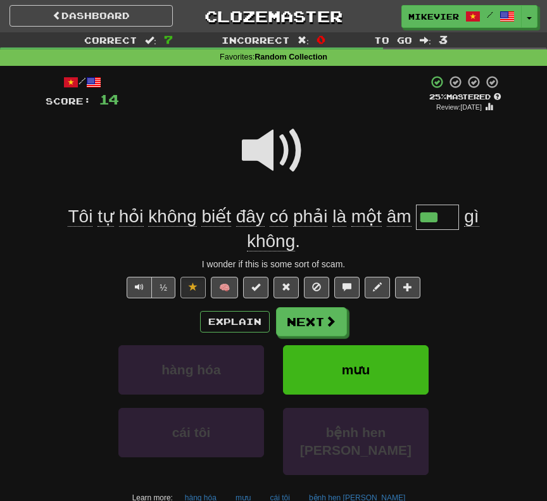
click at [267, 154] on span at bounding box center [273, 150] width 63 height 63
click at [328, 328] on span at bounding box center [331, 321] width 11 height 11
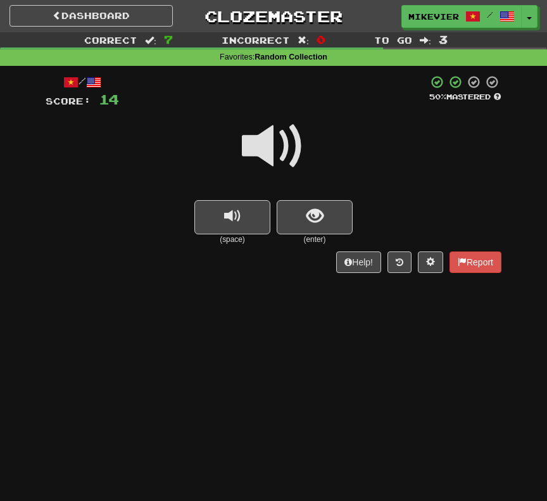
click at [303, 155] on span at bounding box center [273, 146] width 63 height 63
click at [321, 264] on div "Help! Report" at bounding box center [274, 262] width 456 height 22
click at [284, 145] on span at bounding box center [273, 146] width 63 height 63
click at [333, 170] on div at bounding box center [274, 155] width 456 height 91
click at [281, 143] on span at bounding box center [273, 146] width 63 height 63
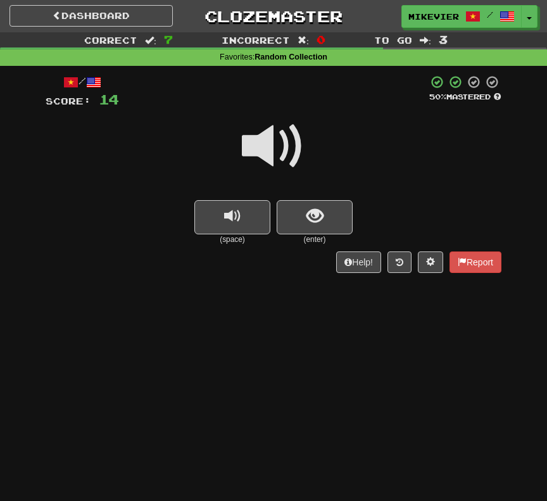
click at [295, 141] on span at bounding box center [273, 146] width 63 height 63
click at [331, 215] on button "show sentence" at bounding box center [315, 217] width 76 height 34
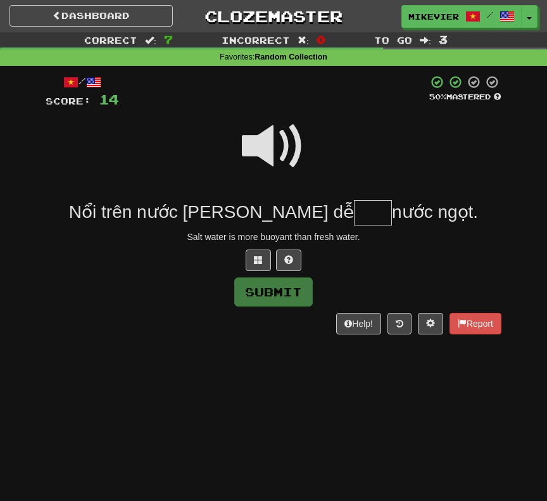
click at [283, 139] on span at bounding box center [273, 146] width 63 height 63
click at [253, 255] on button at bounding box center [258, 261] width 25 height 22
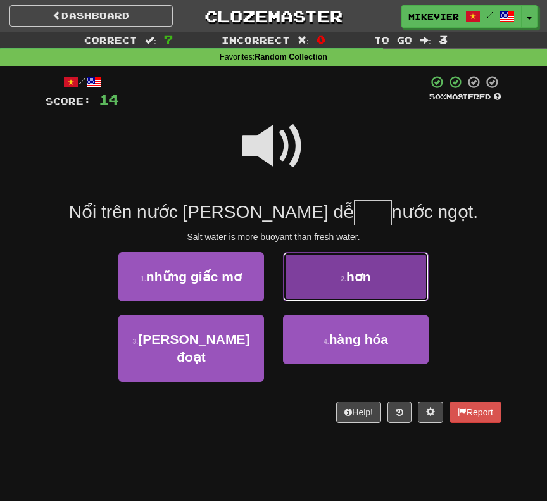
click at [364, 284] on span "hơn" at bounding box center [359, 276] width 25 height 15
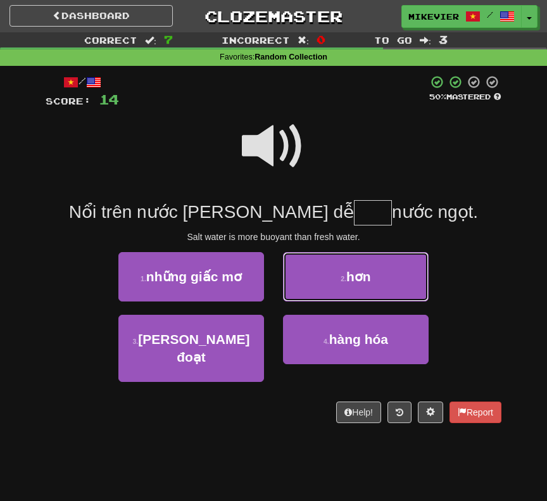
type input "***"
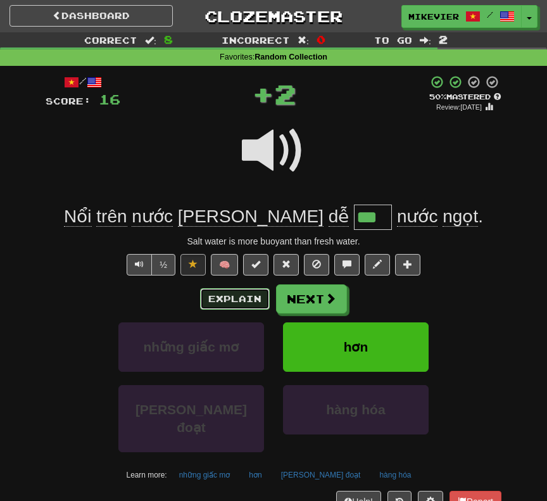
click at [247, 302] on button "Explain" at bounding box center [235, 299] width 70 height 22
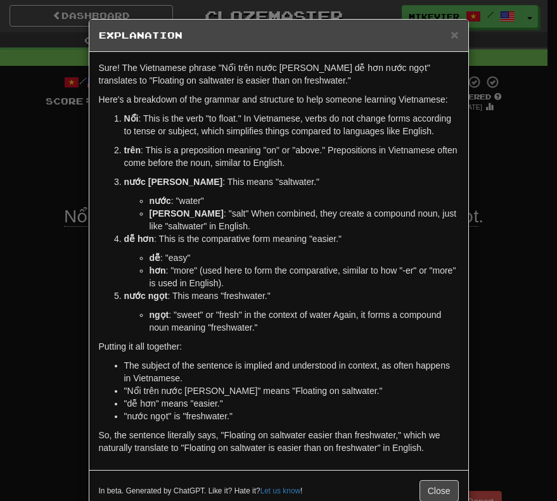
click at [62, 215] on div "× Explanation Sure! The Vietnamese phrase "Nổi trên nước muối dễ hơn nước ngọt"…" at bounding box center [278, 250] width 557 height 501
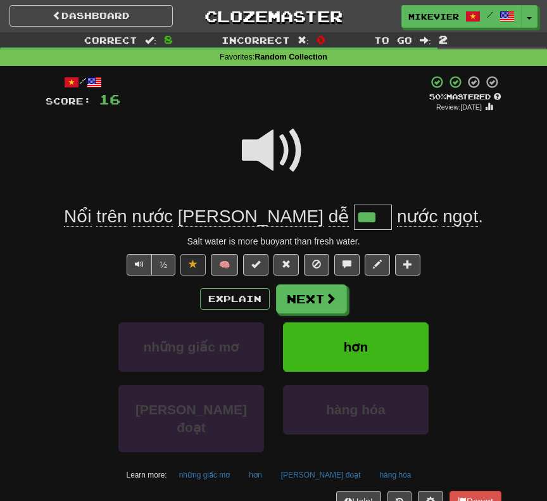
click at [262, 150] on span at bounding box center [273, 150] width 63 height 63
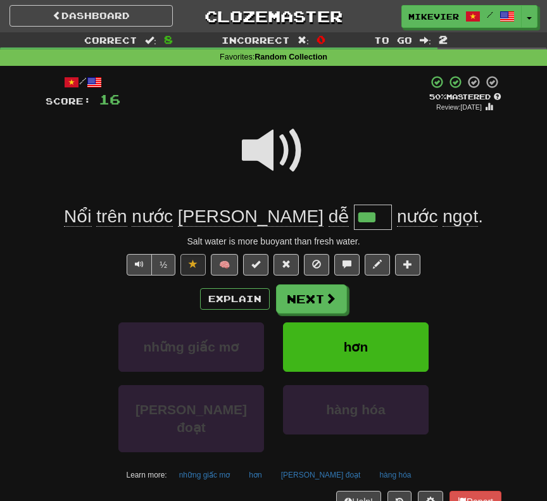
click at [262, 150] on span at bounding box center [273, 150] width 63 height 63
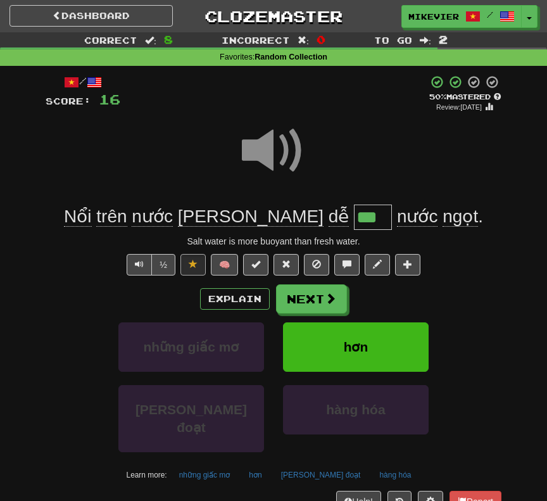
click at [262, 150] on span at bounding box center [273, 150] width 63 height 63
click at [280, 150] on span at bounding box center [273, 150] width 63 height 63
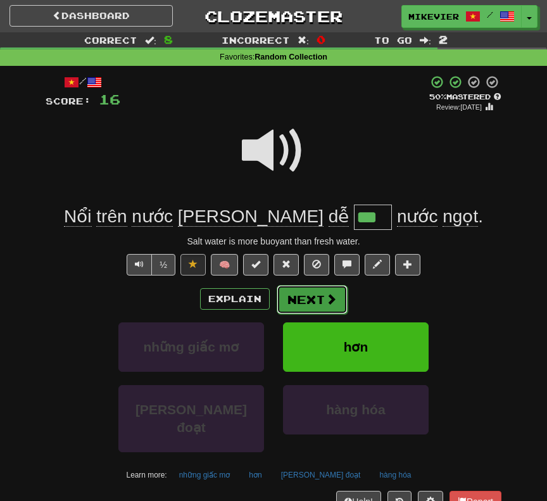
click at [326, 308] on button "Next" at bounding box center [312, 299] width 71 height 29
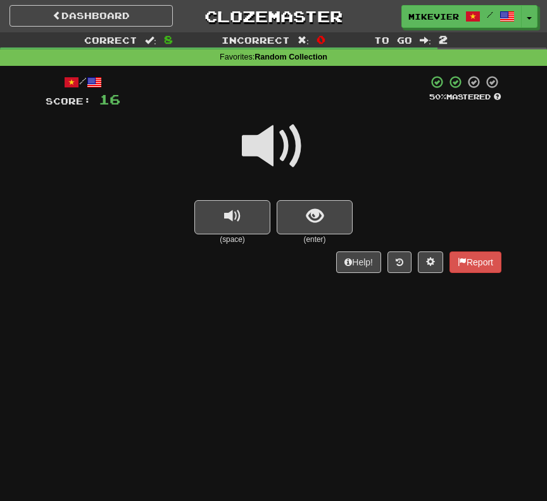
click at [297, 147] on span at bounding box center [273, 146] width 63 height 63
click at [296, 210] on button "show sentence" at bounding box center [315, 217] width 76 height 34
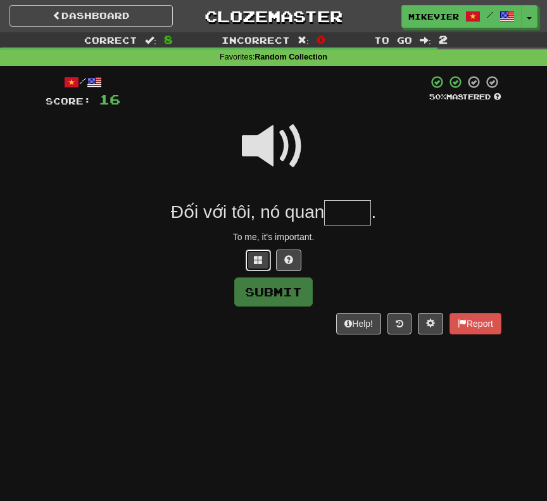
click at [264, 254] on button at bounding box center [258, 261] width 25 height 22
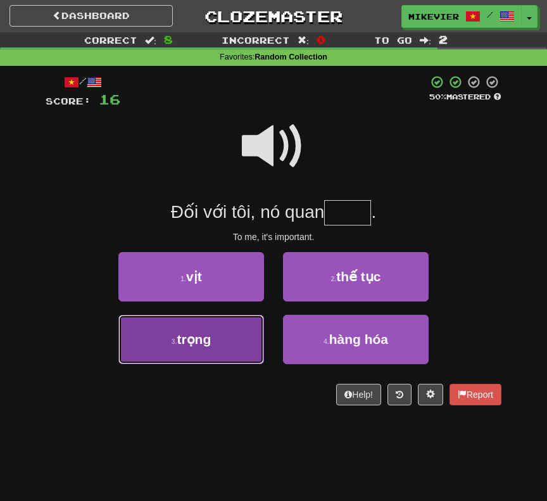
click at [238, 331] on button "3 . trọng" at bounding box center [191, 339] width 146 height 49
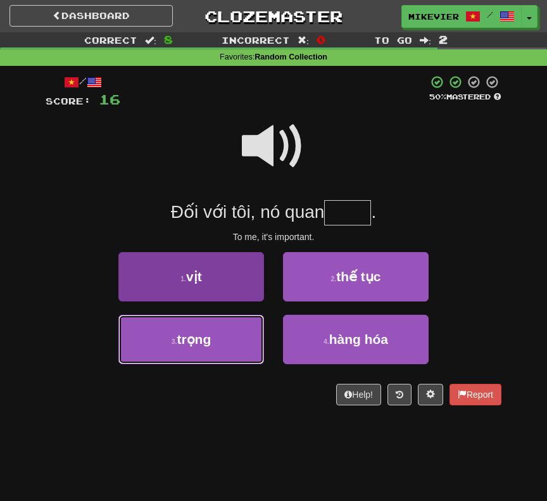
type input "*****"
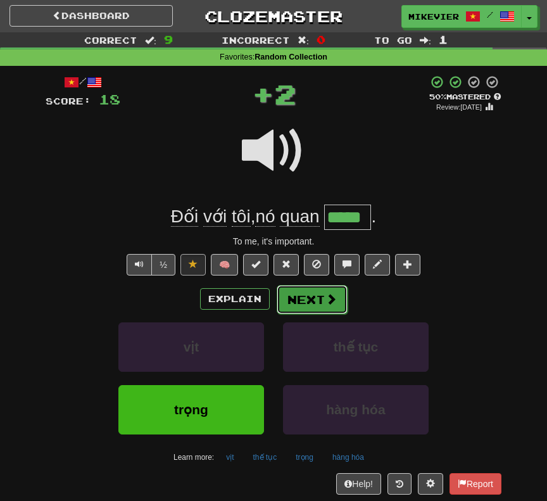
click at [311, 298] on button "Next" at bounding box center [312, 299] width 71 height 29
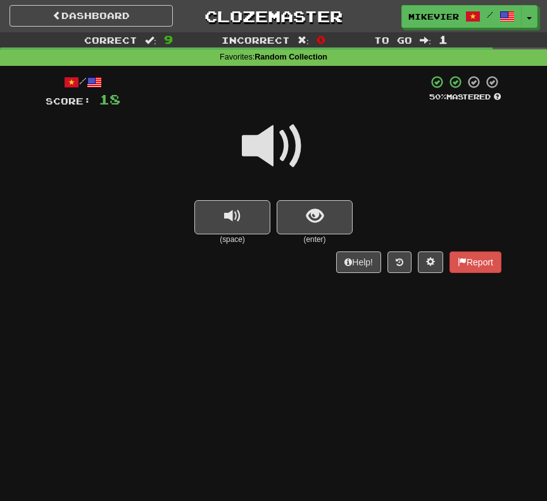
click at [292, 146] on span at bounding box center [273, 146] width 63 height 63
click at [269, 128] on span at bounding box center [273, 146] width 63 height 63
click at [266, 131] on span at bounding box center [273, 146] width 63 height 63
click at [348, 230] on button "show sentence" at bounding box center [315, 217] width 76 height 34
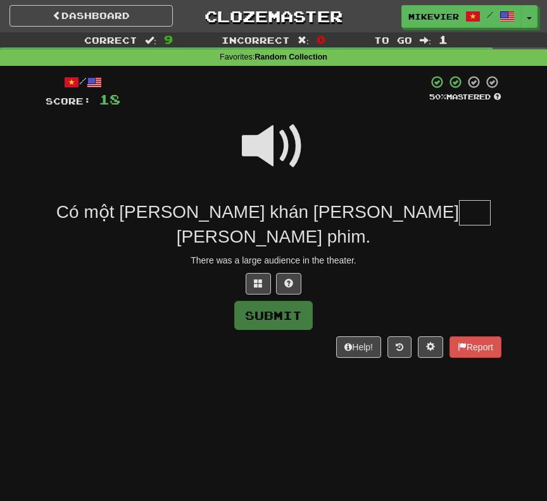
click at [256, 146] on span at bounding box center [273, 146] width 63 height 63
click at [267, 273] on button at bounding box center [258, 284] width 25 height 22
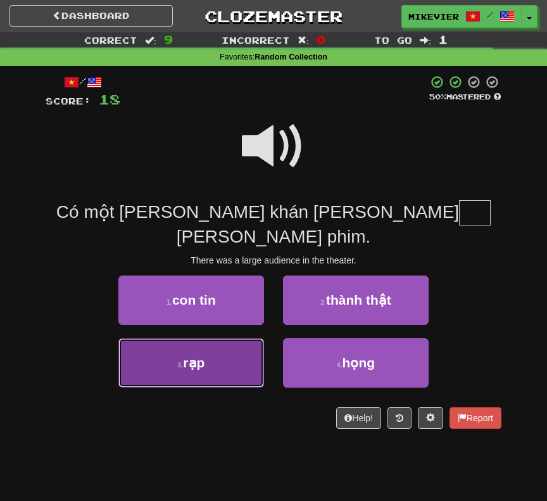
click at [218, 338] on button "3 . rạp" at bounding box center [191, 362] width 146 height 49
type input "***"
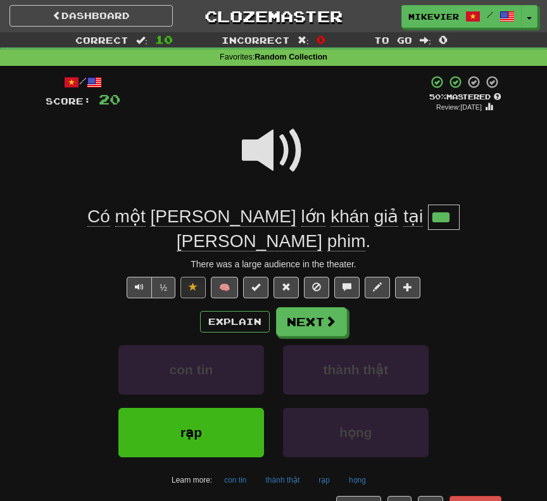
click at [275, 153] on span at bounding box center [273, 150] width 63 height 63
click at [278, 143] on span at bounding box center [273, 150] width 63 height 63
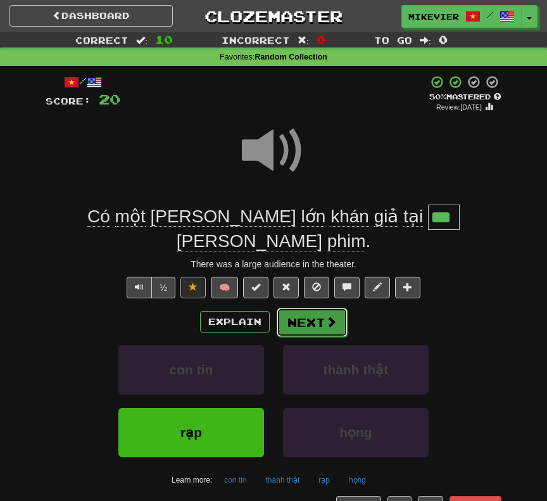
click at [319, 308] on button "Next" at bounding box center [312, 322] width 71 height 29
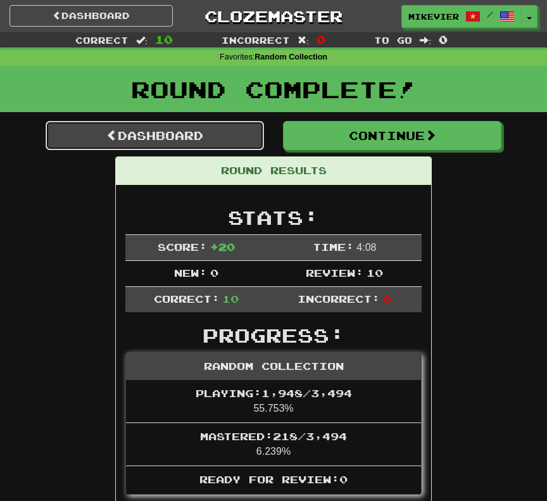
click at [217, 134] on link "Dashboard" at bounding box center [155, 135] width 219 height 29
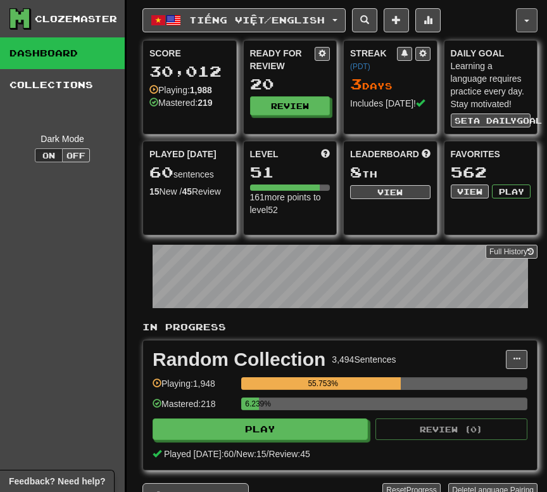
click at [528, 13] on button "button" at bounding box center [527, 20] width 22 height 24
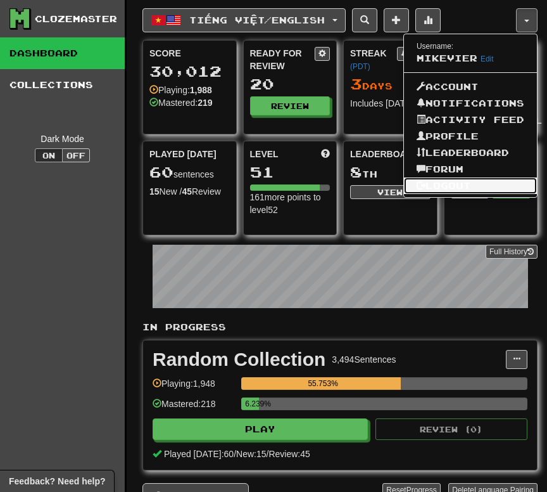
click at [461, 181] on link "Logout" at bounding box center [470, 185] width 133 height 16
